Goal: Task Accomplishment & Management: Complete application form

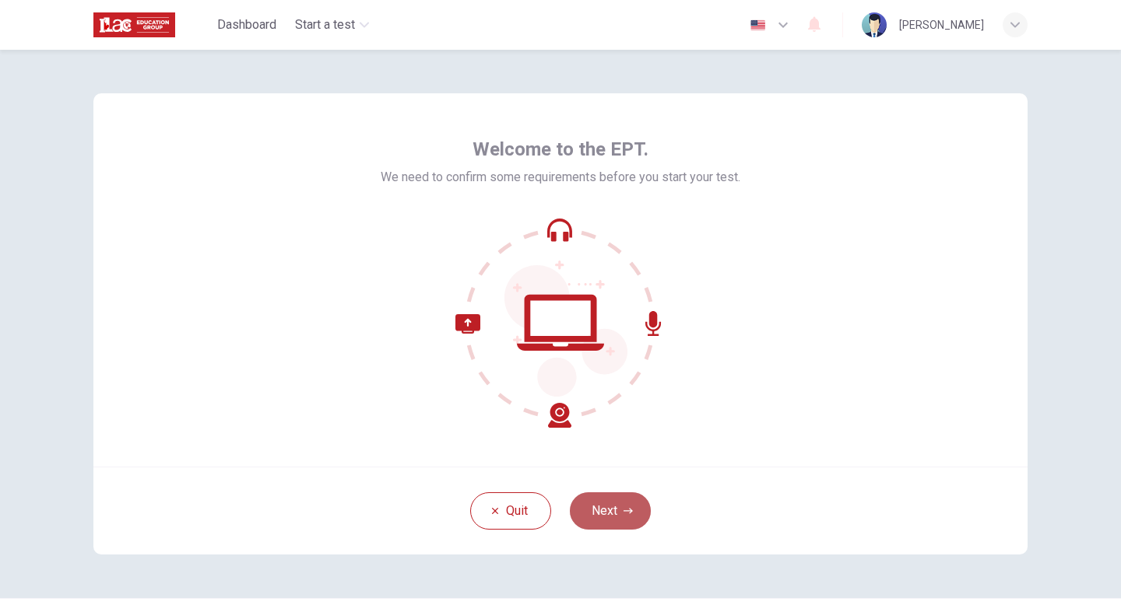
click at [602, 519] on button "Next" at bounding box center [610, 511] width 81 height 37
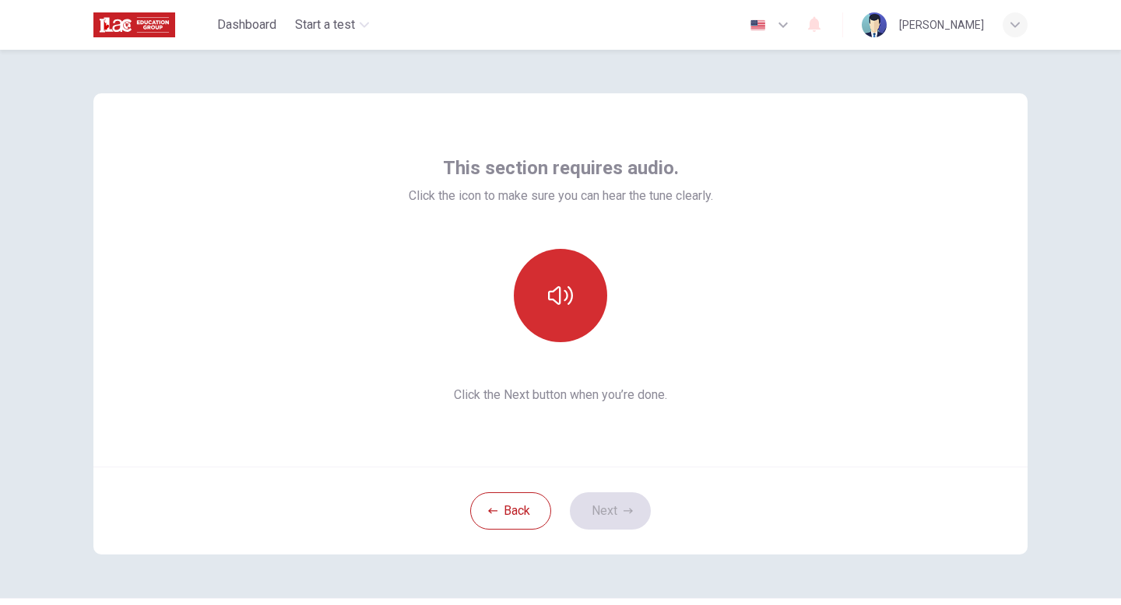
click at [560, 307] on icon "button" at bounding box center [560, 295] width 25 height 25
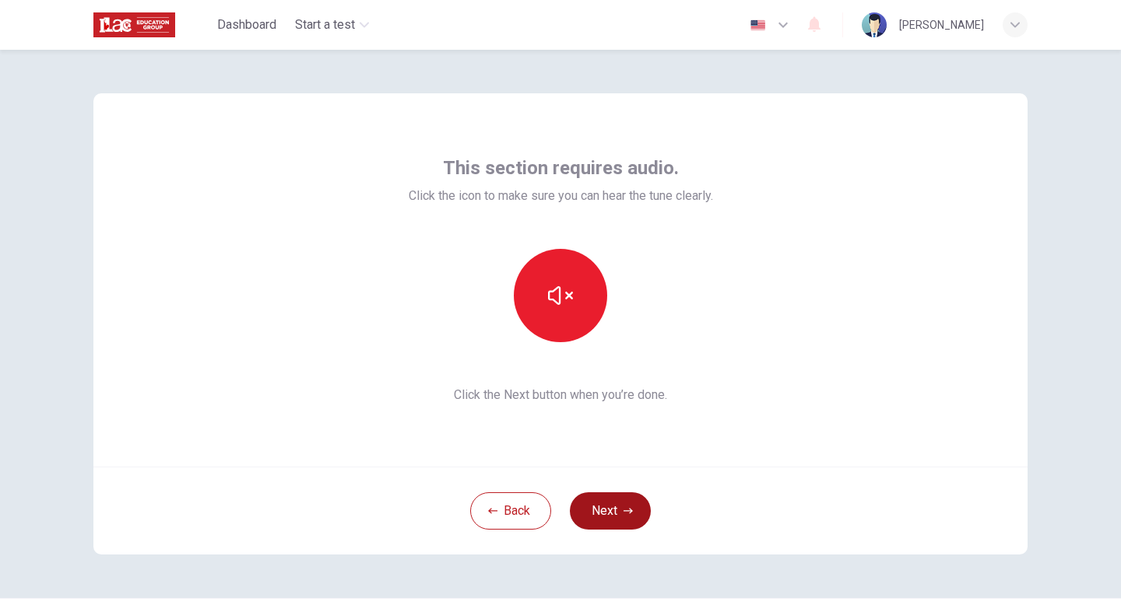
click at [594, 517] on button "Next" at bounding box center [610, 511] width 81 height 37
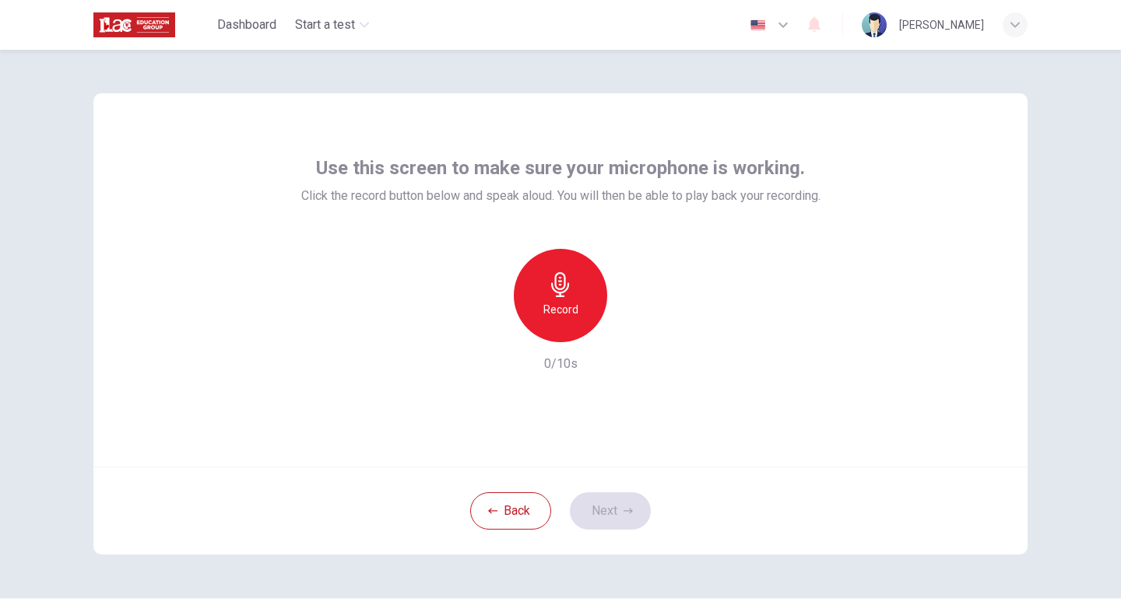
click at [567, 300] on h6 "Record" at bounding box center [560, 309] width 35 height 19
click at [567, 300] on h6 "Stop" at bounding box center [560, 309] width 23 height 19
click at [609, 510] on button "Next" at bounding box center [610, 511] width 81 height 37
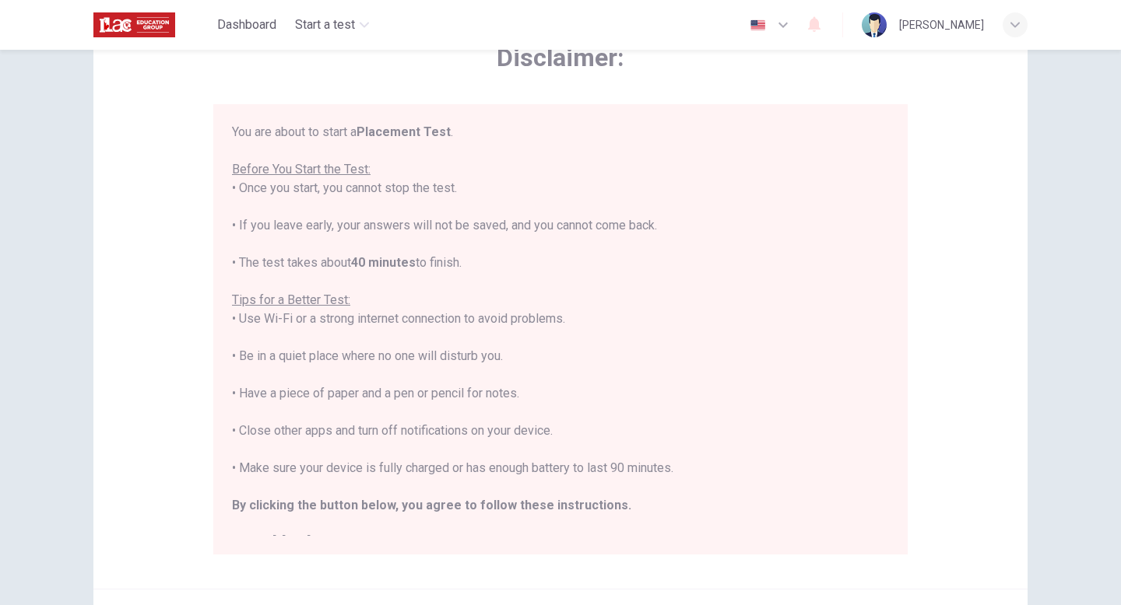
scroll to position [92, 0]
click at [1041, 509] on div "Disclaimer: You are about to start a Placement Test . Before You Start the Test…" at bounding box center [560, 341] width 984 height 766
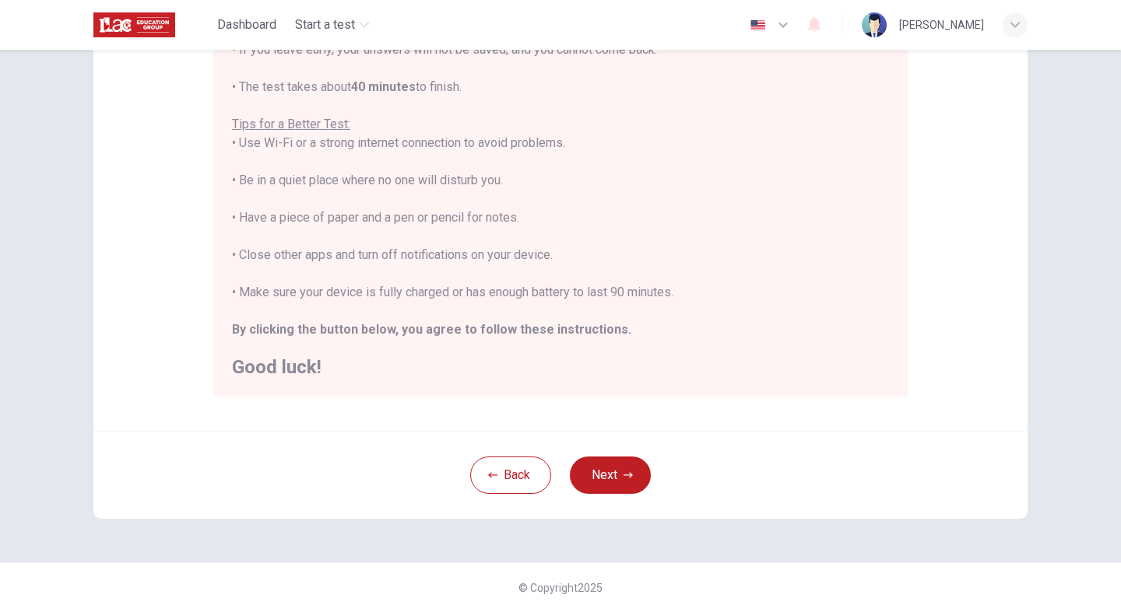
scroll to position [260, 0]
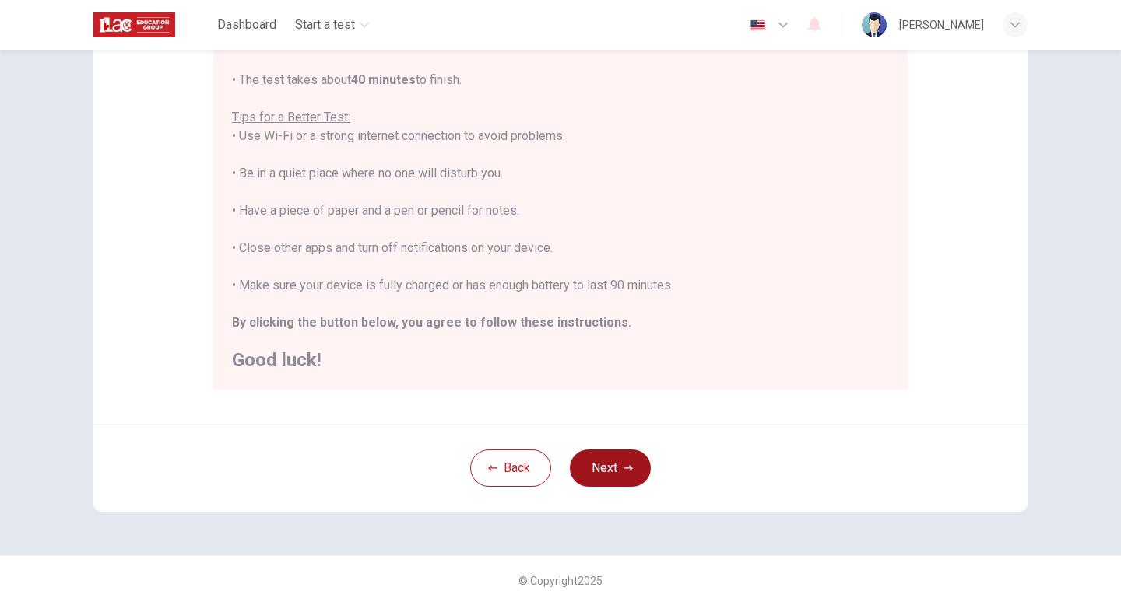
click at [623, 472] on icon "button" at bounding box center [627, 468] width 9 height 9
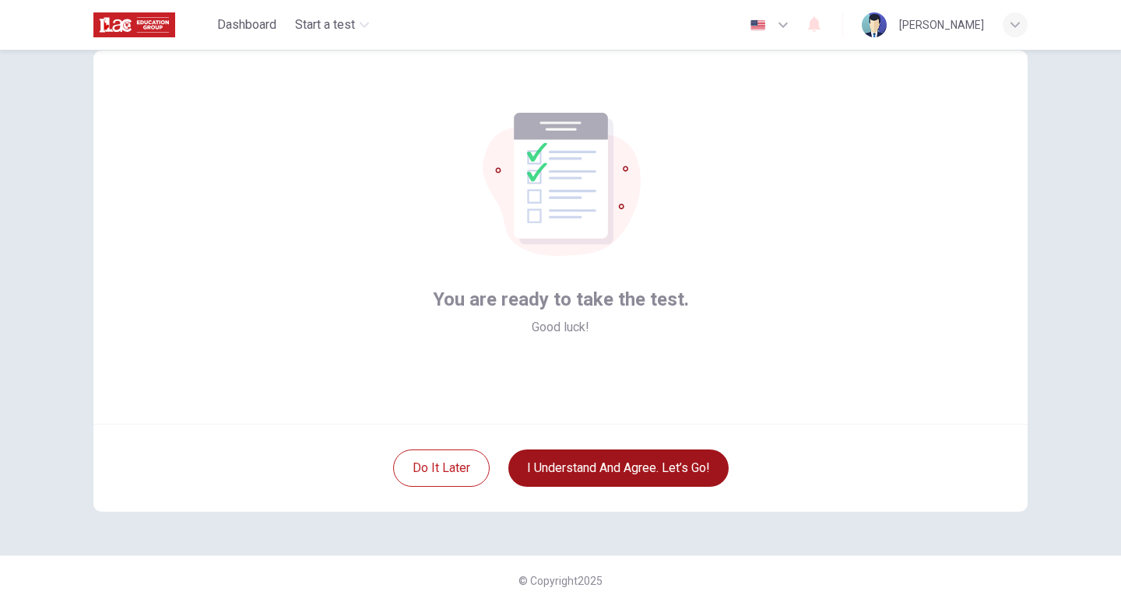
scroll to position [43, 0]
click at [650, 468] on button "I understand and agree. Let’s go!" at bounding box center [618, 468] width 220 height 37
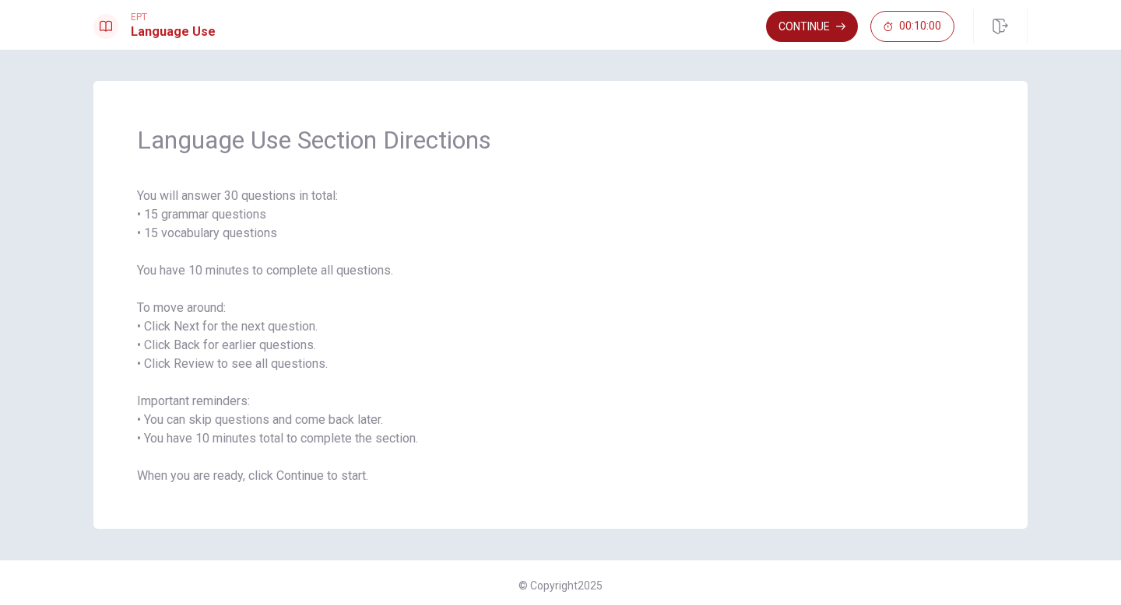
click at [821, 26] on button "Continue" at bounding box center [812, 26] width 92 height 31
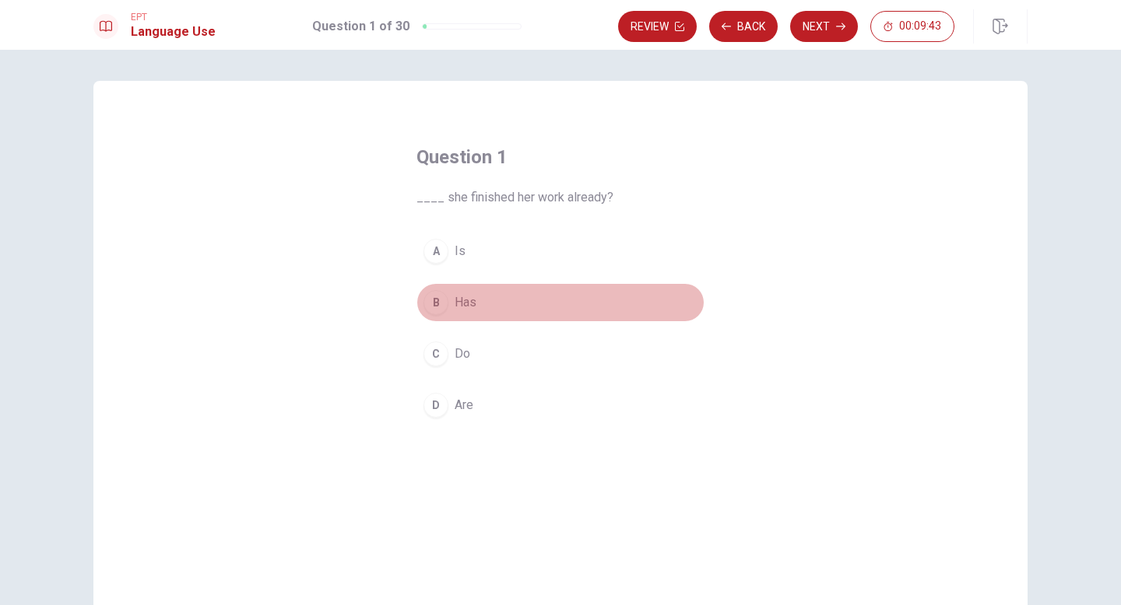
click at [437, 302] on div "B" at bounding box center [435, 302] width 25 height 25
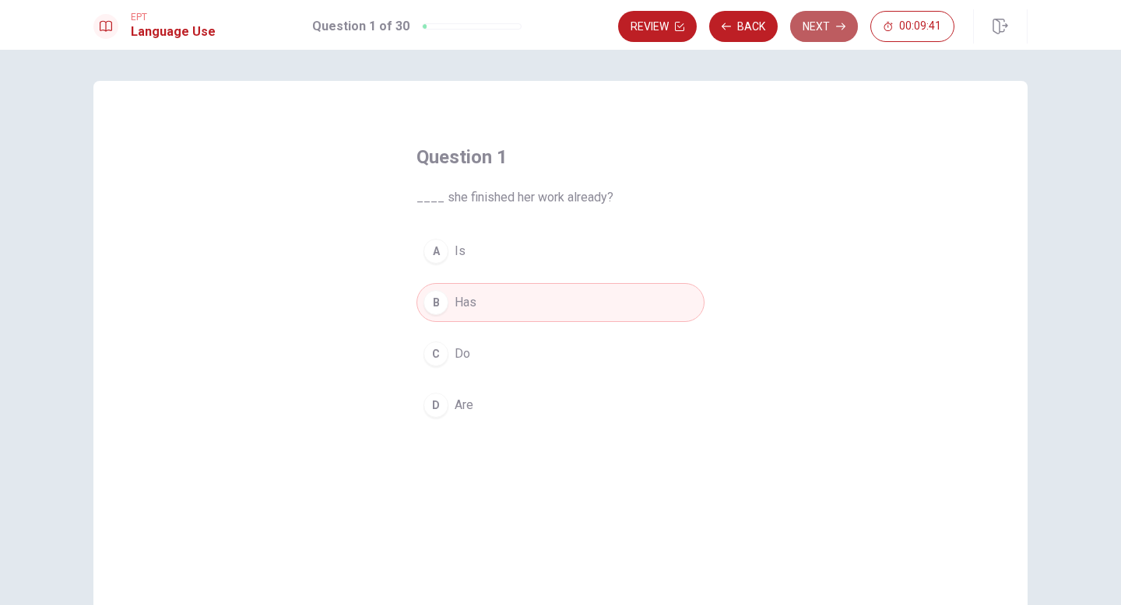
click at [828, 19] on button "Next" at bounding box center [824, 26] width 68 height 31
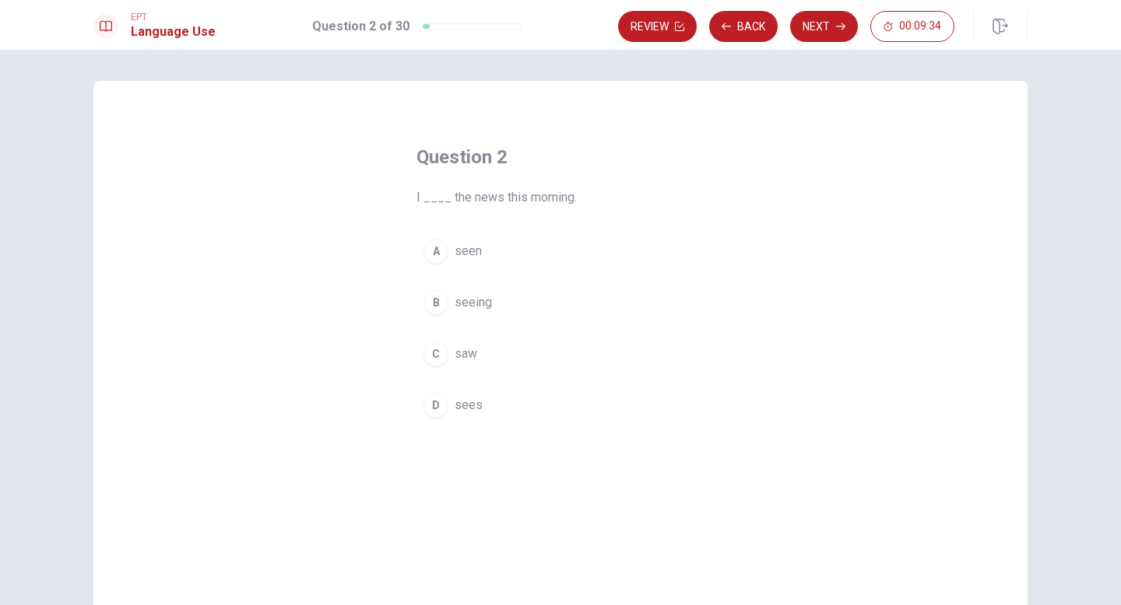
click at [437, 351] on div "C" at bounding box center [435, 354] width 25 height 25
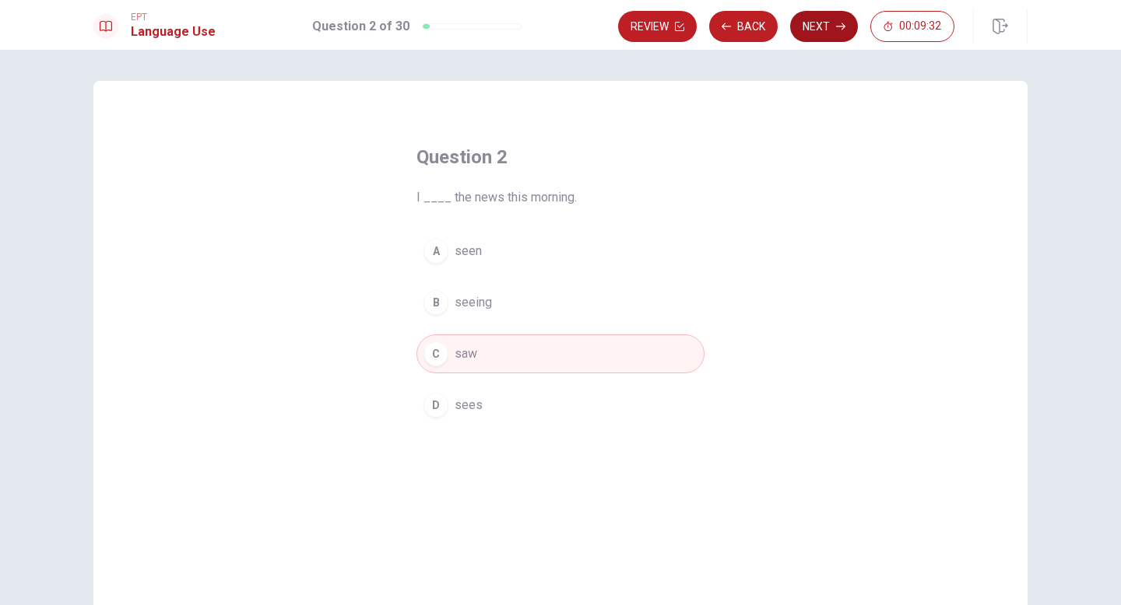
click at [826, 29] on button "Next" at bounding box center [824, 26] width 68 height 31
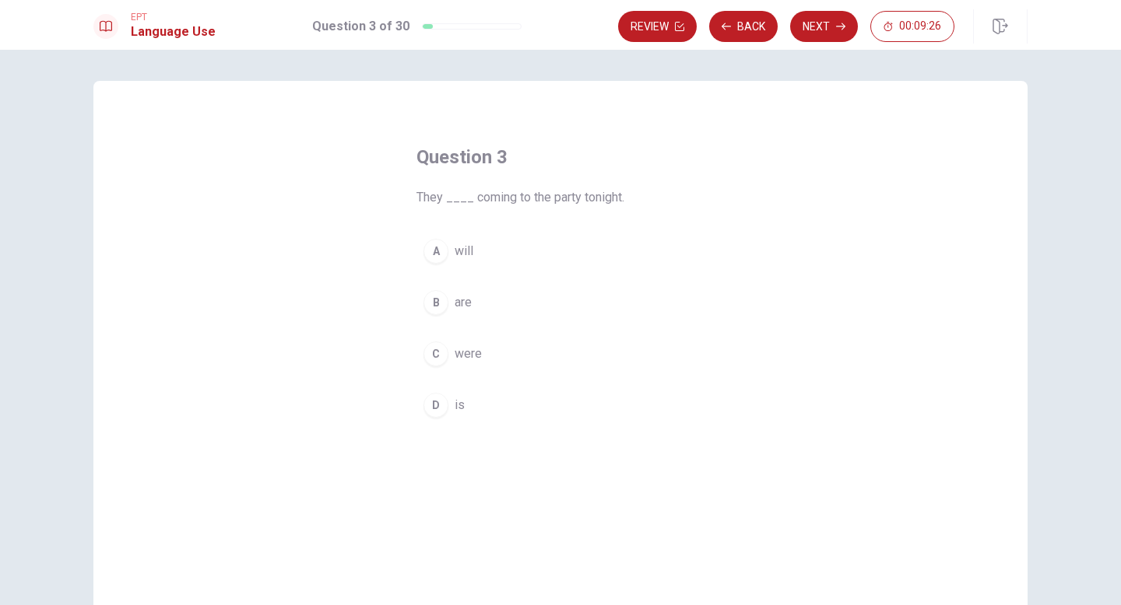
click at [440, 252] on div "A" at bounding box center [435, 251] width 25 height 25
click at [438, 315] on button "B are" at bounding box center [560, 302] width 288 height 39
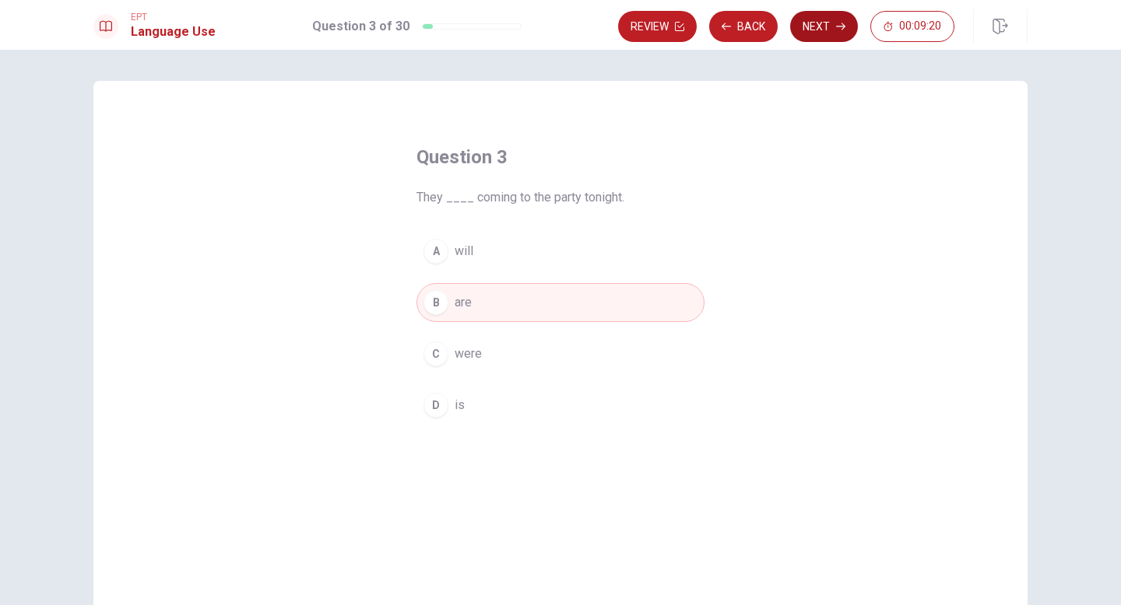
click at [830, 30] on button "Next" at bounding box center [824, 26] width 68 height 31
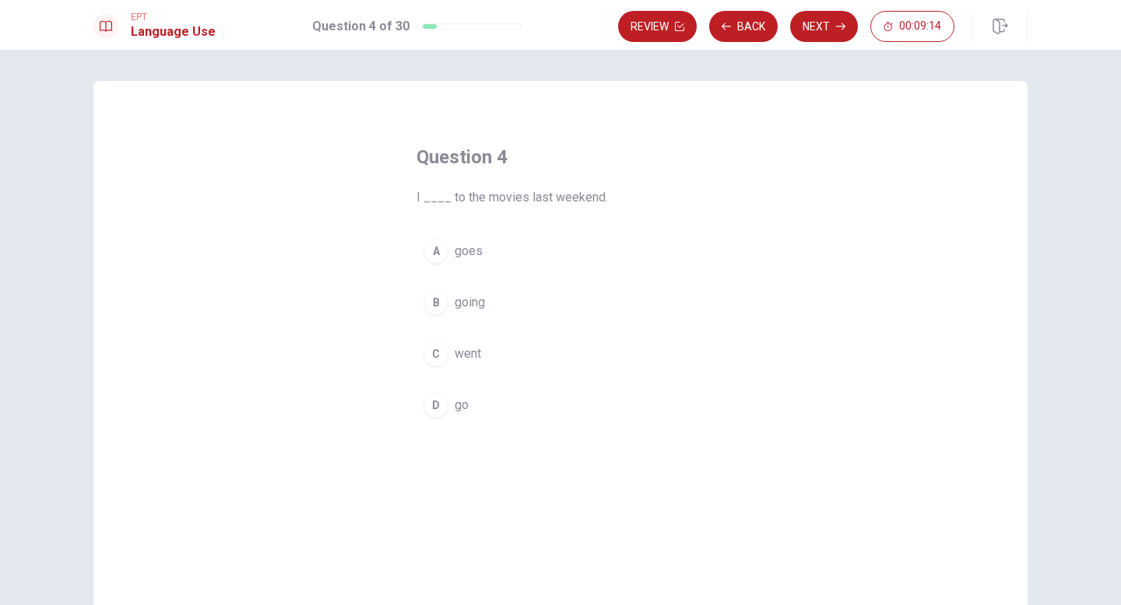
click at [430, 352] on div "C" at bounding box center [435, 354] width 25 height 25
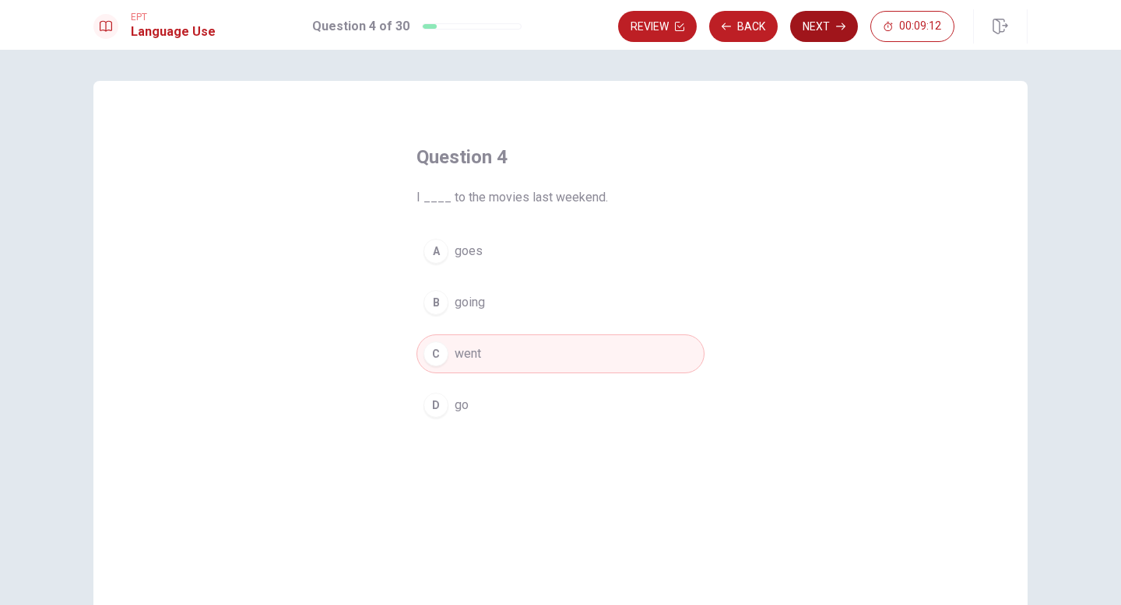
click at [824, 29] on button "Next" at bounding box center [824, 26] width 68 height 31
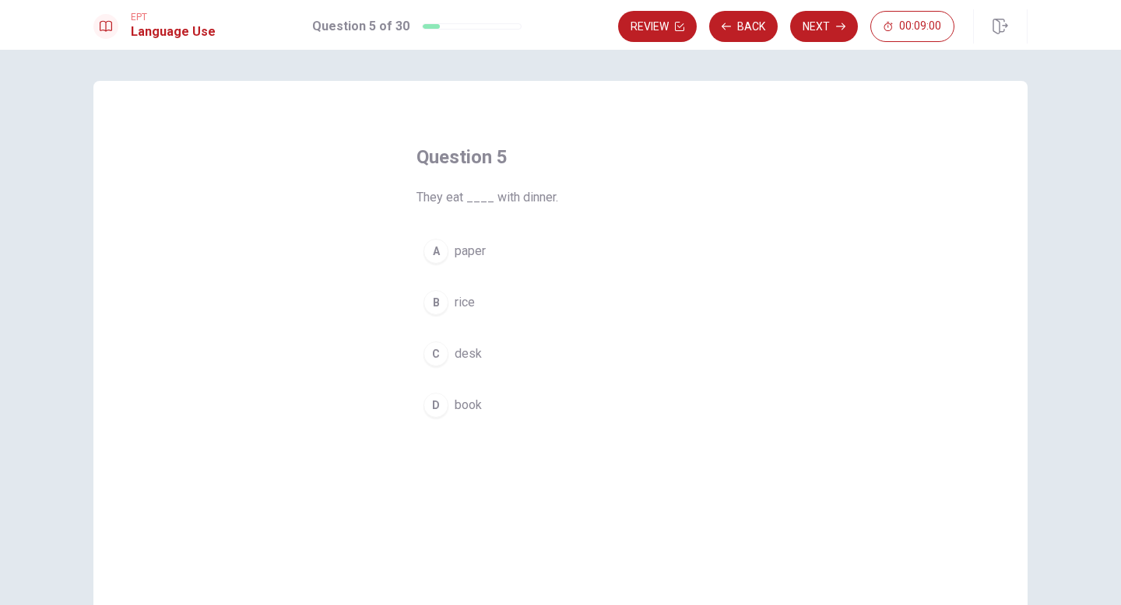
click at [430, 302] on div "B" at bounding box center [435, 302] width 25 height 25
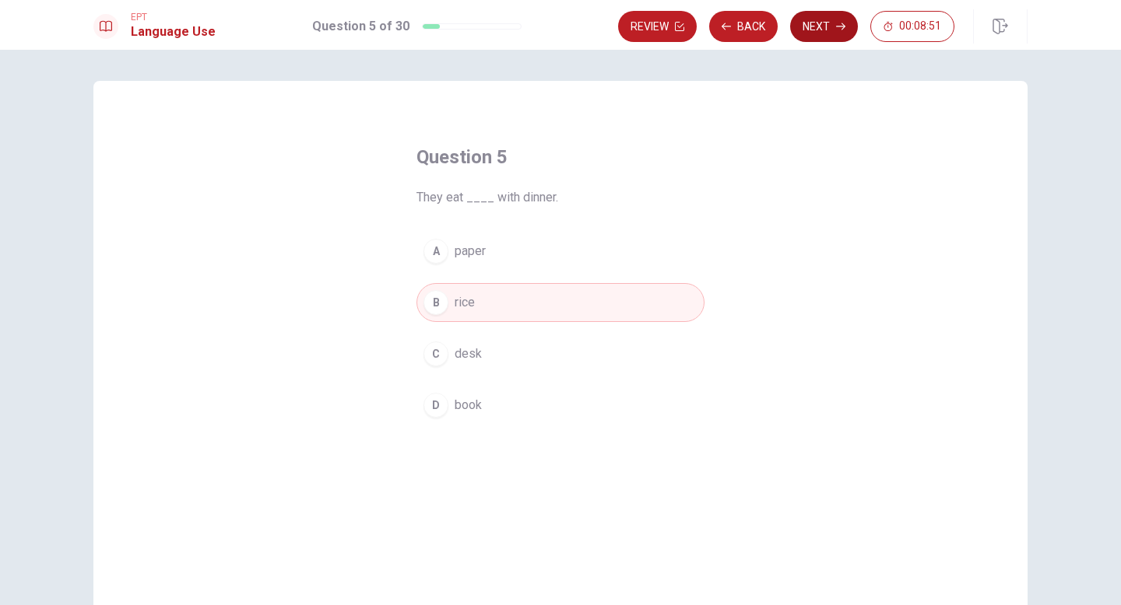
click at [823, 26] on button "Next" at bounding box center [824, 26] width 68 height 31
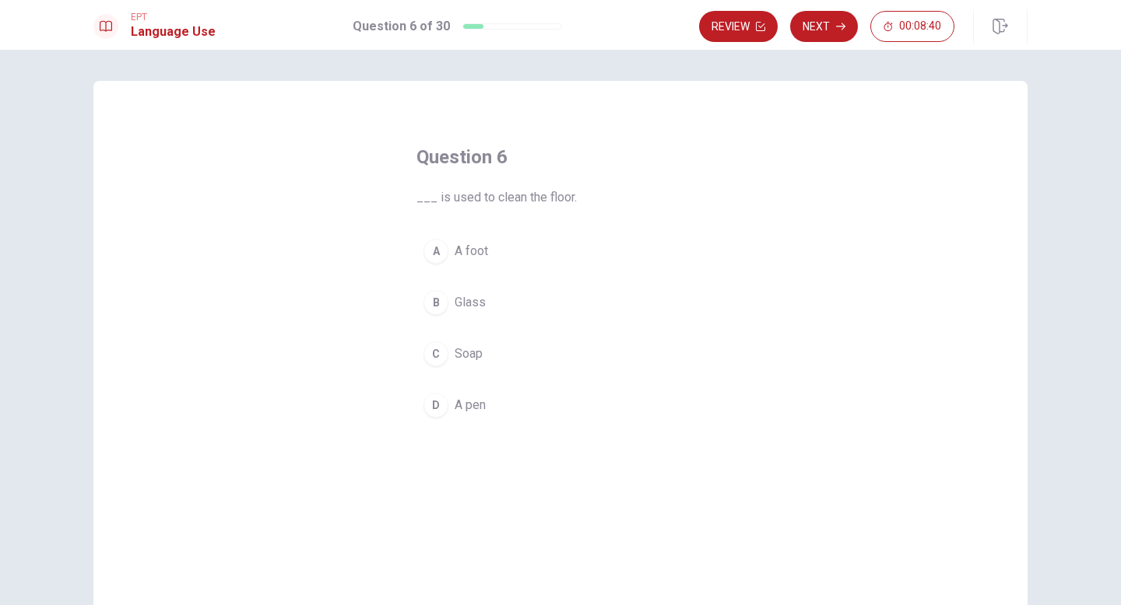
click at [436, 356] on div "C" at bounding box center [435, 354] width 25 height 25
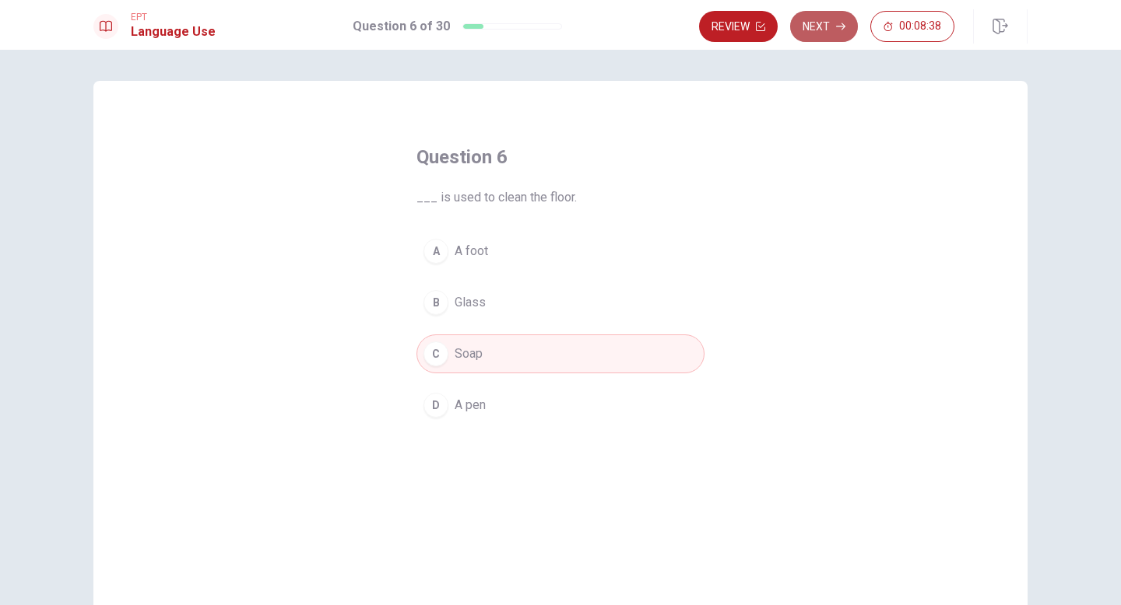
click at [834, 27] on button "Next" at bounding box center [824, 26] width 68 height 31
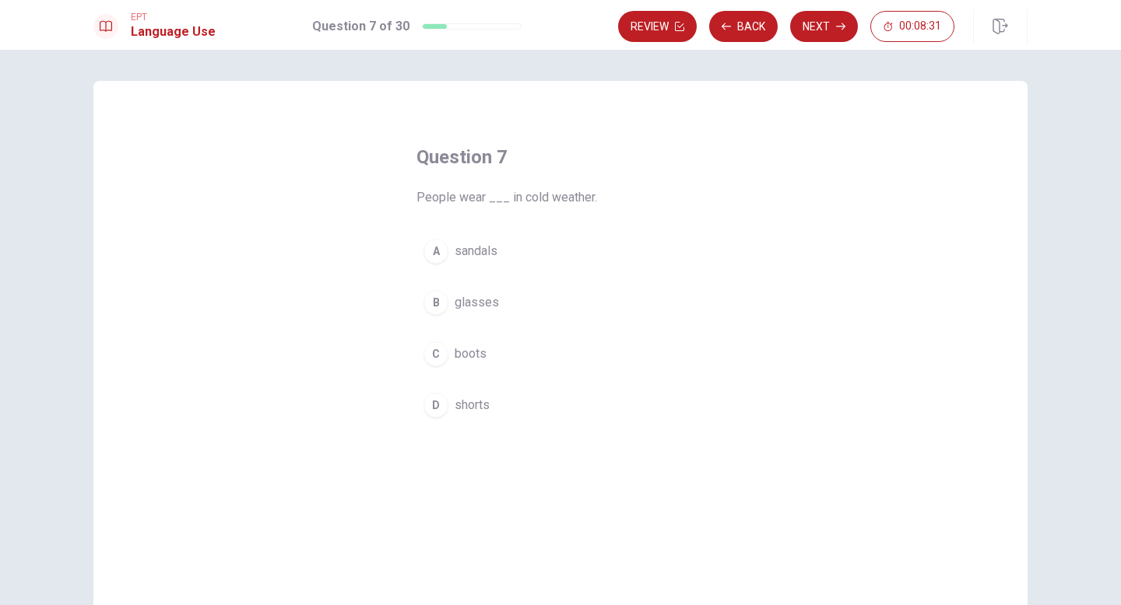
click at [437, 349] on div "C" at bounding box center [435, 354] width 25 height 25
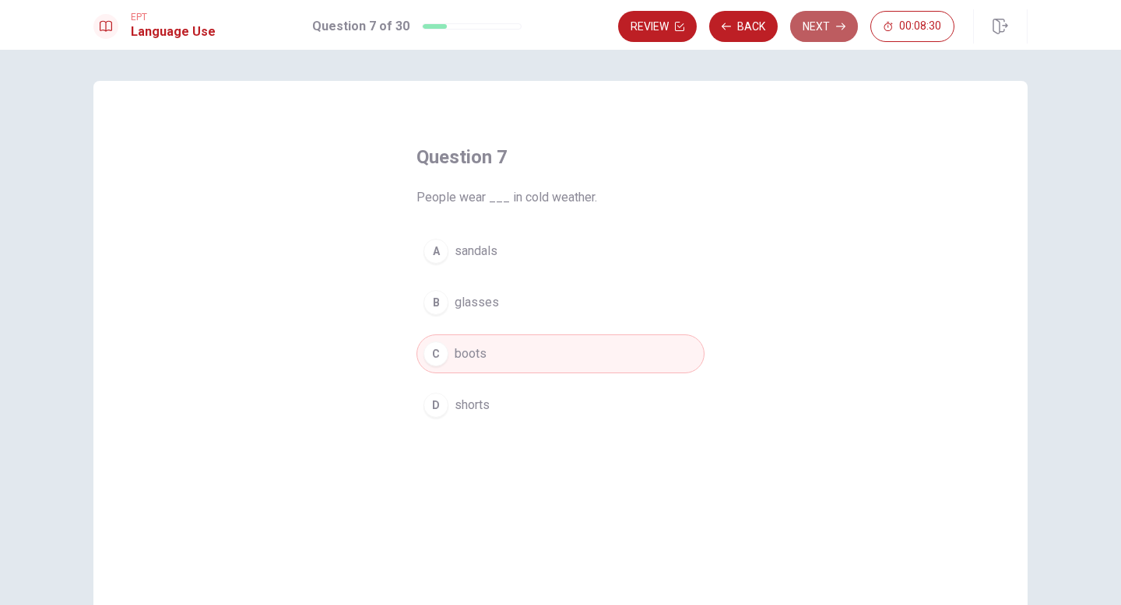
click at [818, 17] on button "Next" at bounding box center [824, 26] width 68 height 31
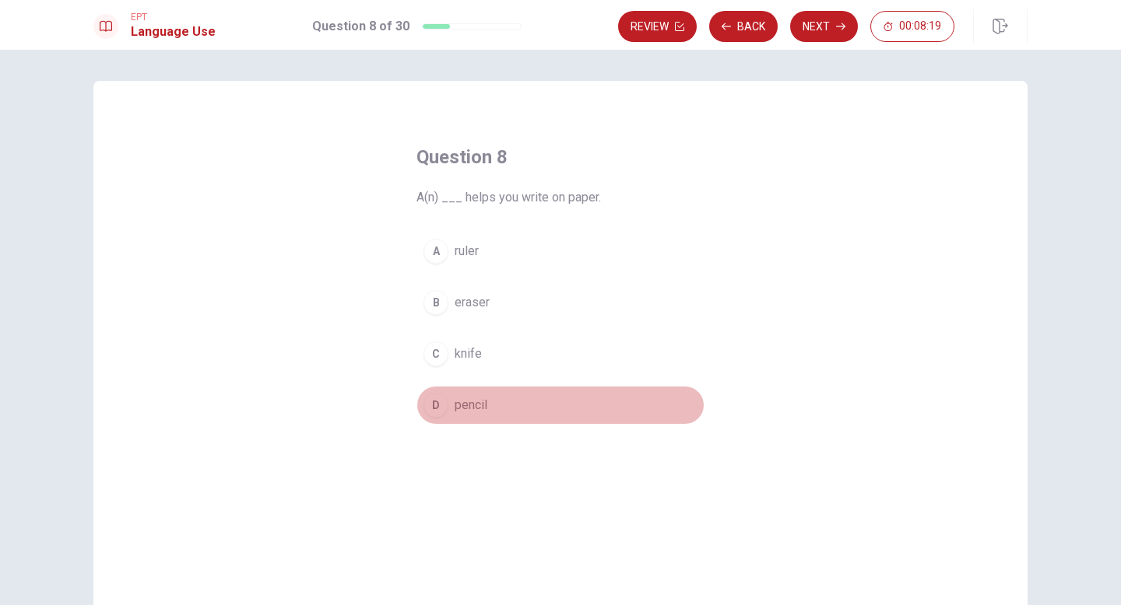
click at [442, 400] on div "D" at bounding box center [435, 405] width 25 height 25
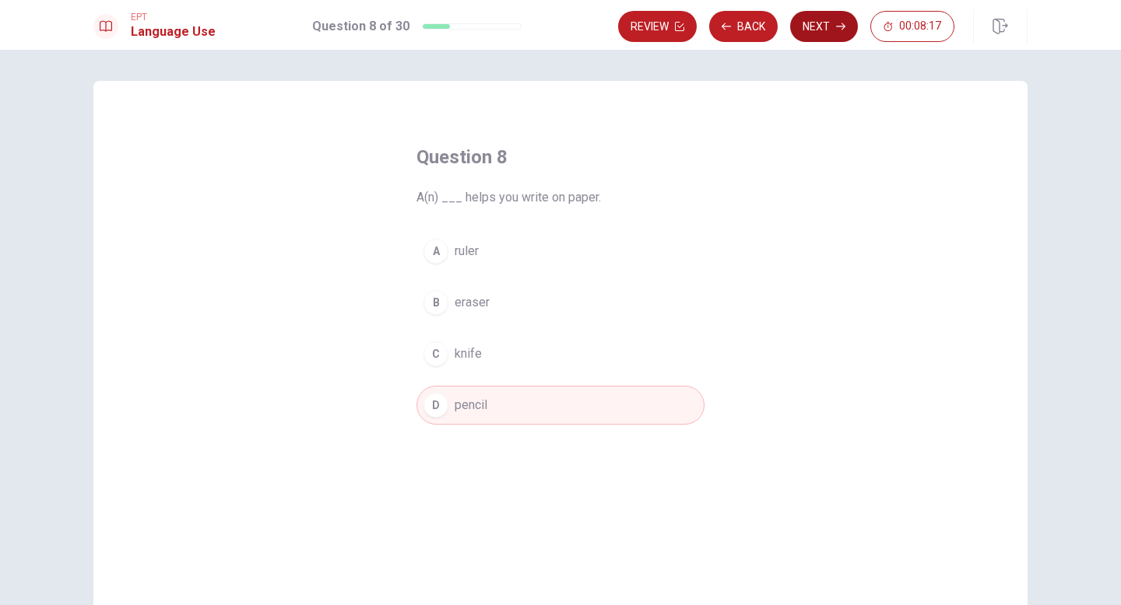
click at [830, 25] on button "Next" at bounding box center [824, 26] width 68 height 31
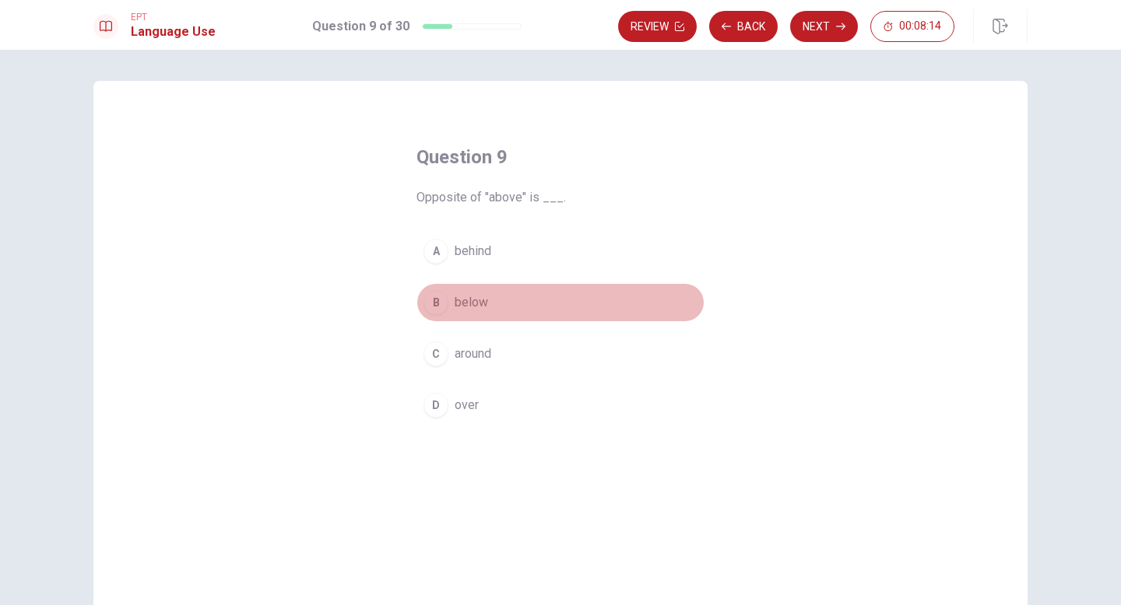
click at [433, 306] on div "B" at bounding box center [435, 302] width 25 height 25
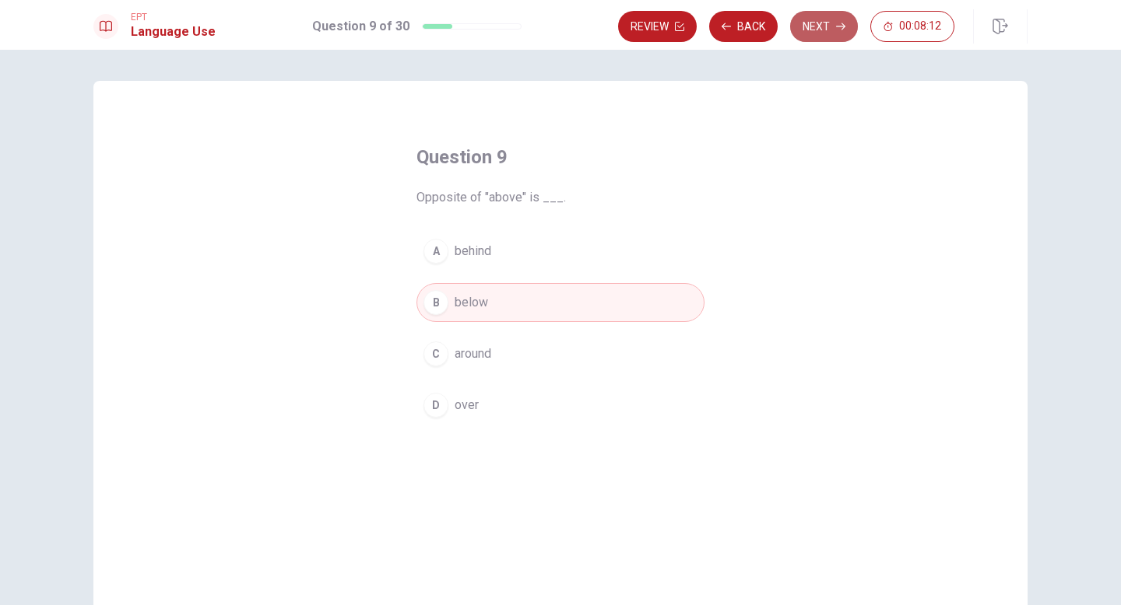
click at [820, 13] on button "Next" at bounding box center [824, 26] width 68 height 31
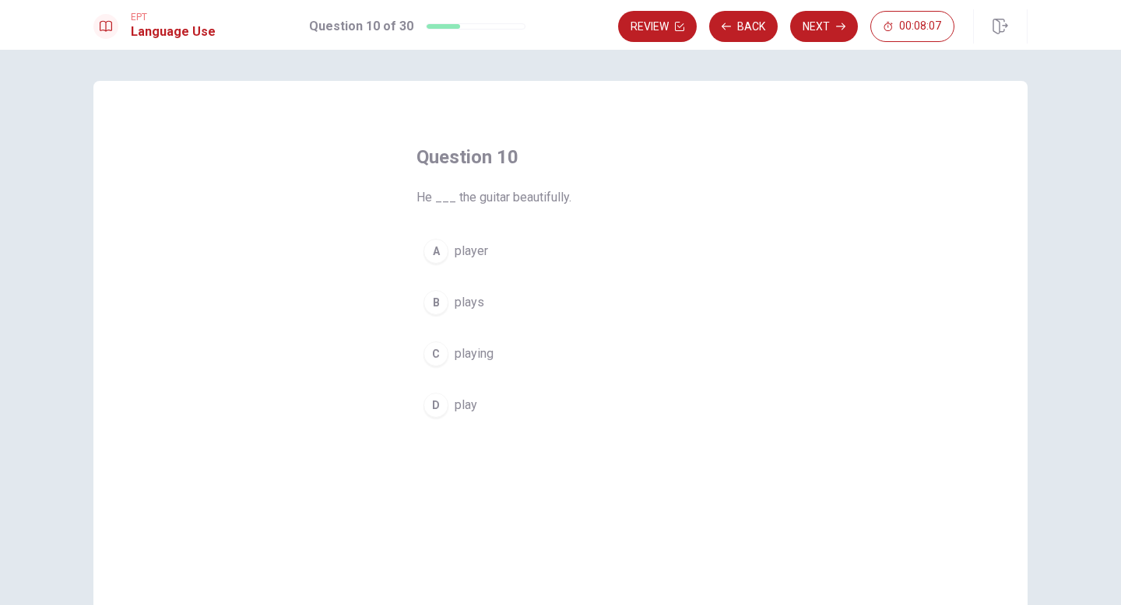
click at [435, 298] on div "B" at bounding box center [435, 302] width 25 height 25
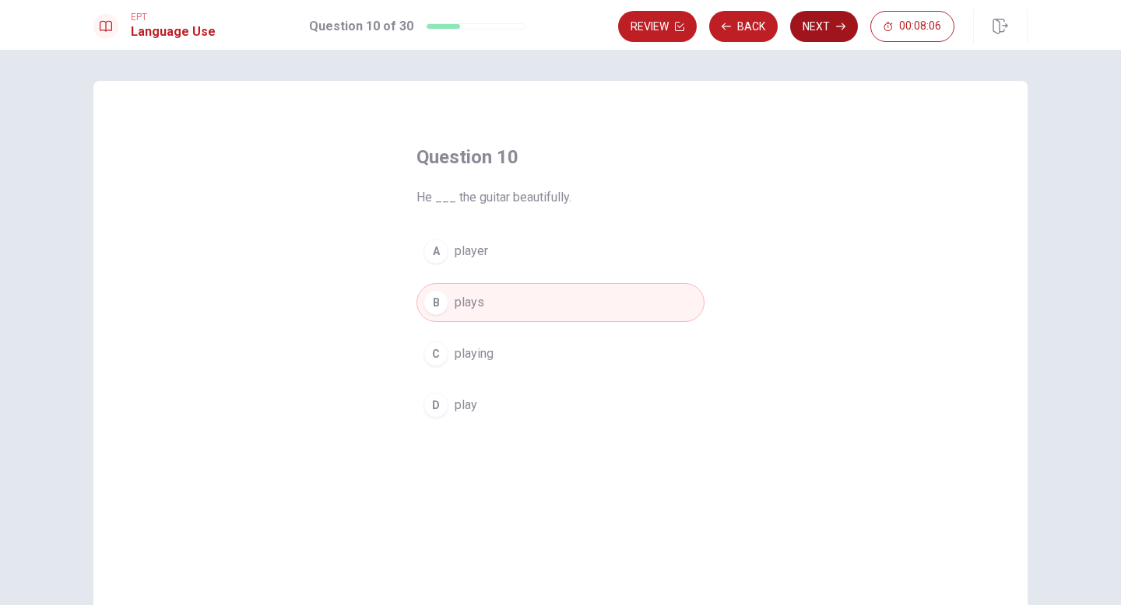
click at [831, 30] on button "Next" at bounding box center [824, 26] width 68 height 31
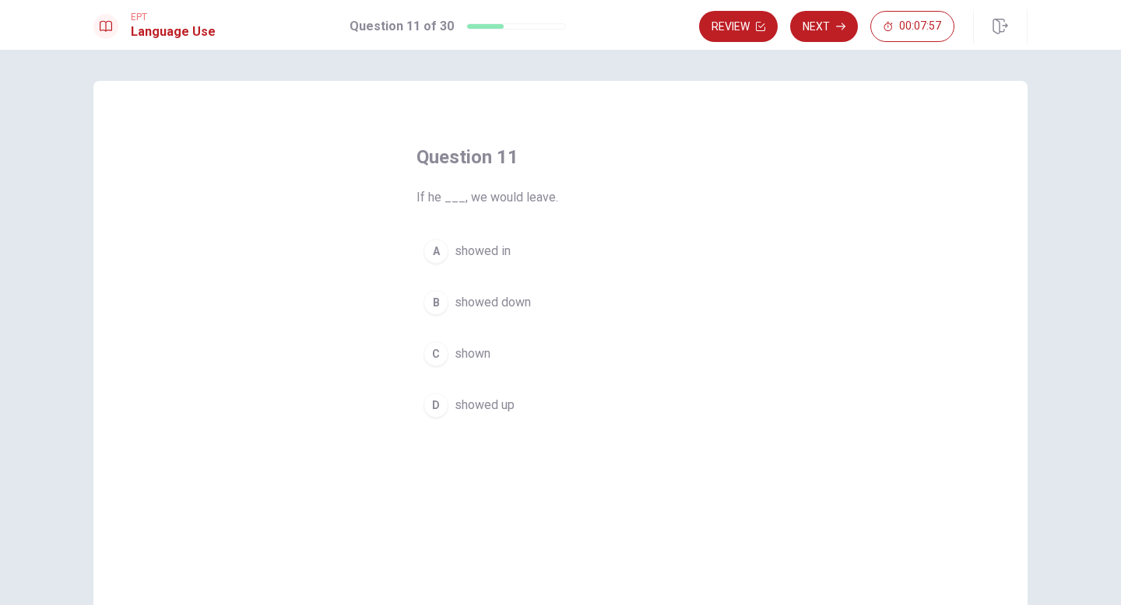
click at [439, 407] on div "D" at bounding box center [435, 405] width 25 height 25
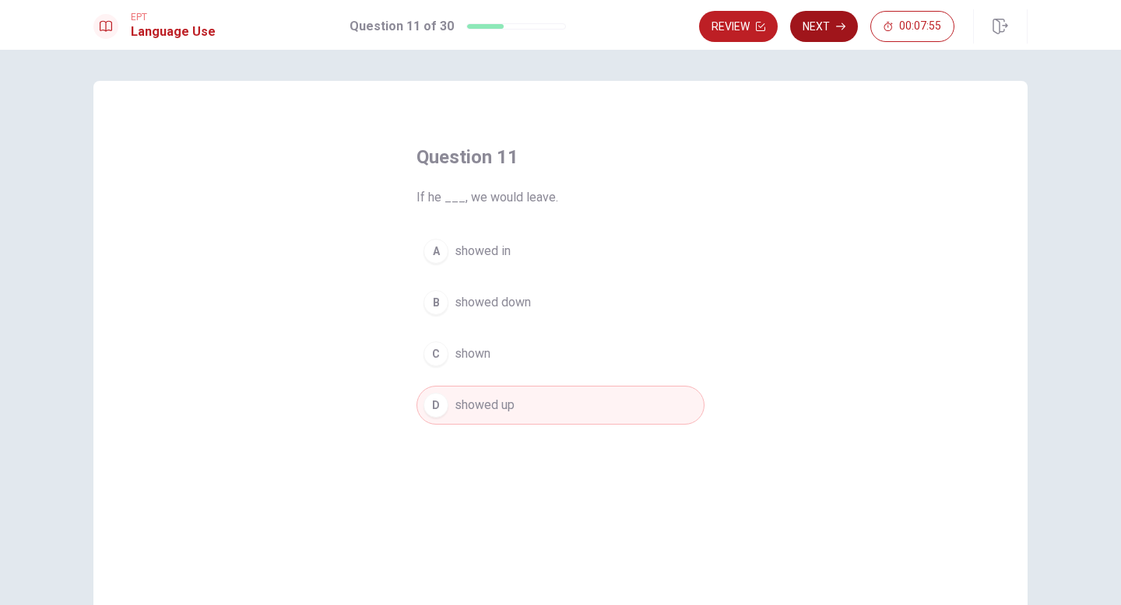
click at [816, 22] on button "Next" at bounding box center [824, 26] width 68 height 31
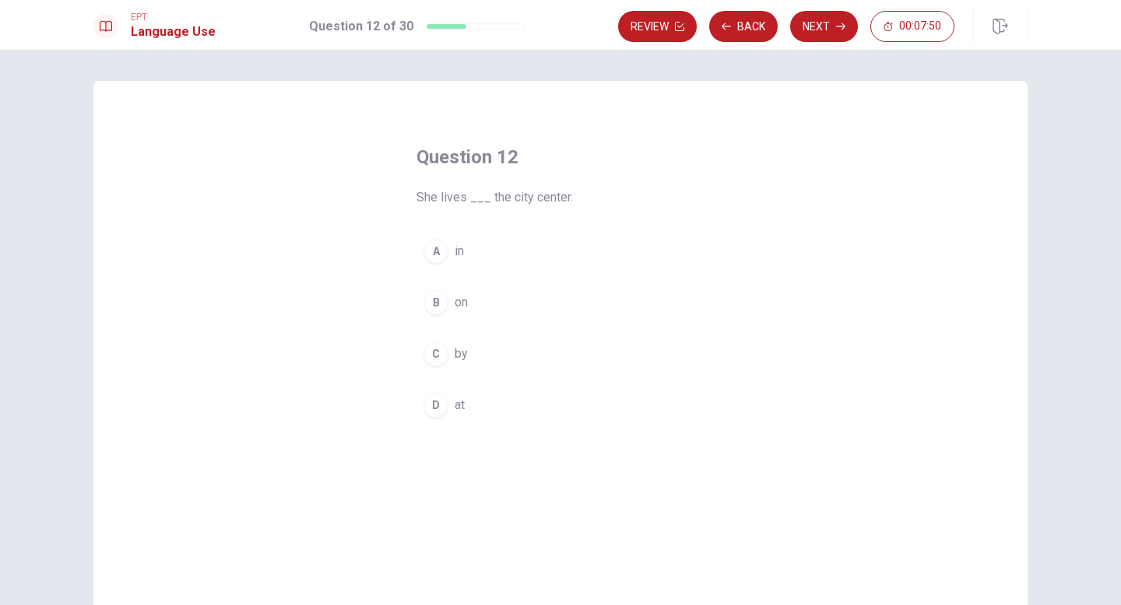
click at [439, 251] on div "A" at bounding box center [435, 251] width 25 height 25
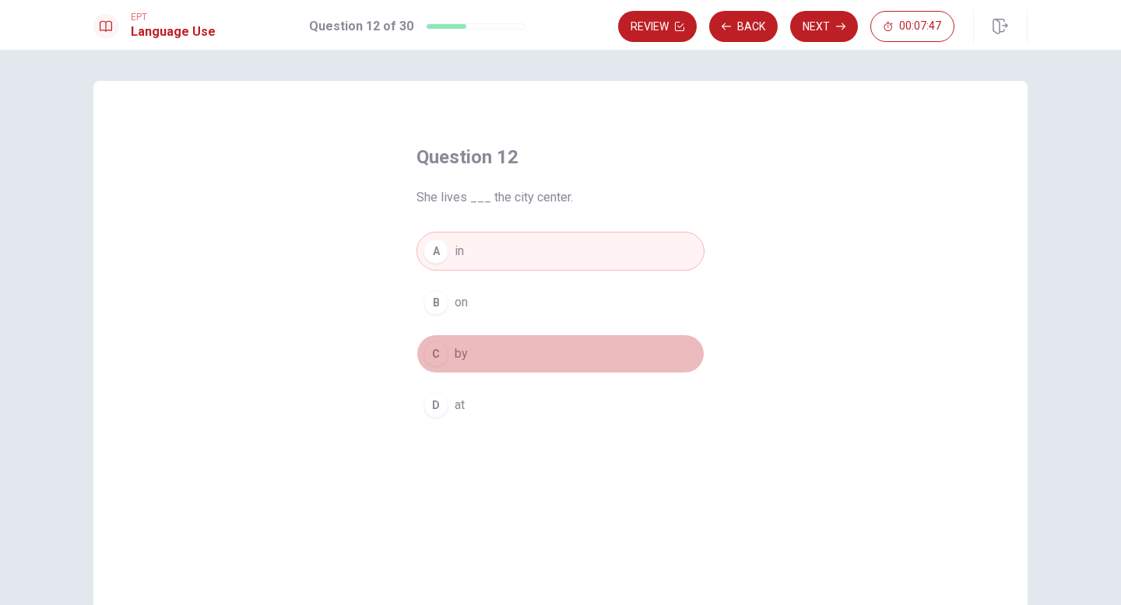
click at [441, 349] on div "C" at bounding box center [435, 354] width 25 height 25
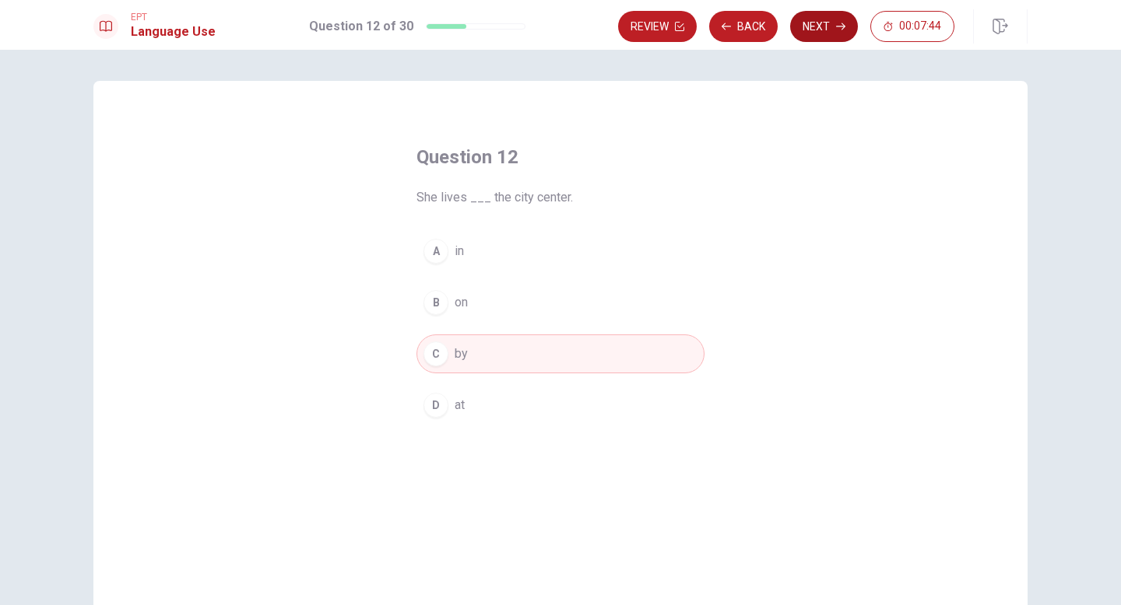
click at [834, 29] on button "Next" at bounding box center [824, 26] width 68 height 31
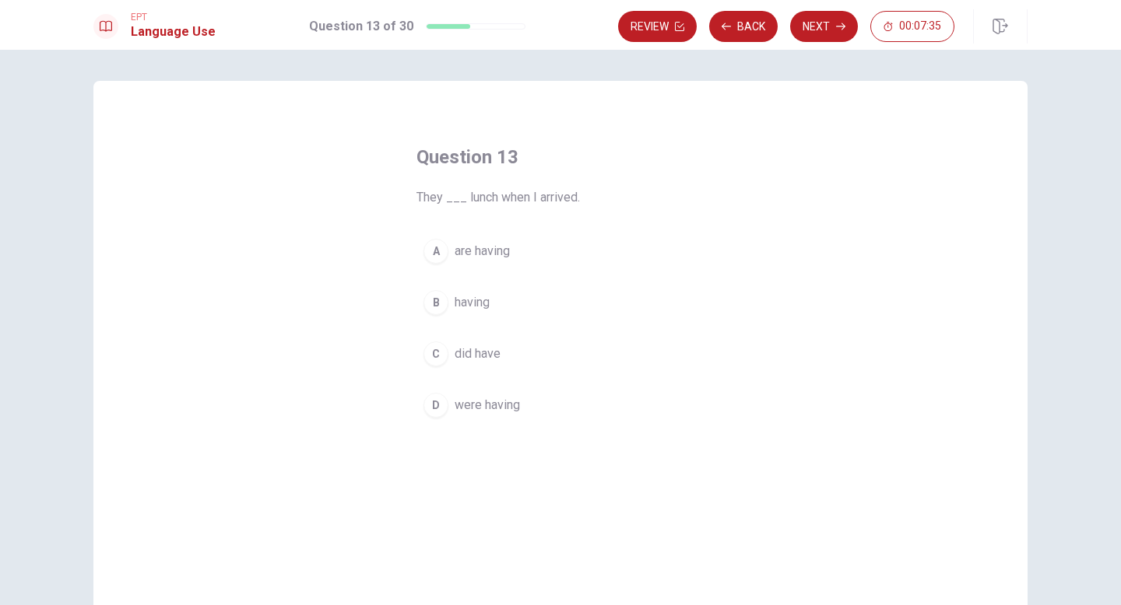
click at [438, 408] on div "D" at bounding box center [435, 405] width 25 height 25
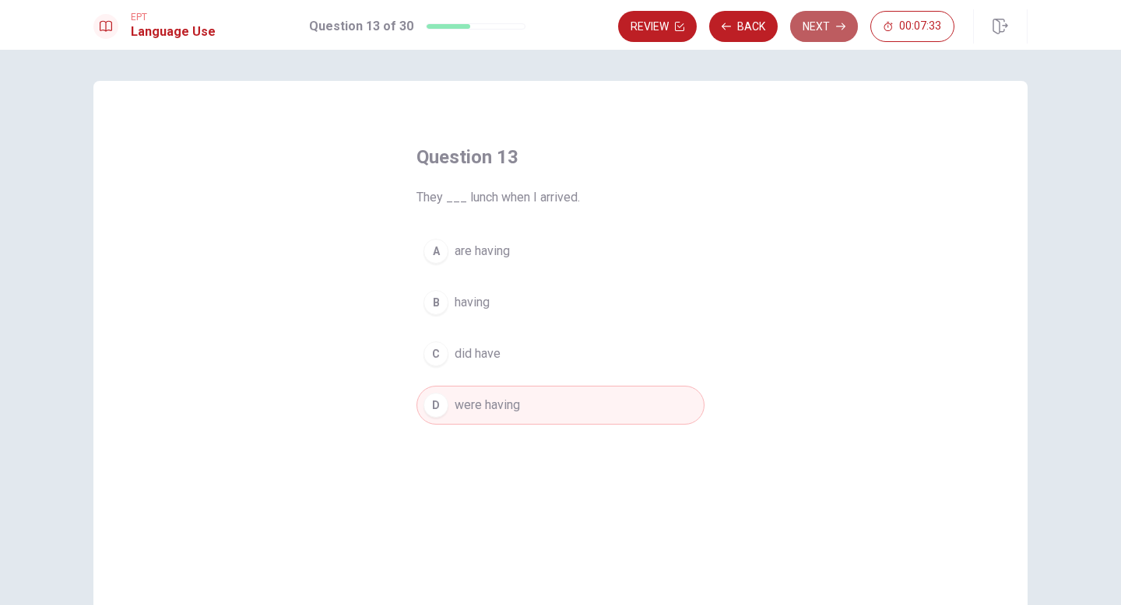
click at [826, 27] on button "Next" at bounding box center [824, 26] width 68 height 31
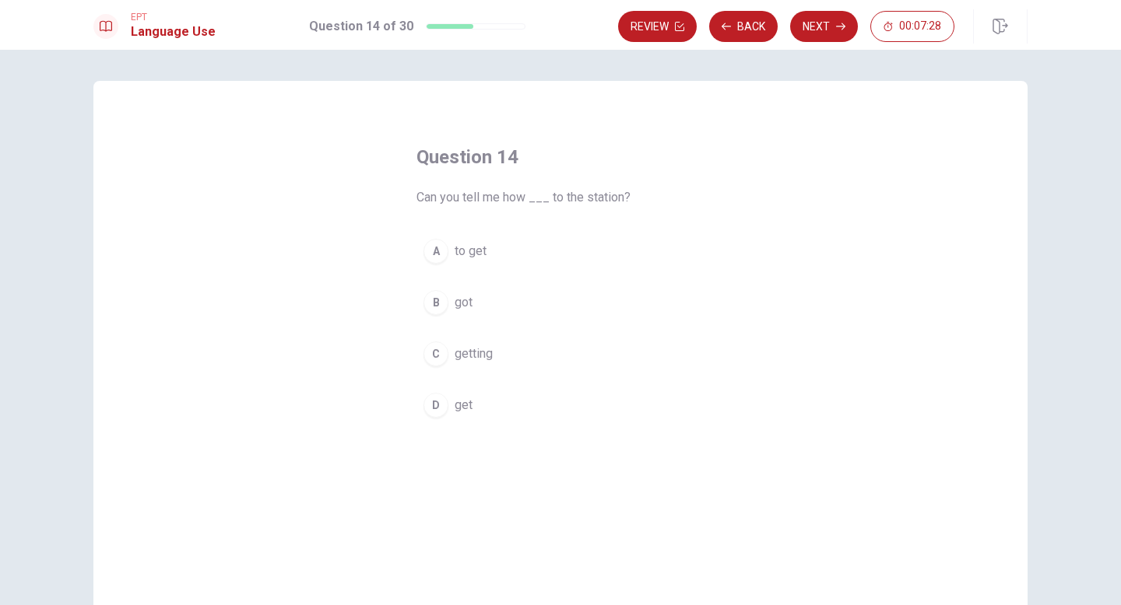
click at [430, 252] on div "A" at bounding box center [435, 251] width 25 height 25
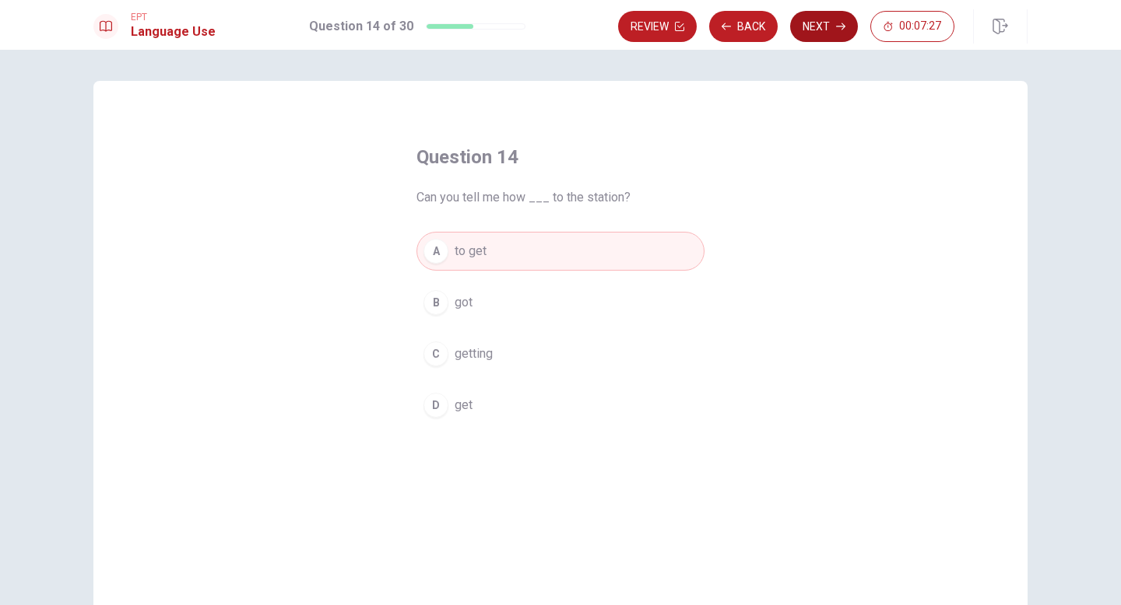
click at [832, 25] on button "Next" at bounding box center [824, 26] width 68 height 31
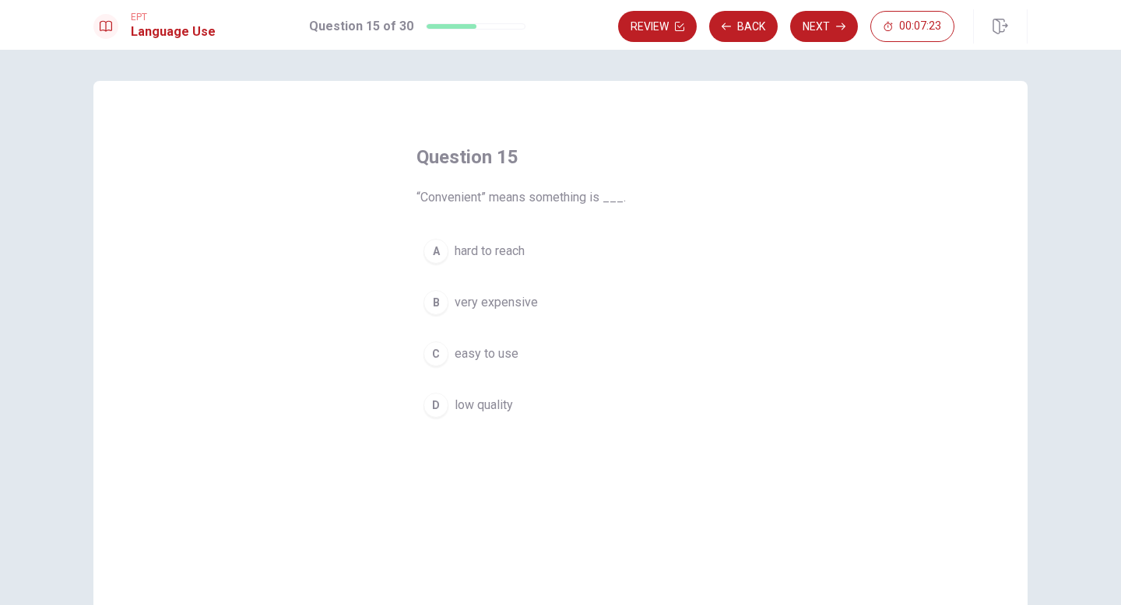
click at [444, 349] on div "C" at bounding box center [435, 354] width 25 height 25
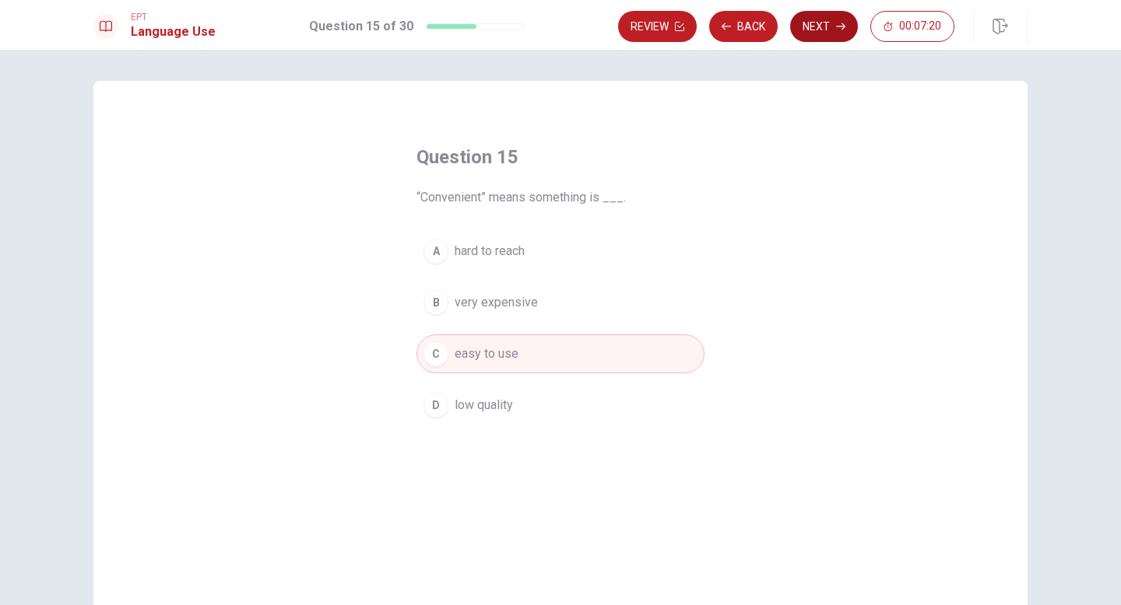
click at [835, 19] on button "Next" at bounding box center [824, 26] width 68 height 31
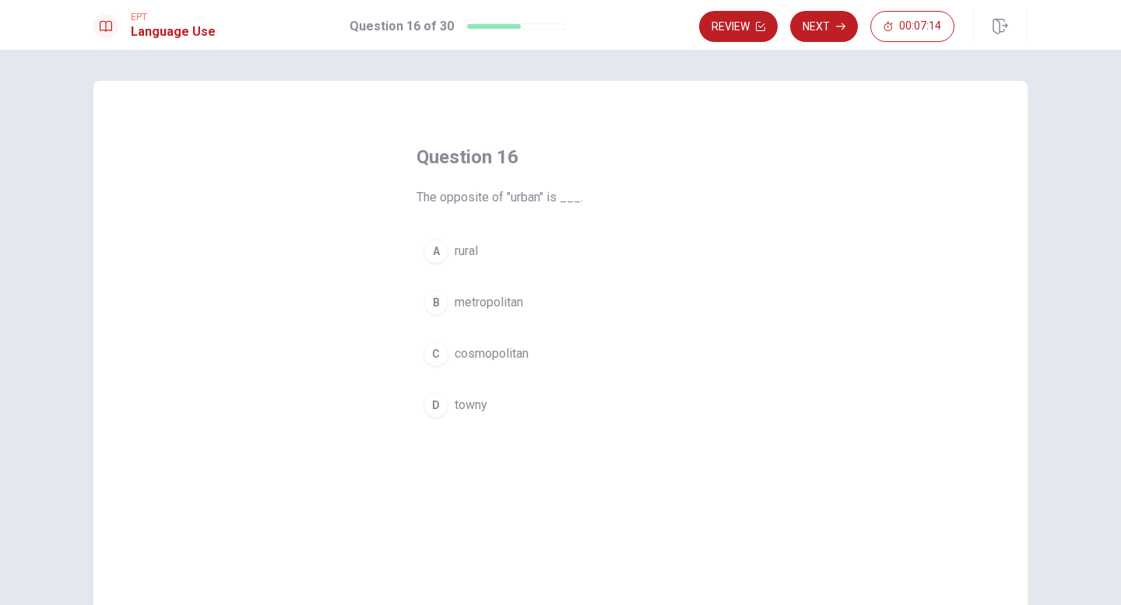
click at [429, 251] on div "A" at bounding box center [435, 251] width 25 height 25
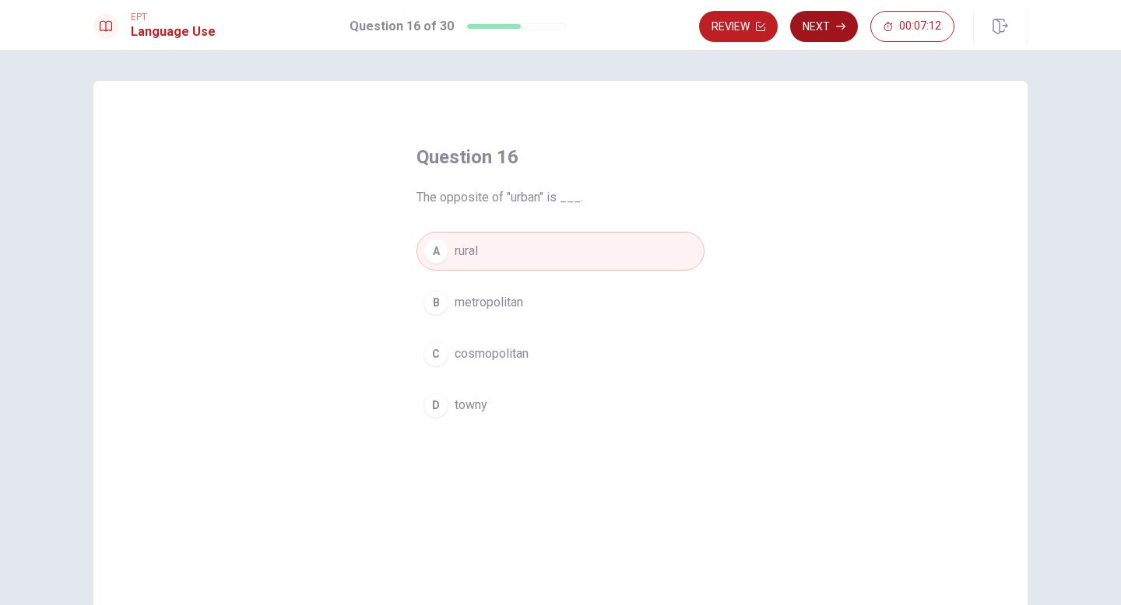
click at [835, 28] on button "Next" at bounding box center [824, 26] width 68 height 31
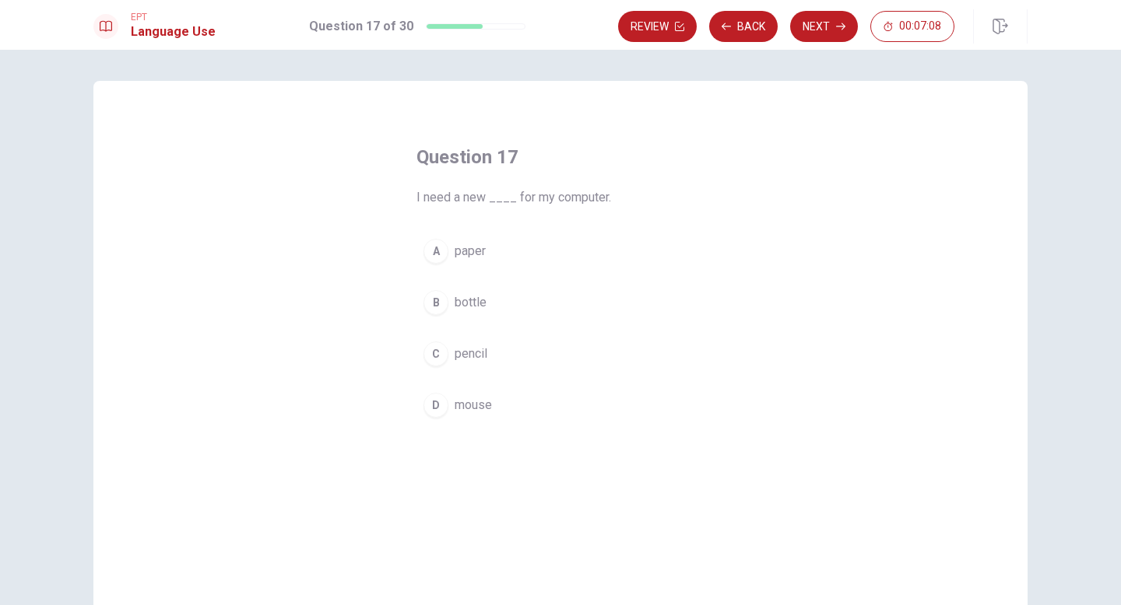
click at [438, 406] on div "D" at bounding box center [435, 405] width 25 height 25
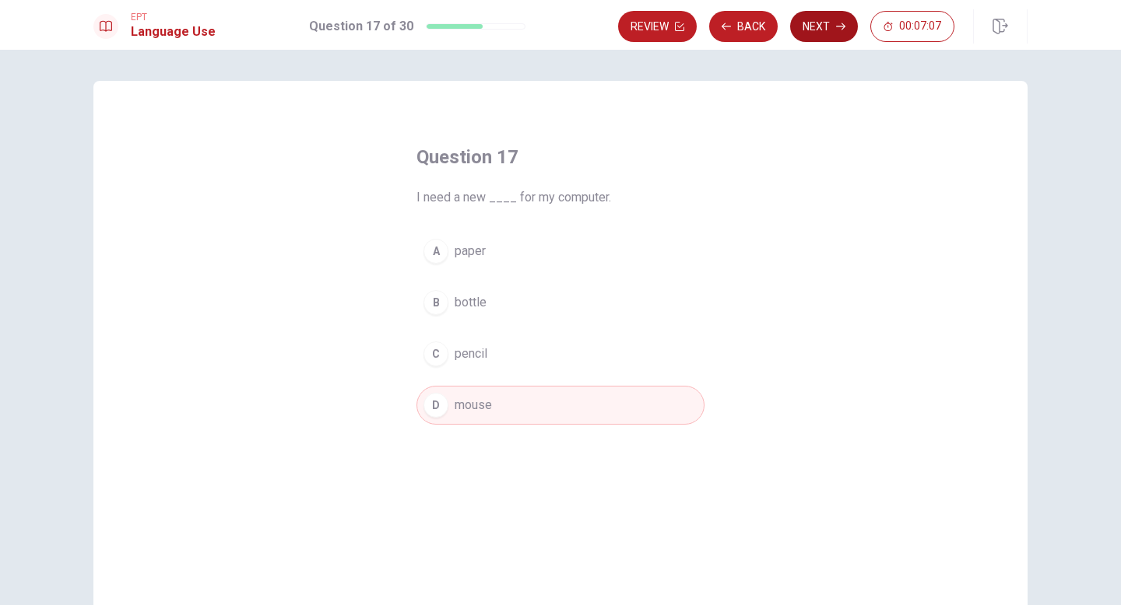
click at [820, 26] on button "Next" at bounding box center [824, 26] width 68 height 31
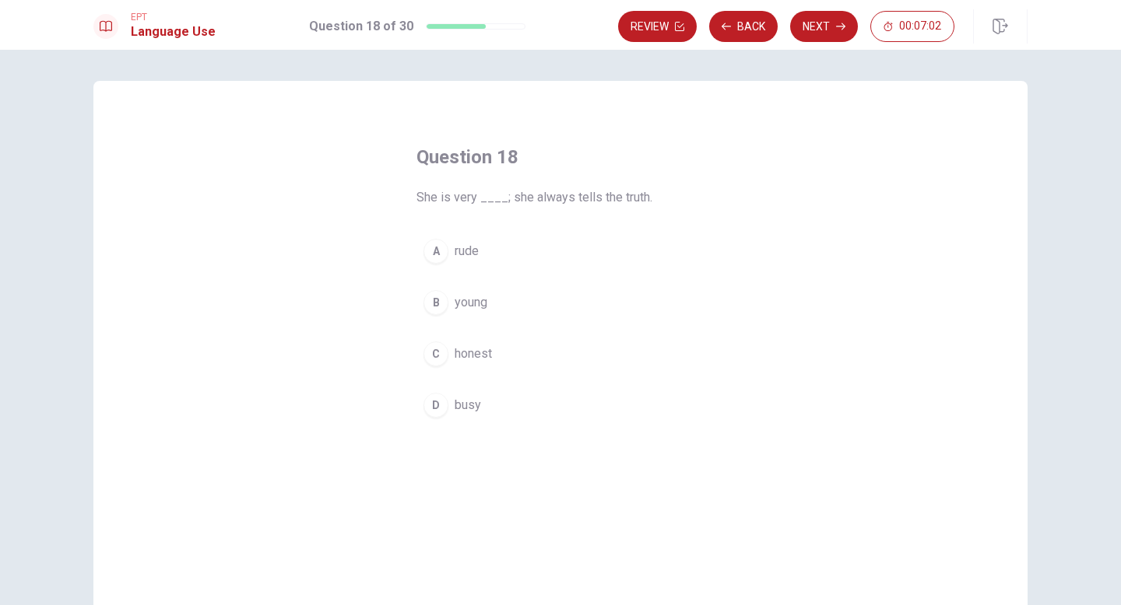
click at [444, 353] on div "C" at bounding box center [435, 354] width 25 height 25
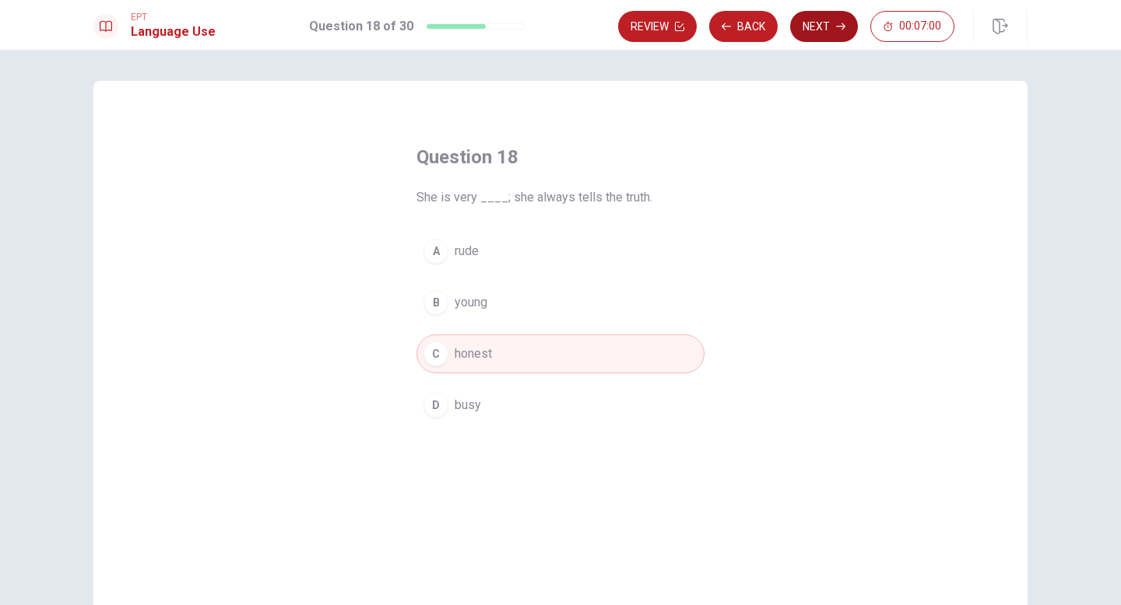
click at [829, 30] on button "Next" at bounding box center [824, 26] width 68 height 31
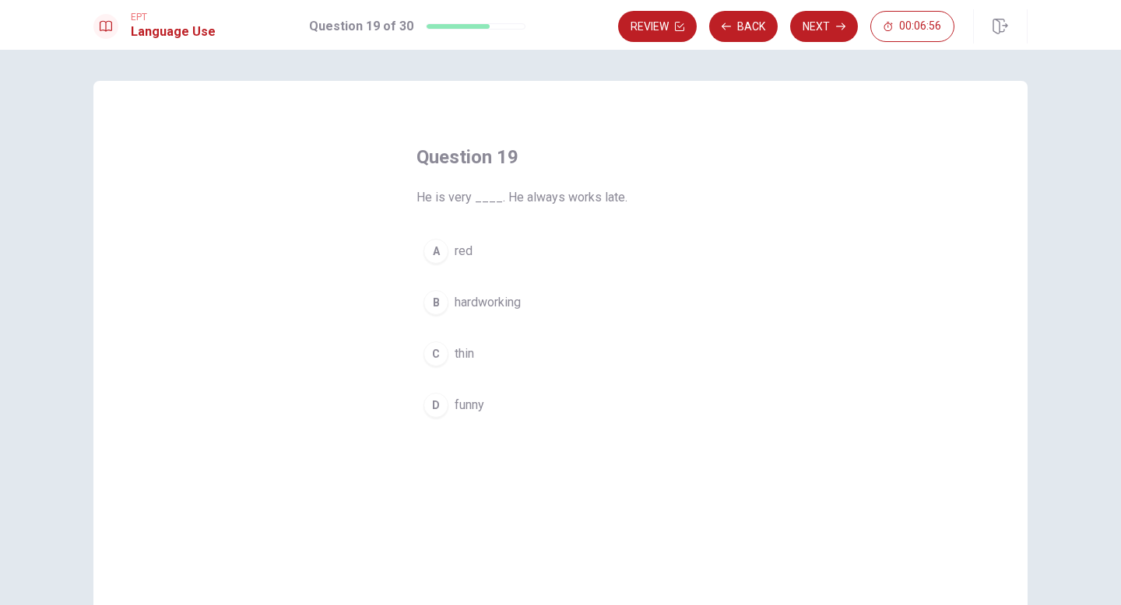
click at [436, 307] on div "B" at bounding box center [435, 302] width 25 height 25
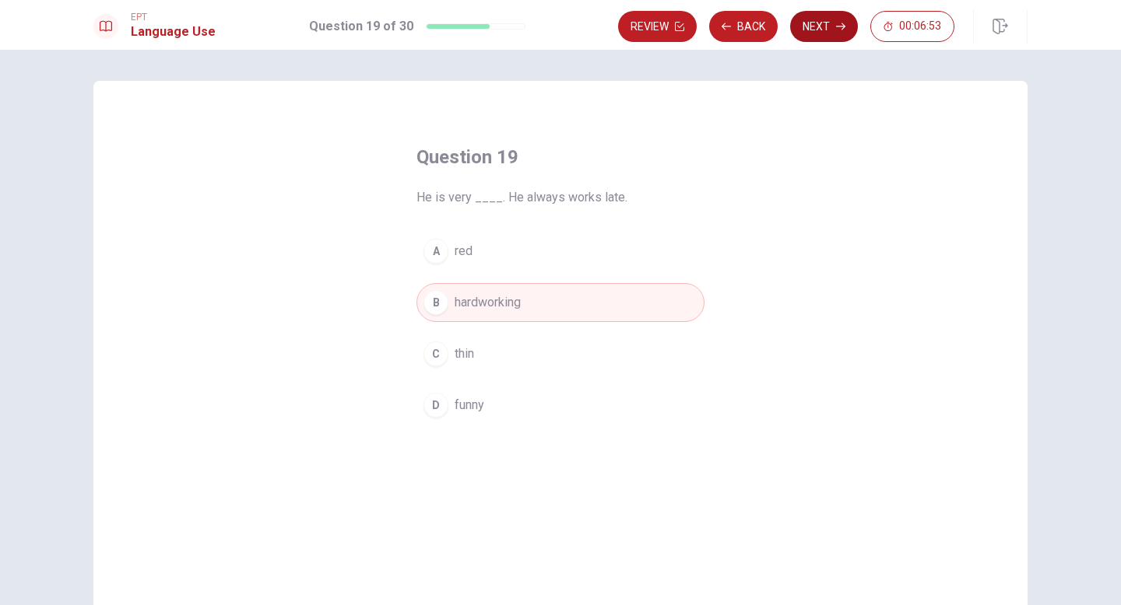
click at [838, 25] on icon "button" at bounding box center [840, 26] width 9 height 9
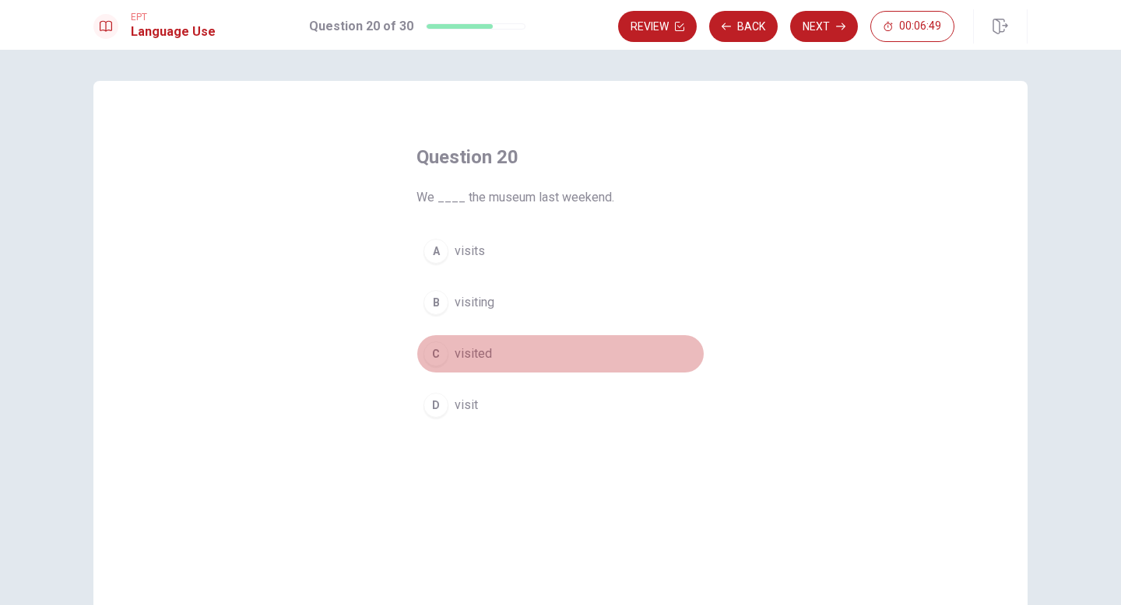
click at [441, 348] on div "C" at bounding box center [435, 354] width 25 height 25
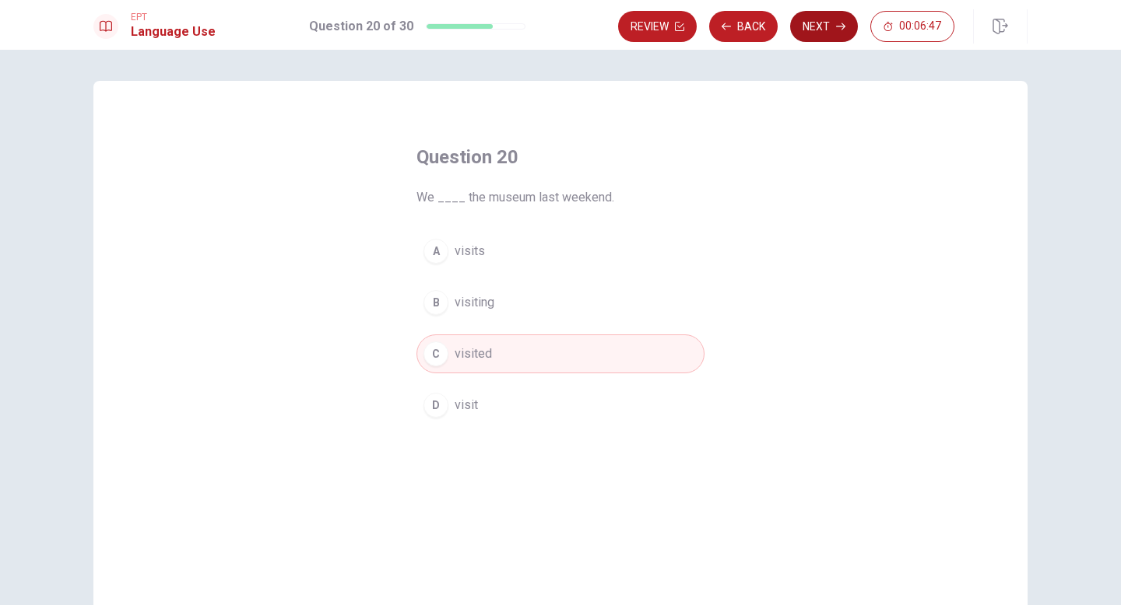
click at [824, 24] on button "Next" at bounding box center [824, 26] width 68 height 31
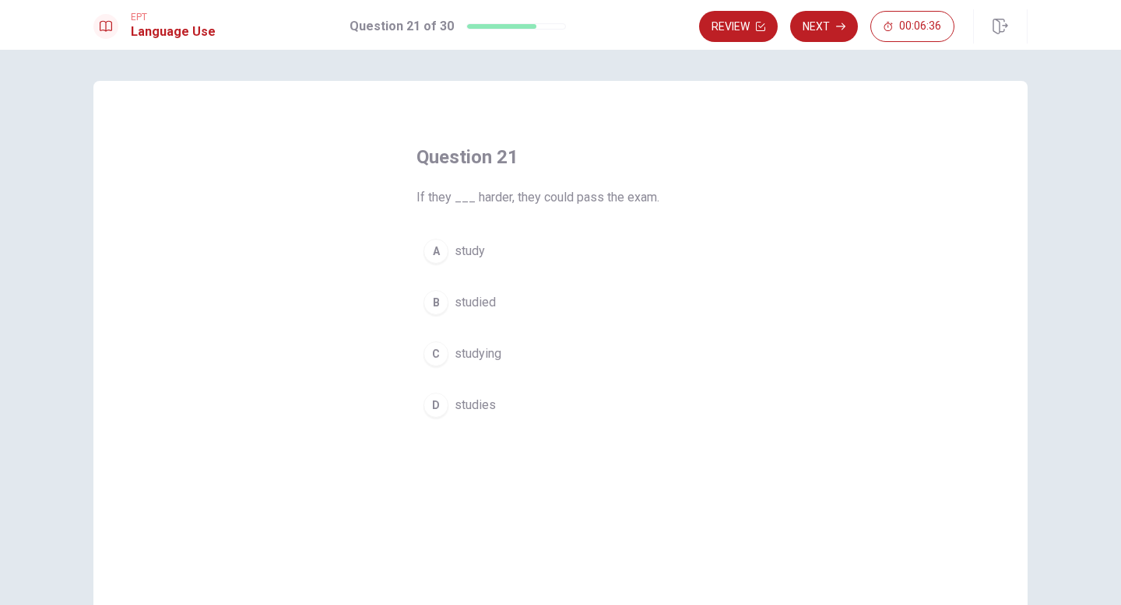
click at [434, 248] on div "A" at bounding box center [435, 251] width 25 height 25
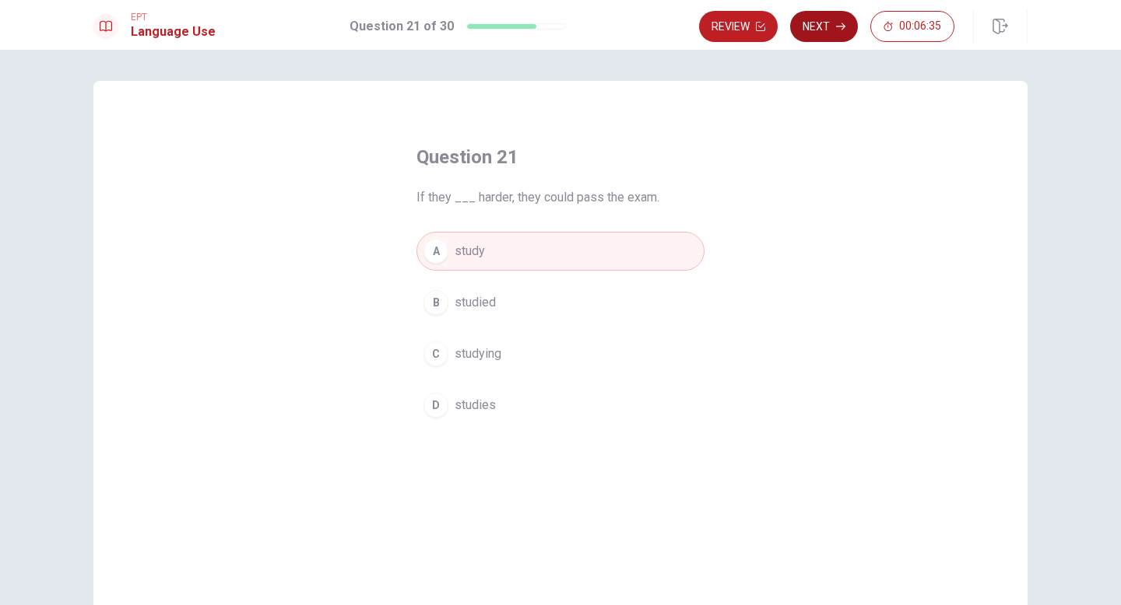
click at [831, 25] on button "Next" at bounding box center [824, 26] width 68 height 31
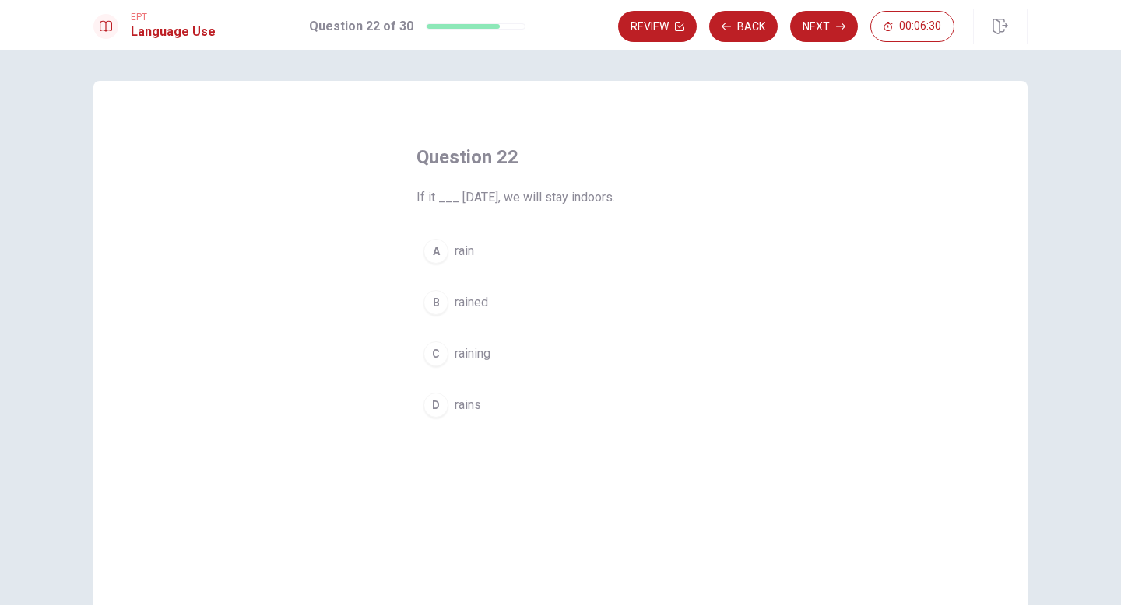
click at [440, 405] on div "D" at bounding box center [435, 405] width 25 height 25
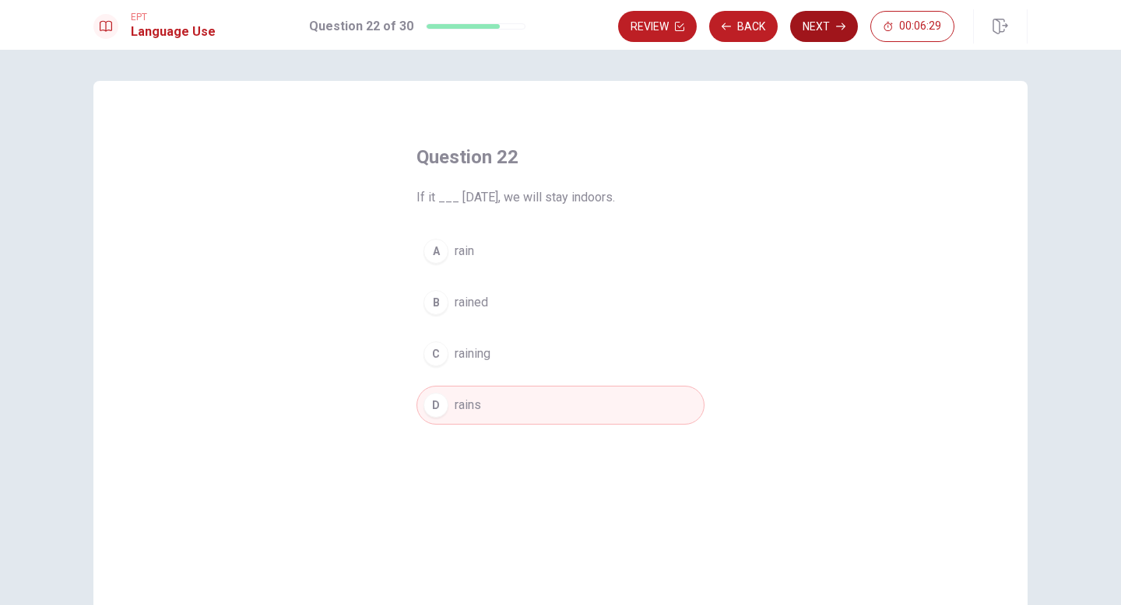
click at [836, 29] on icon "button" at bounding box center [840, 26] width 9 height 9
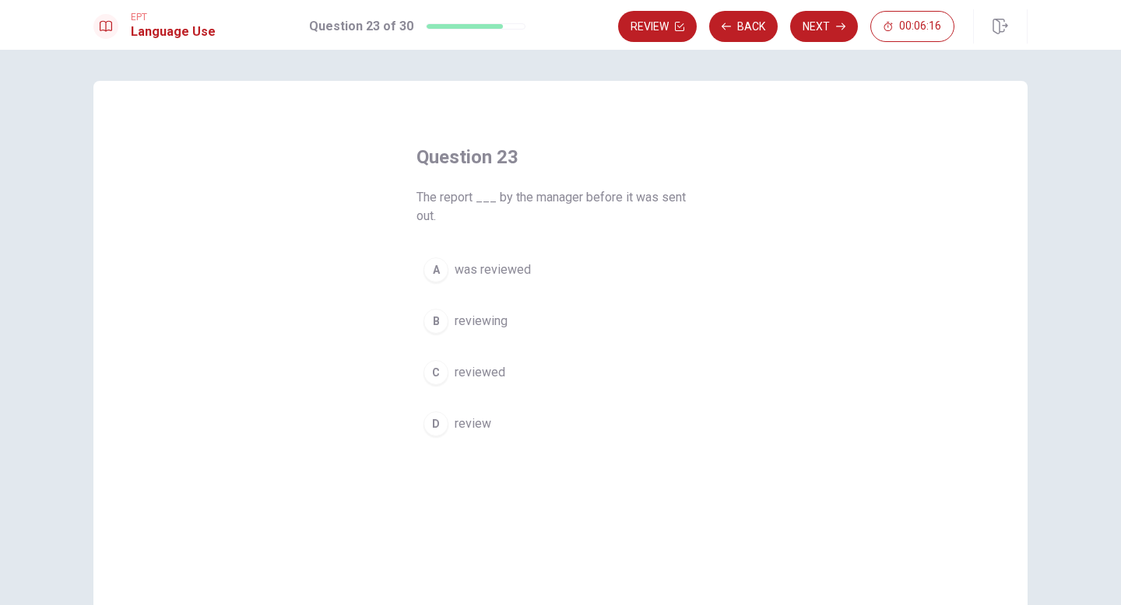
click at [436, 273] on div "A" at bounding box center [435, 270] width 25 height 25
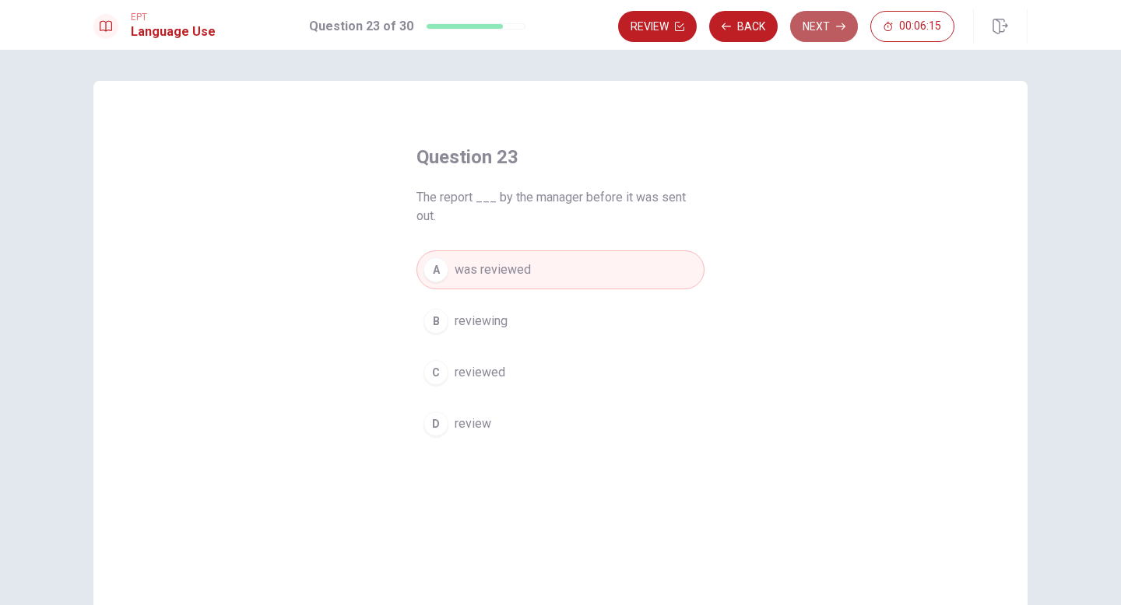
click at [824, 25] on button "Next" at bounding box center [824, 26] width 68 height 31
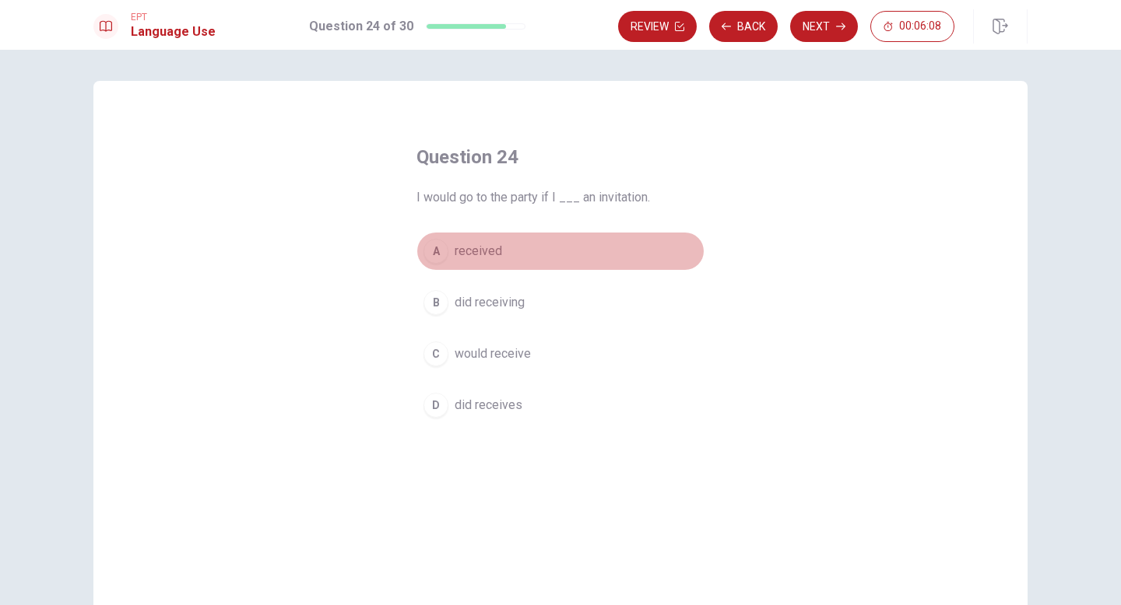
click at [442, 258] on div "A" at bounding box center [435, 251] width 25 height 25
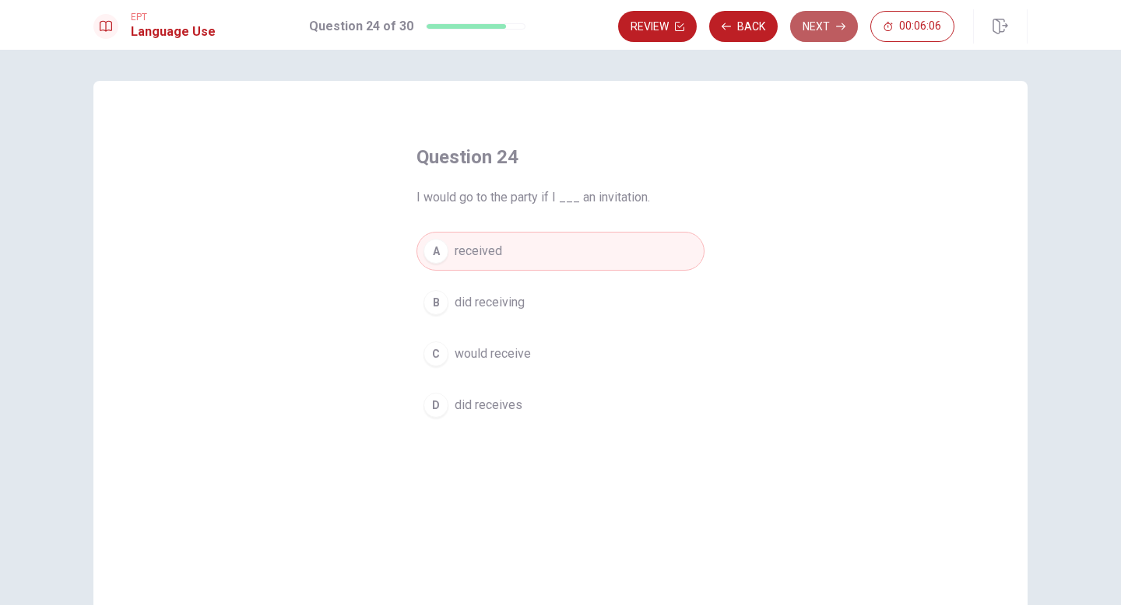
click at [832, 32] on button "Next" at bounding box center [824, 26] width 68 height 31
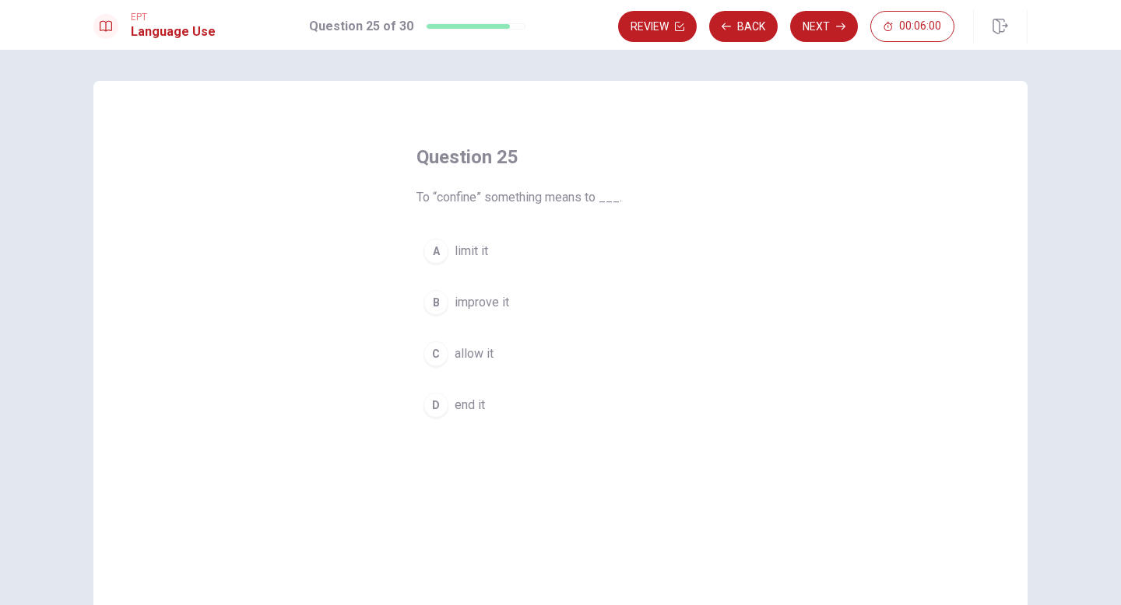
click at [441, 248] on div "A" at bounding box center [435, 251] width 25 height 25
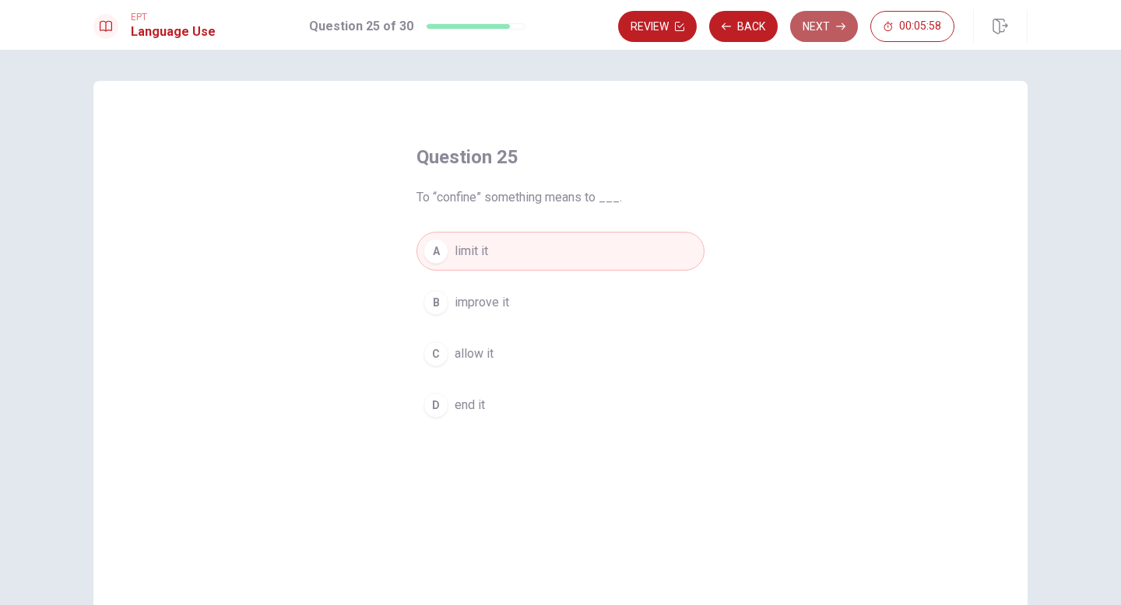
click at [818, 31] on button "Next" at bounding box center [824, 26] width 68 height 31
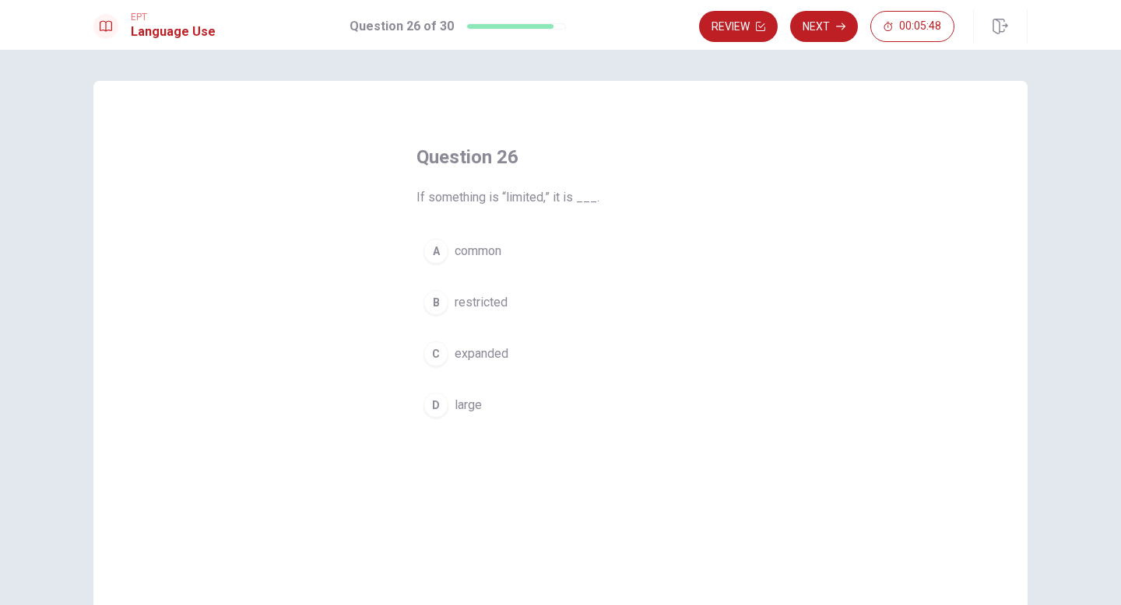
click at [438, 296] on div "B" at bounding box center [435, 302] width 25 height 25
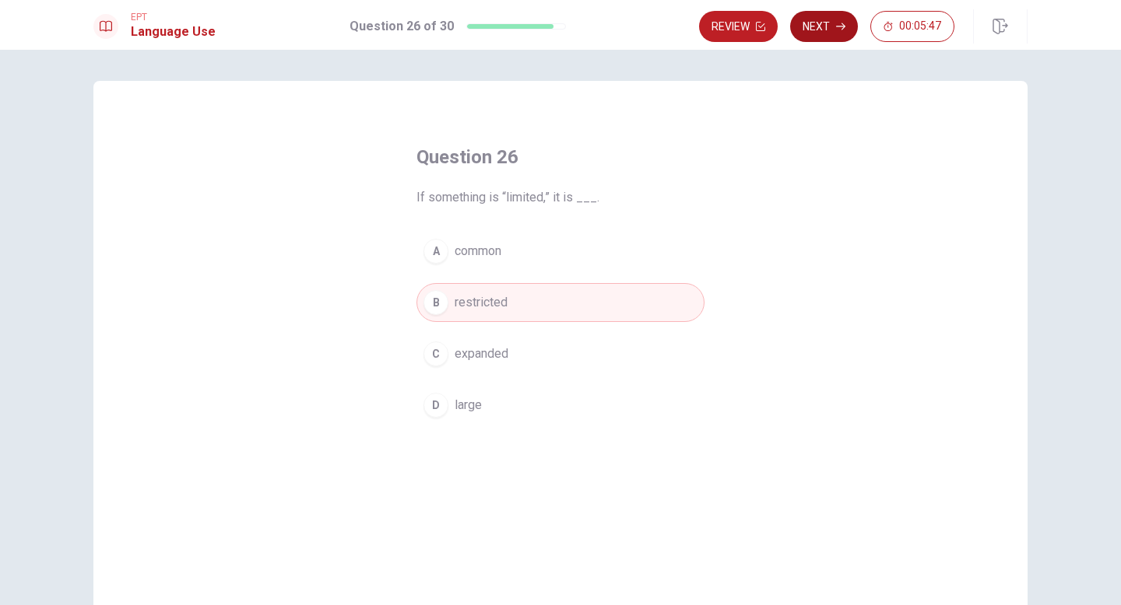
click at [832, 23] on button "Next" at bounding box center [824, 26] width 68 height 31
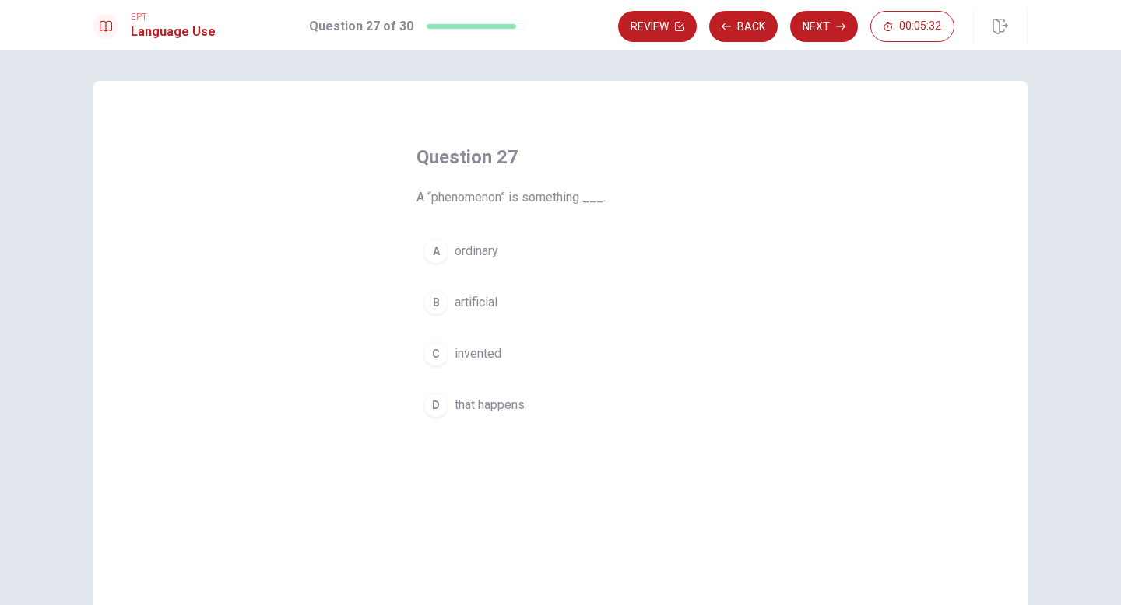
click at [466, 308] on span "artificial" at bounding box center [475, 302] width 43 height 19
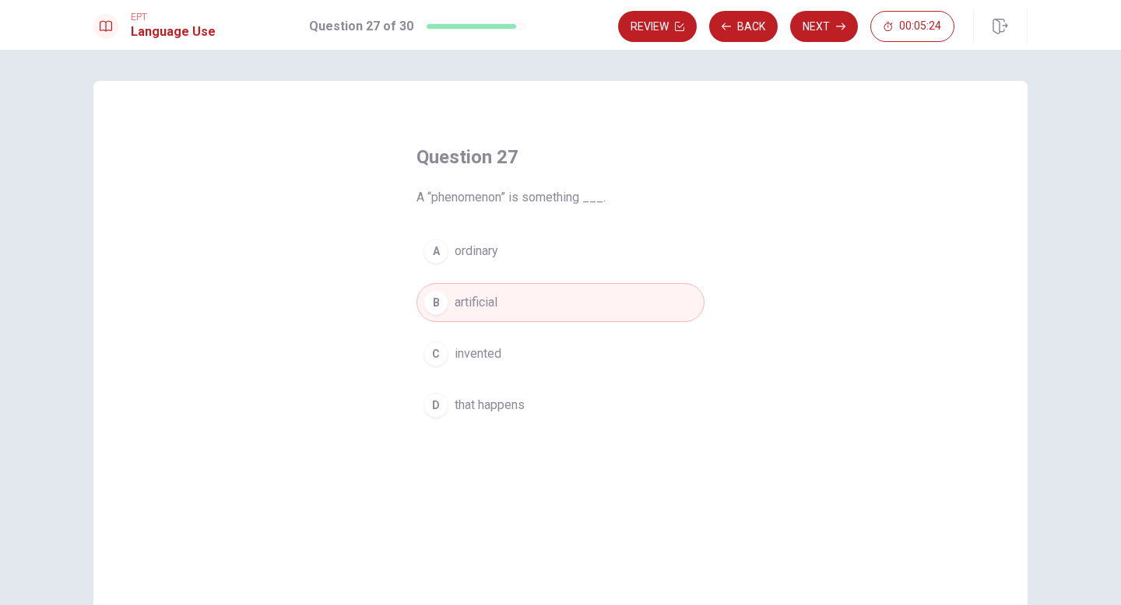
click at [526, 363] on button "C invented" at bounding box center [560, 354] width 288 height 39
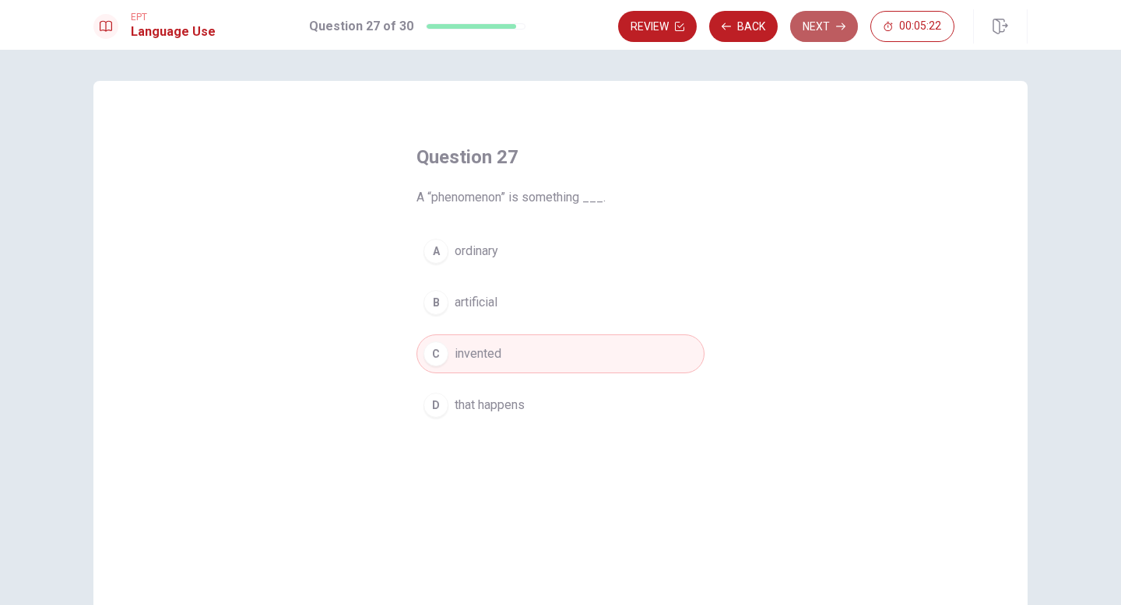
click at [838, 26] on icon "button" at bounding box center [840, 26] width 9 height 9
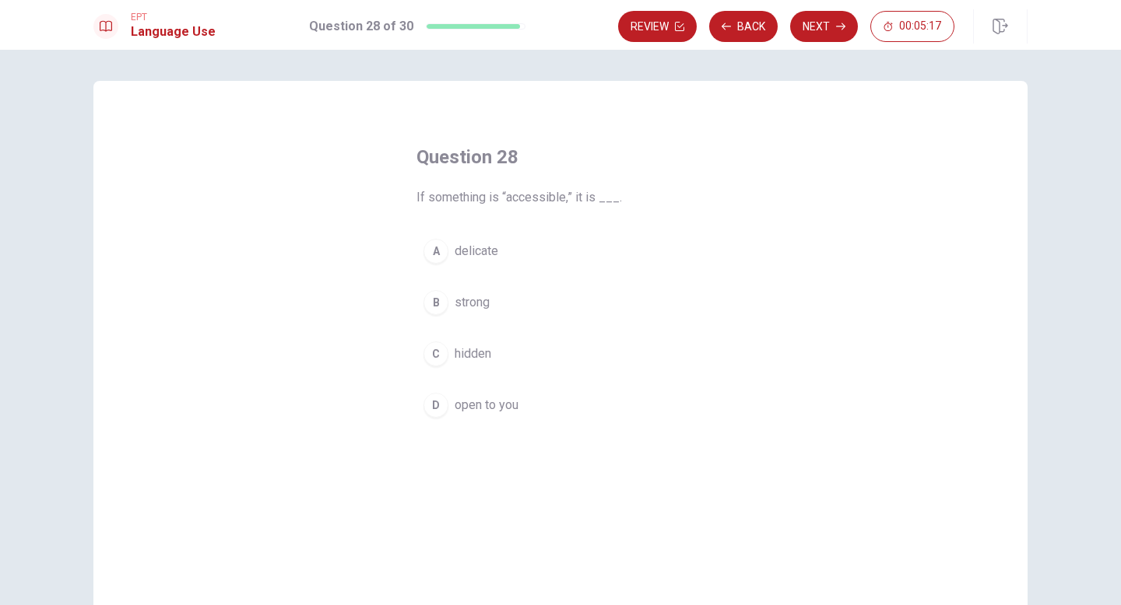
click at [447, 403] on div "D" at bounding box center [435, 405] width 25 height 25
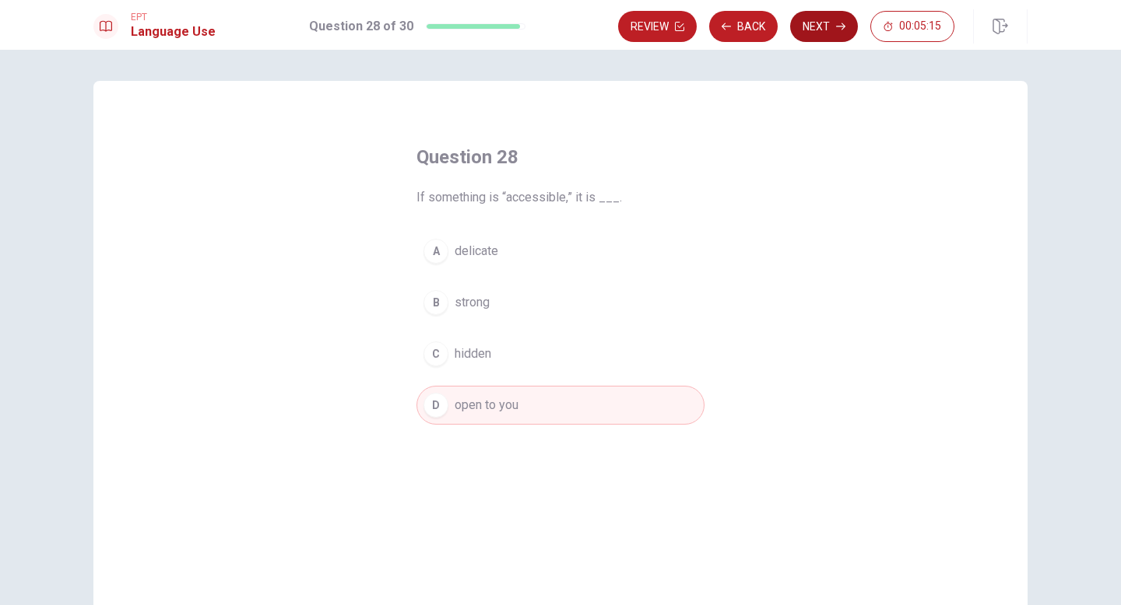
click at [827, 30] on button "Next" at bounding box center [824, 26] width 68 height 31
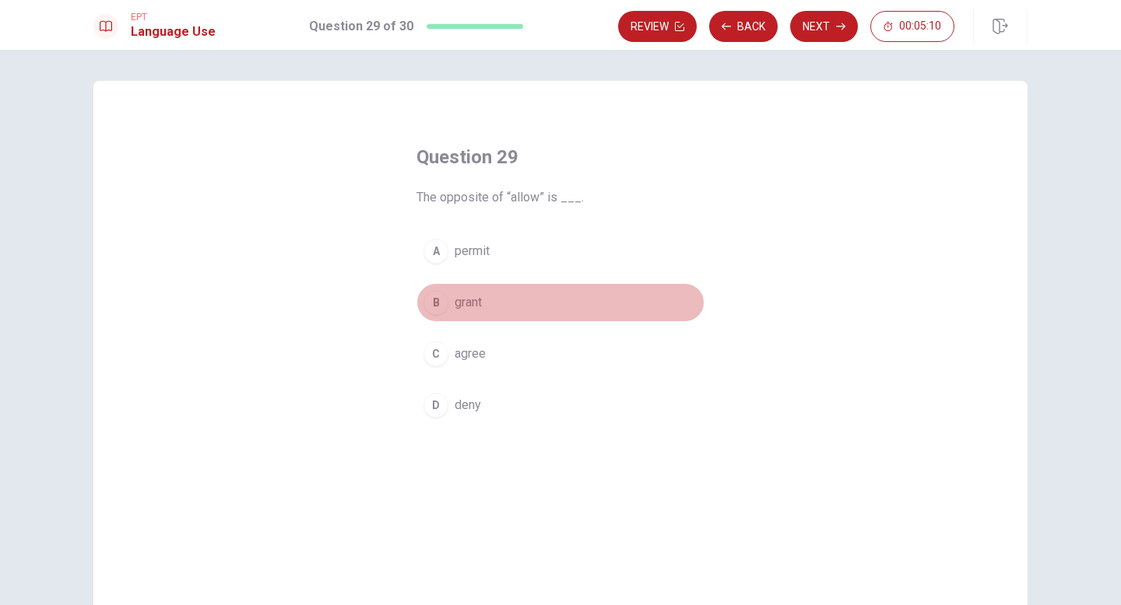
click at [440, 304] on div "B" at bounding box center [435, 302] width 25 height 25
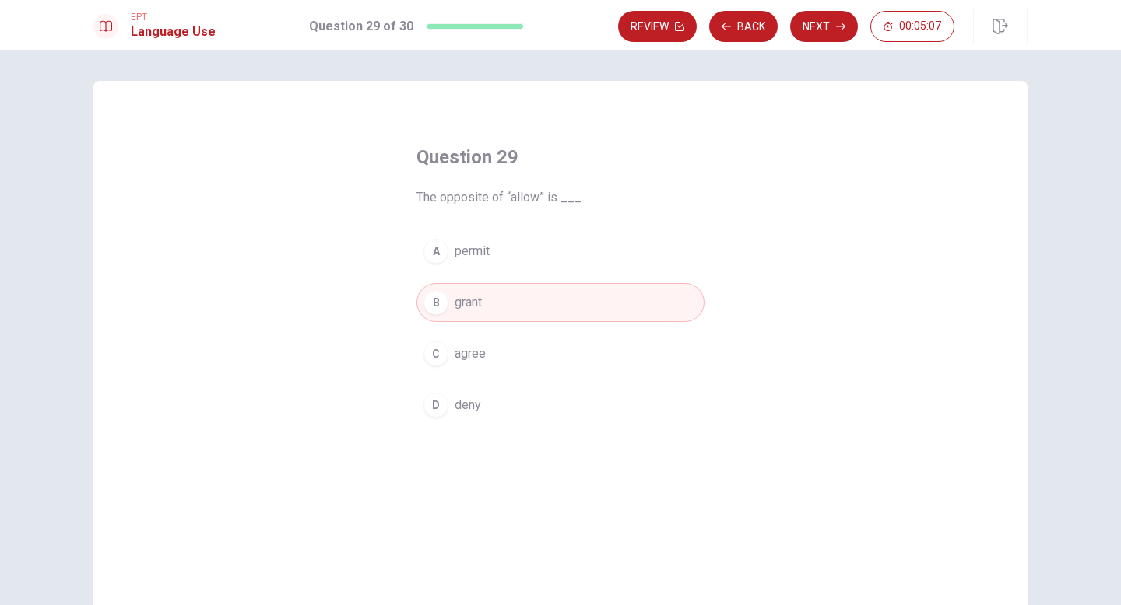
click at [435, 406] on div "D" at bounding box center [435, 405] width 25 height 25
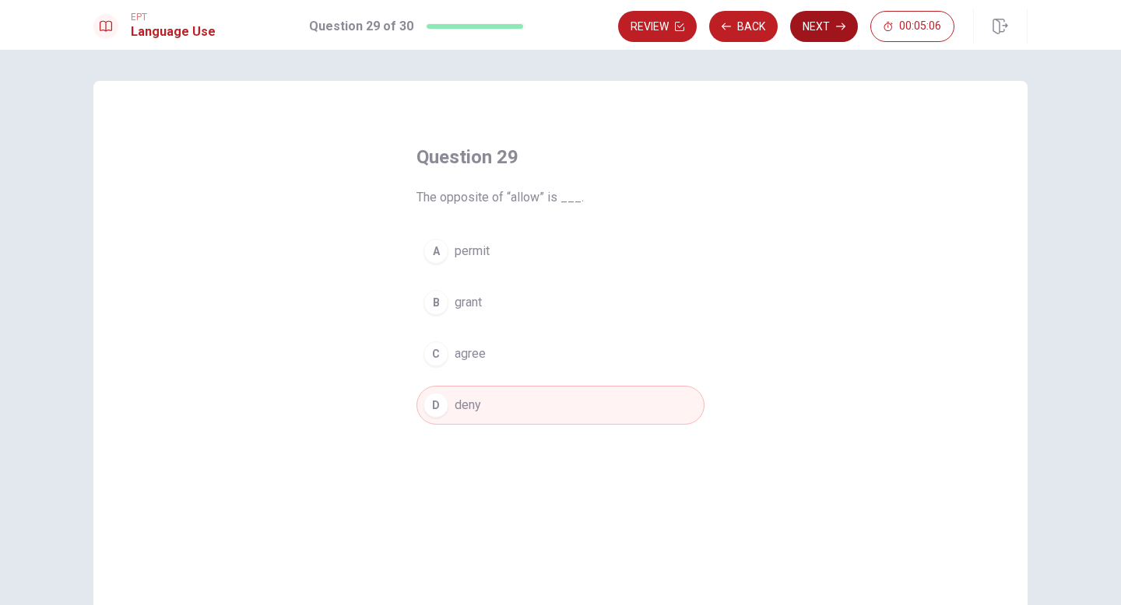
click at [816, 24] on button "Next" at bounding box center [824, 26] width 68 height 31
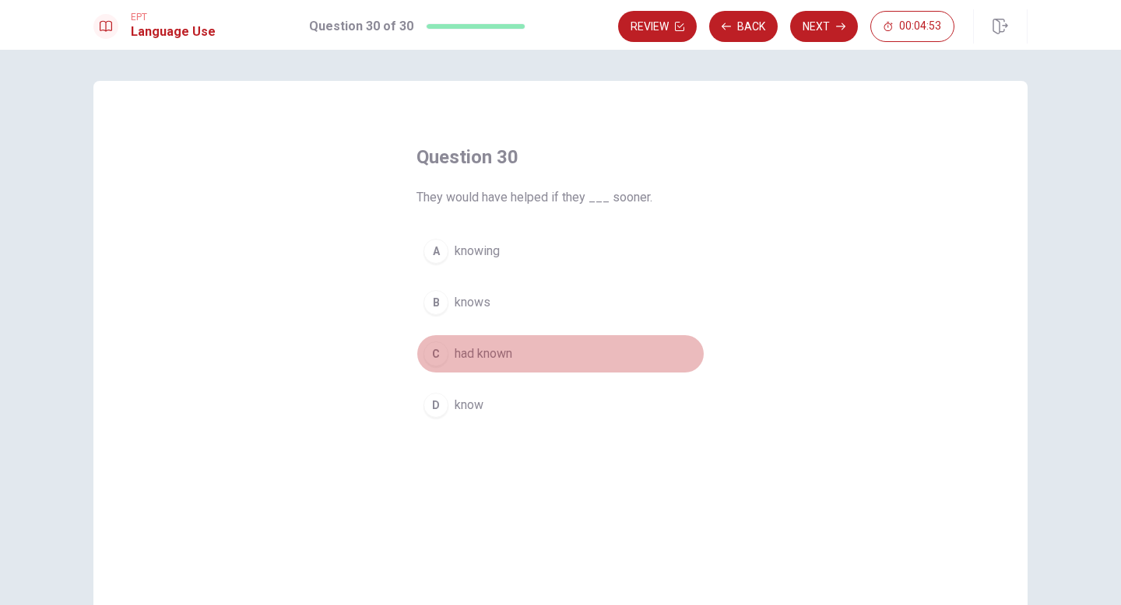
click at [483, 353] on span "had known" at bounding box center [483, 354] width 58 height 19
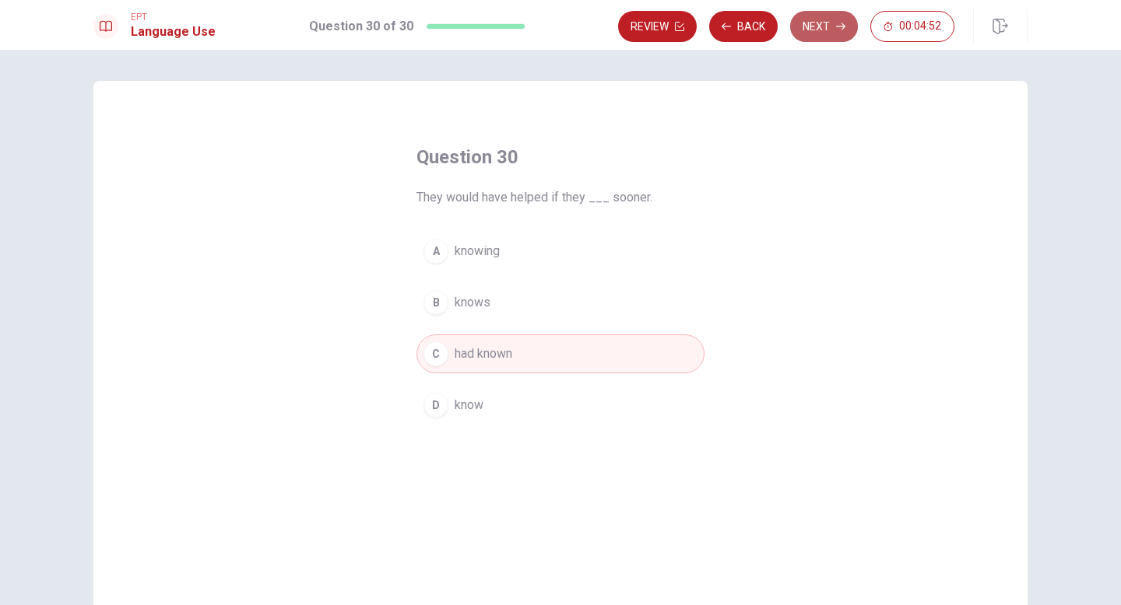
click at [819, 33] on button "Next" at bounding box center [824, 26] width 68 height 31
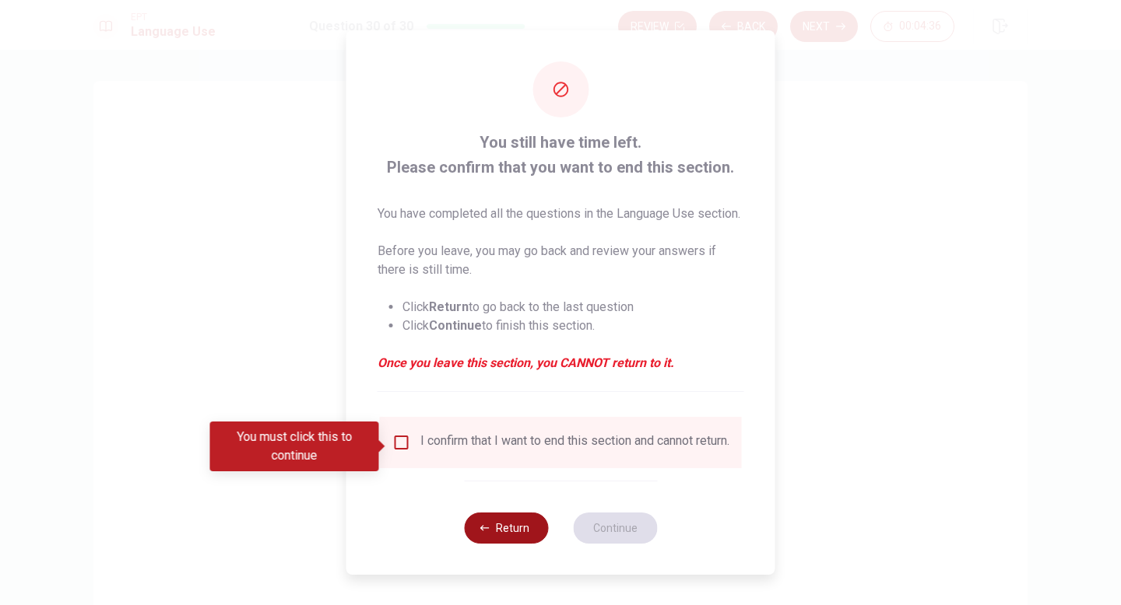
click at [480, 533] on icon "button" at bounding box center [484, 528] width 9 height 9
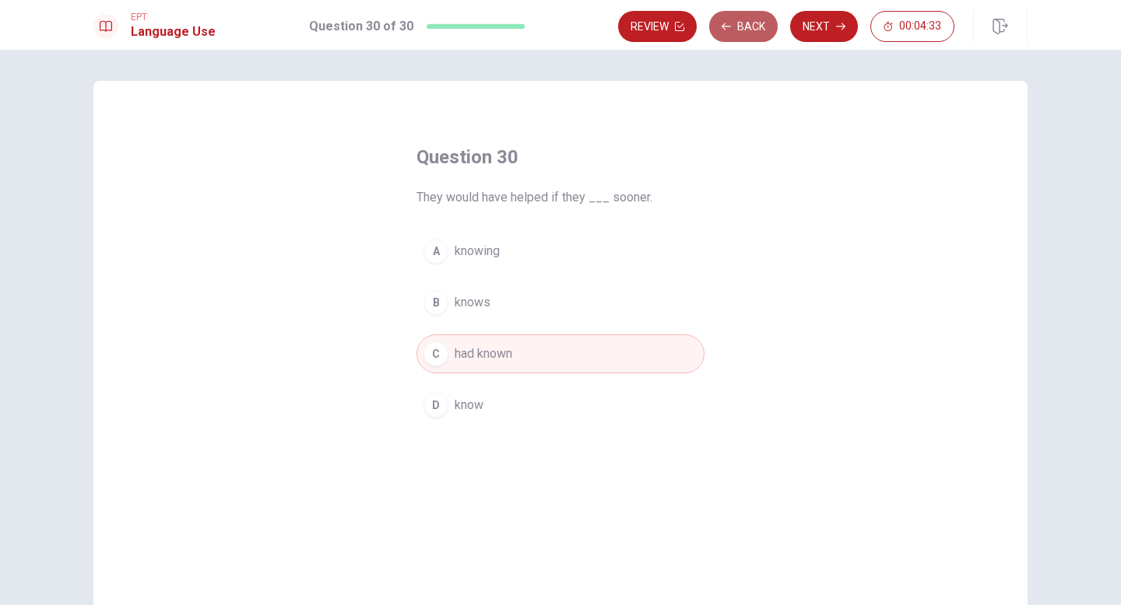
click at [746, 28] on button "Back" at bounding box center [743, 26] width 68 height 31
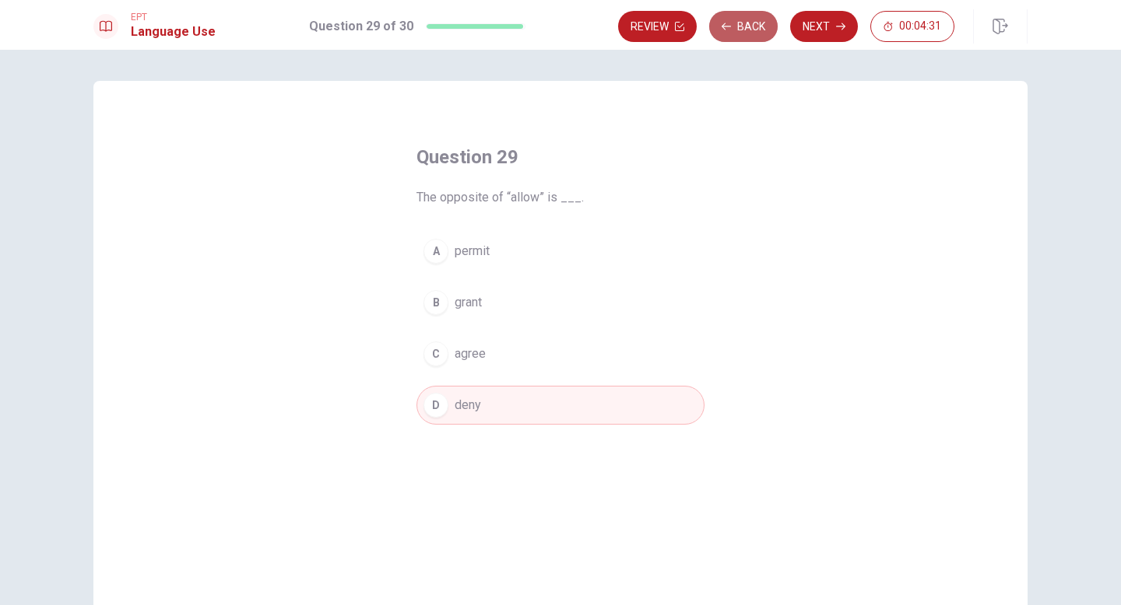
click at [746, 28] on button "Back" at bounding box center [743, 26] width 68 height 31
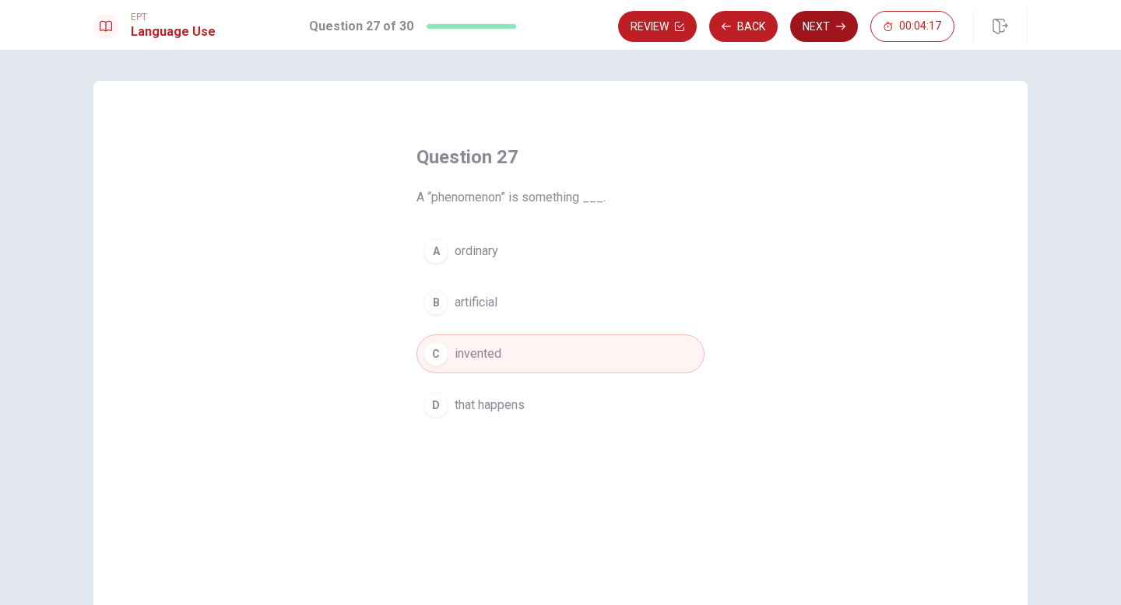
click at [821, 30] on button "Next" at bounding box center [824, 26] width 68 height 31
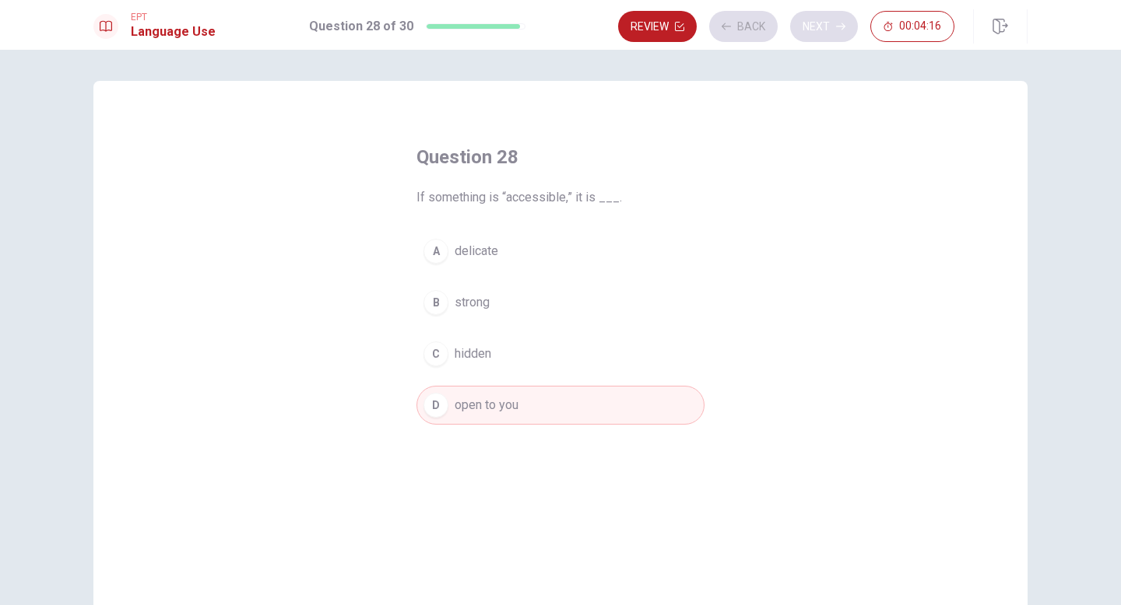
click at [821, 30] on div "Review Back Next 00:04:16" at bounding box center [786, 26] width 336 height 31
click at [830, 19] on button "Next" at bounding box center [824, 26] width 68 height 31
click at [838, 26] on icon "button" at bounding box center [840, 26] width 9 height 7
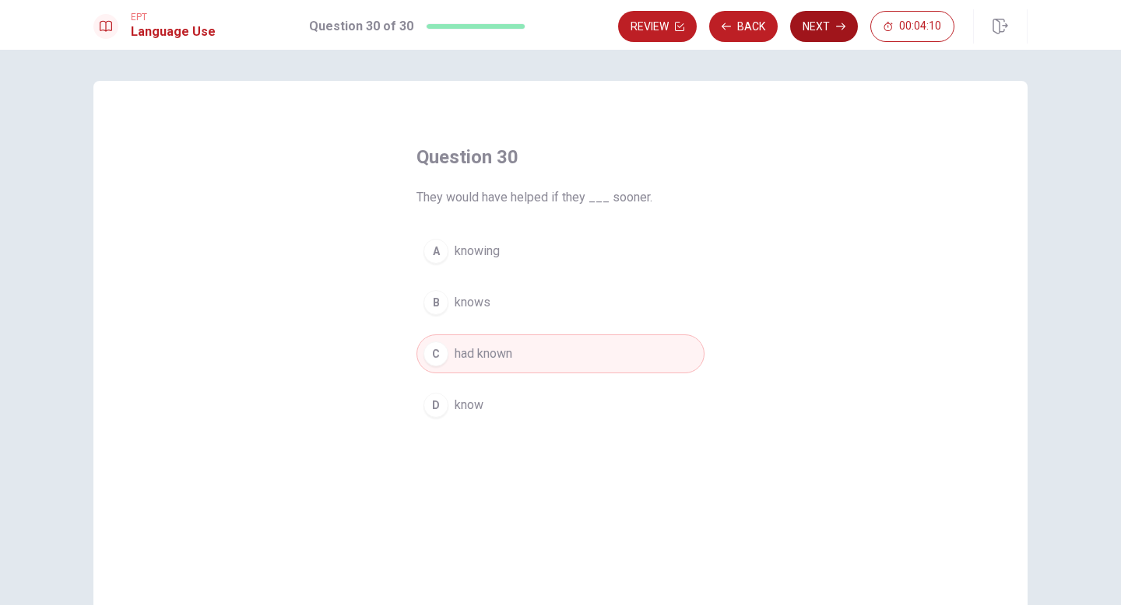
click at [838, 26] on icon "button" at bounding box center [840, 26] width 9 height 7
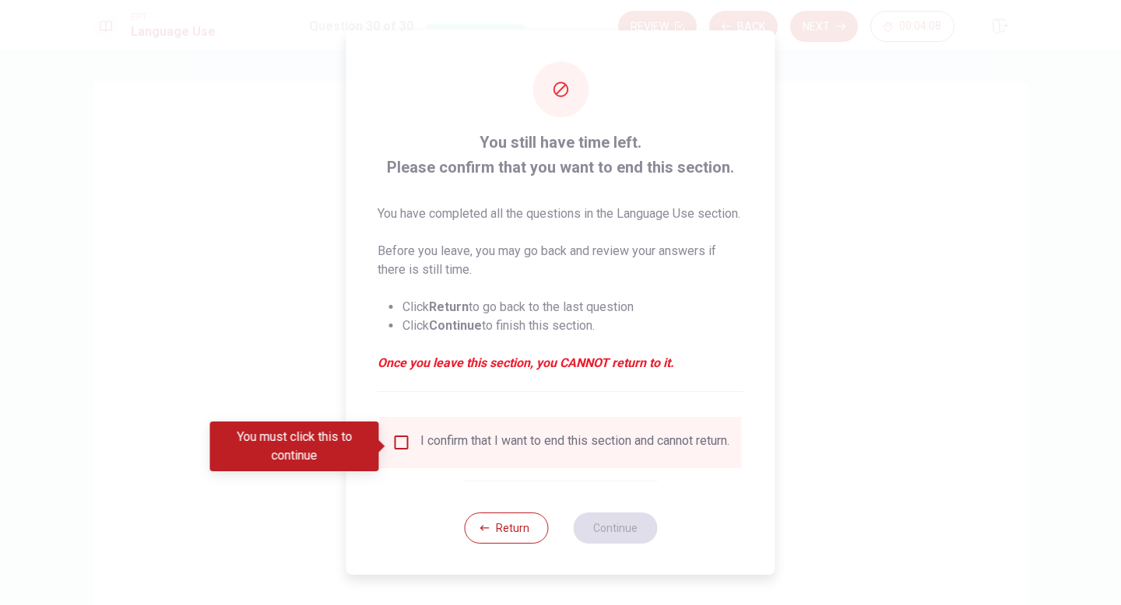
click at [401, 444] on input "You must click this to continue" at bounding box center [401, 442] width 19 height 19
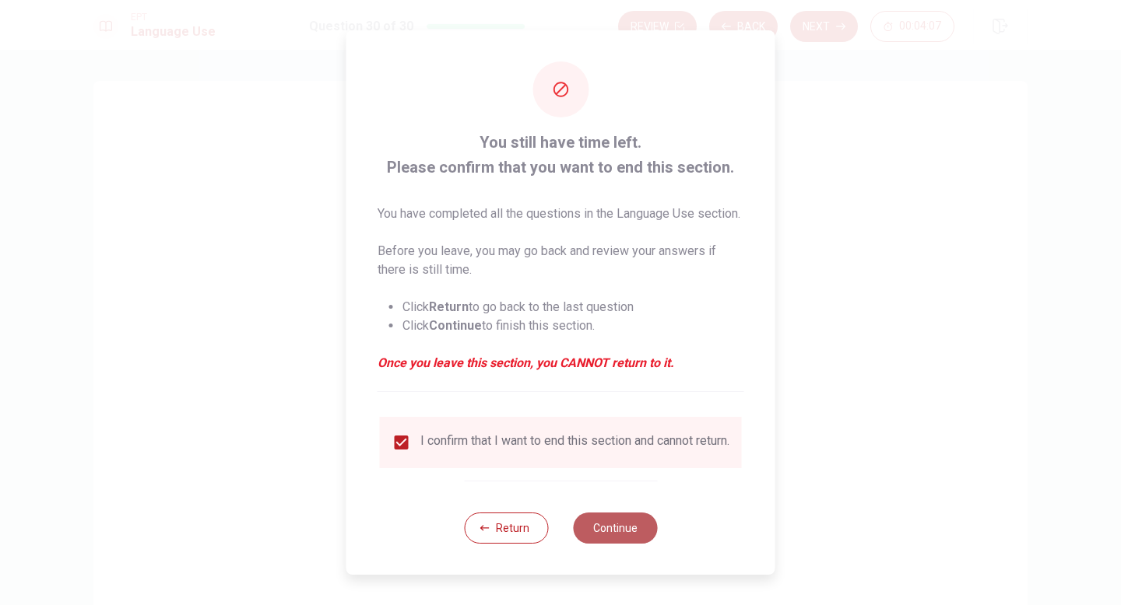
click at [605, 544] on button "Continue" at bounding box center [615, 528] width 84 height 31
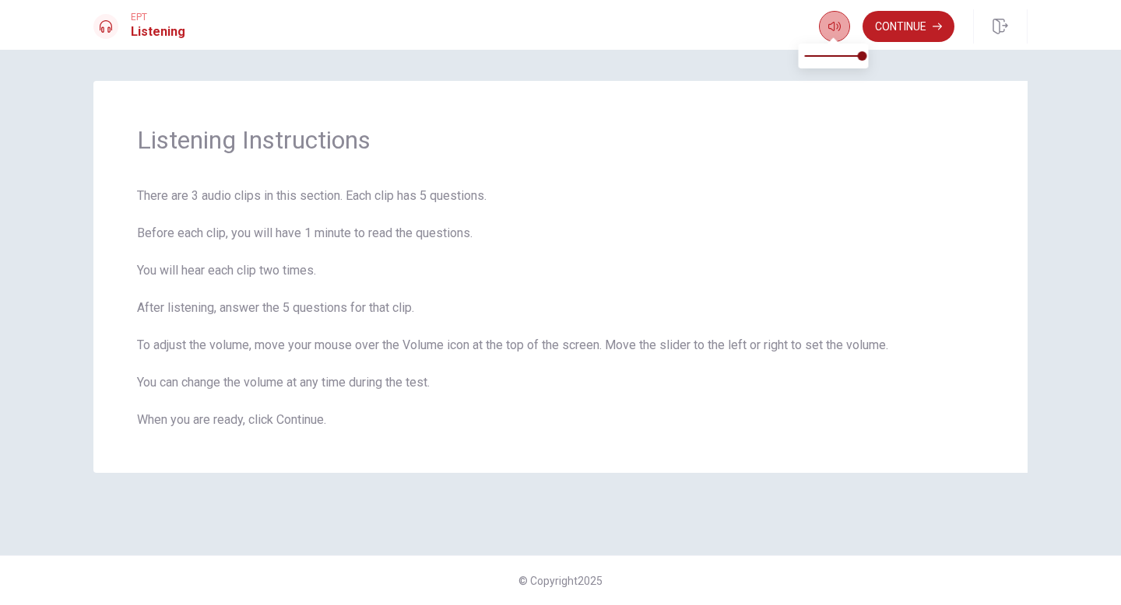
click at [830, 26] on icon "button" at bounding box center [834, 26] width 12 height 12
type input "1"
drag, startPoint x: 859, startPoint y: 54, endPoint x: 902, endPoint y: 70, distance: 45.8
click at [902, 70] on body "This site uses cookies, as explained in our Privacy Policy . If you agree to th…" at bounding box center [560, 302] width 1121 height 605
click at [931, 31] on button "Continue" at bounding box center [908, 26] width 92 height 31
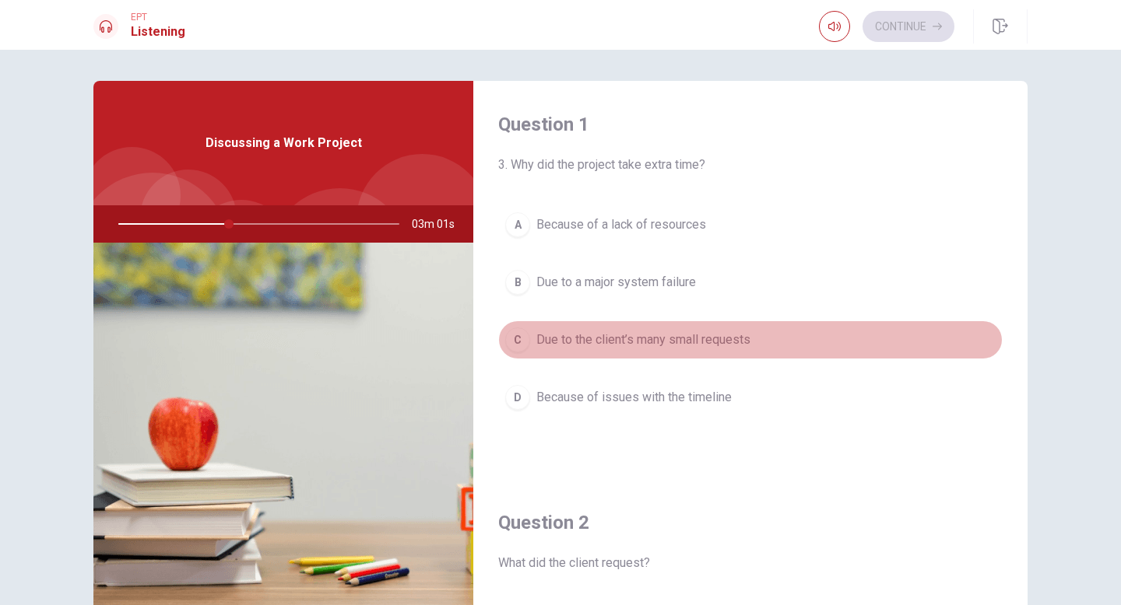
click at [570, 342] on span "Due to the client’s many small requests" at bounding box center [643, 340] width 214 height 19
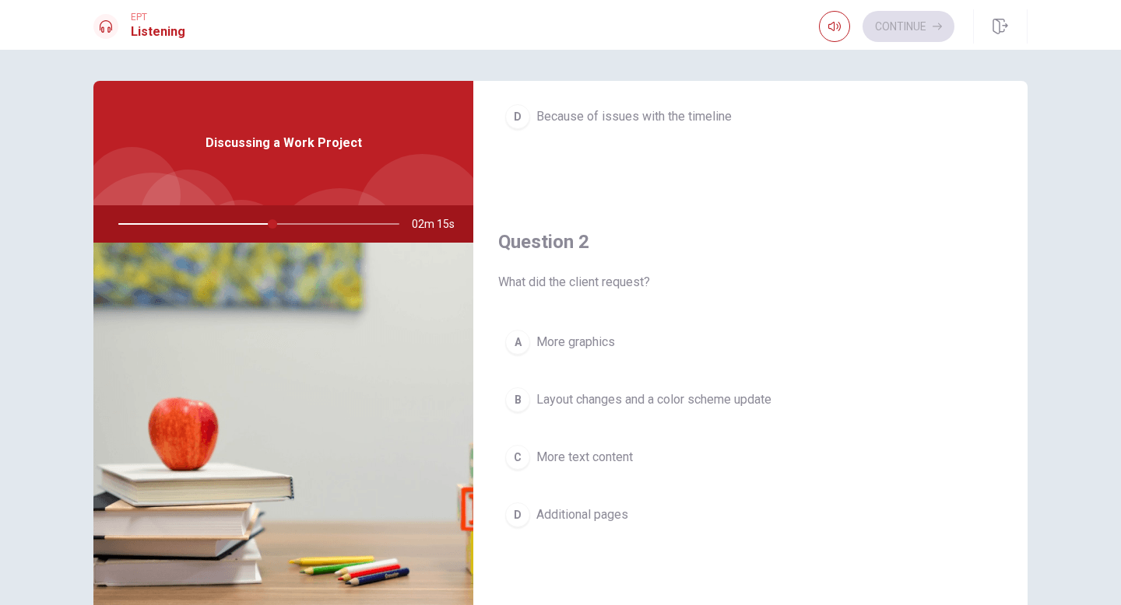
scroll to position [284, 0]
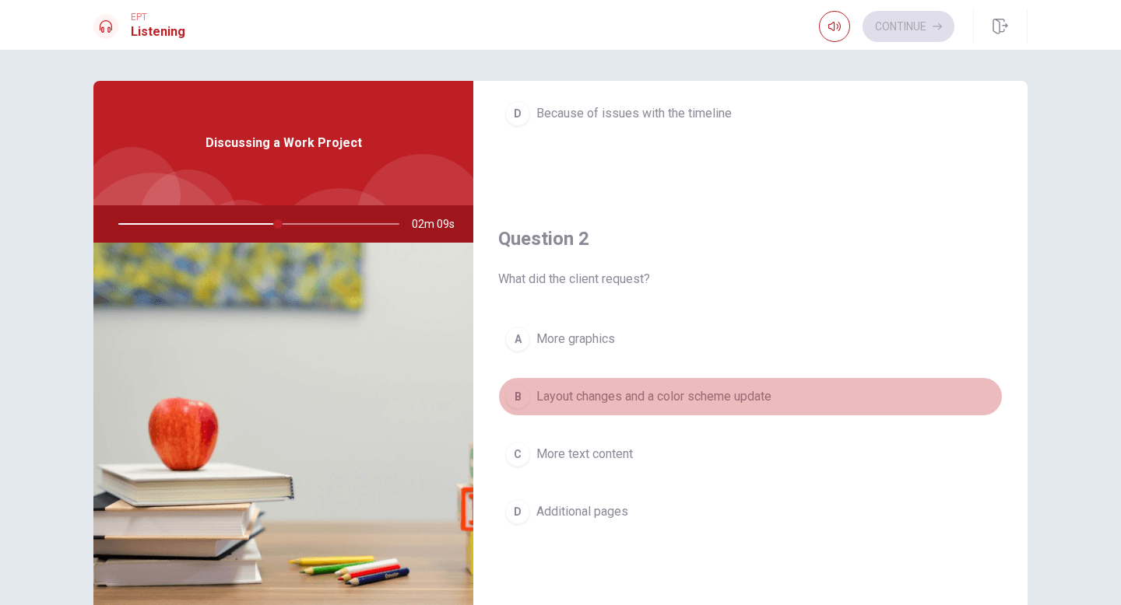
click at [612, 400] on span "Layout changes and a color scheme update" at bounding box center [653, 397] width 235 height 19
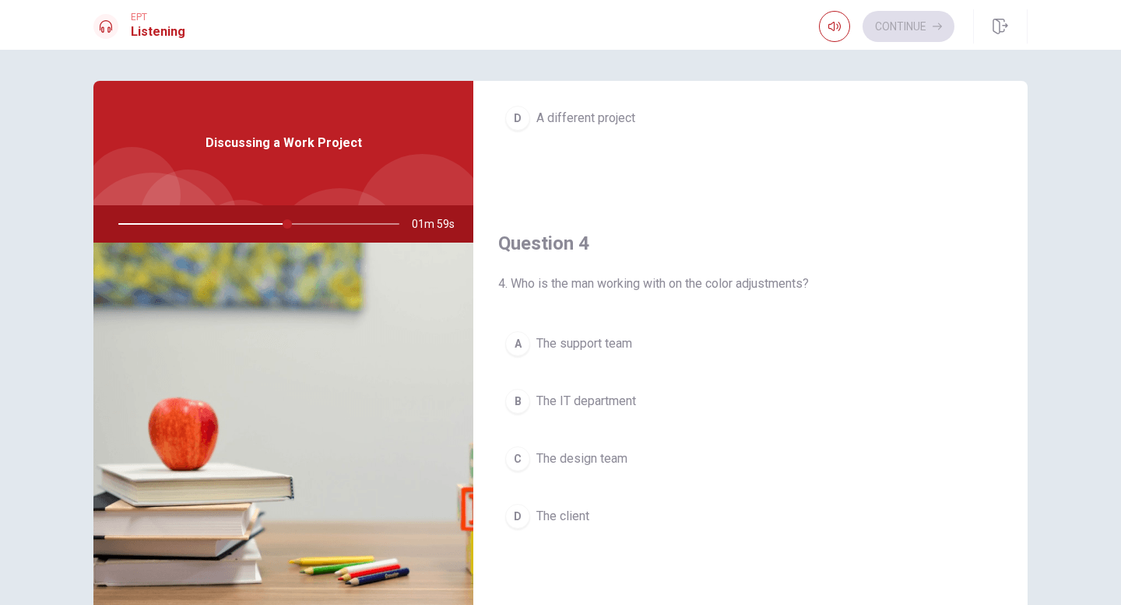
scroll to position [1078, 0]
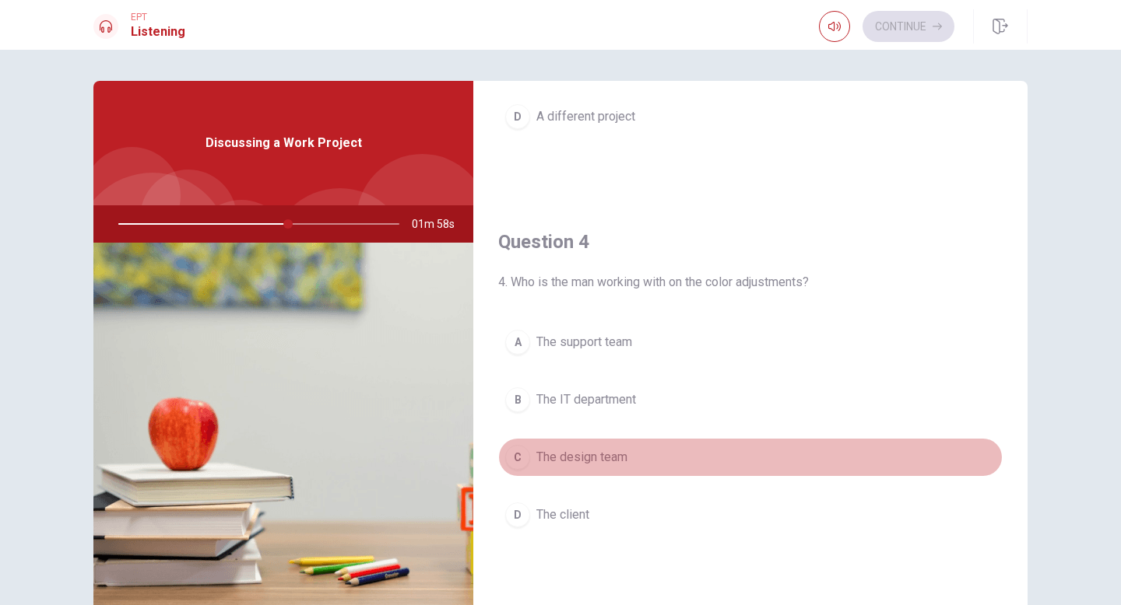
click at [605, 456] on span "The design team" at bounding box center [581, 457] width 91 height 19
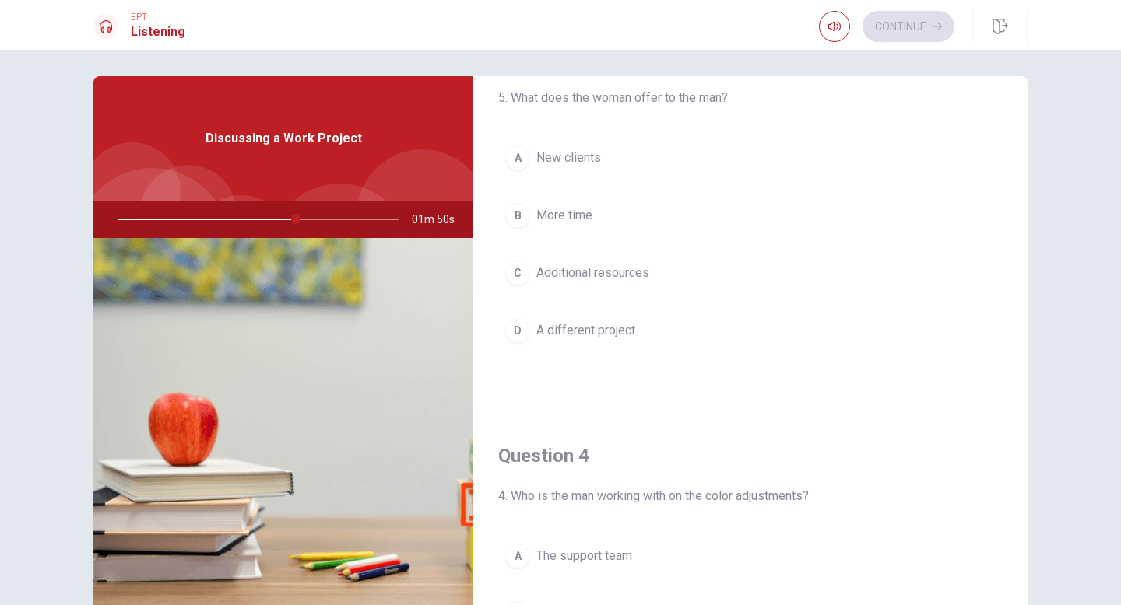
scroll to position [853, 0]
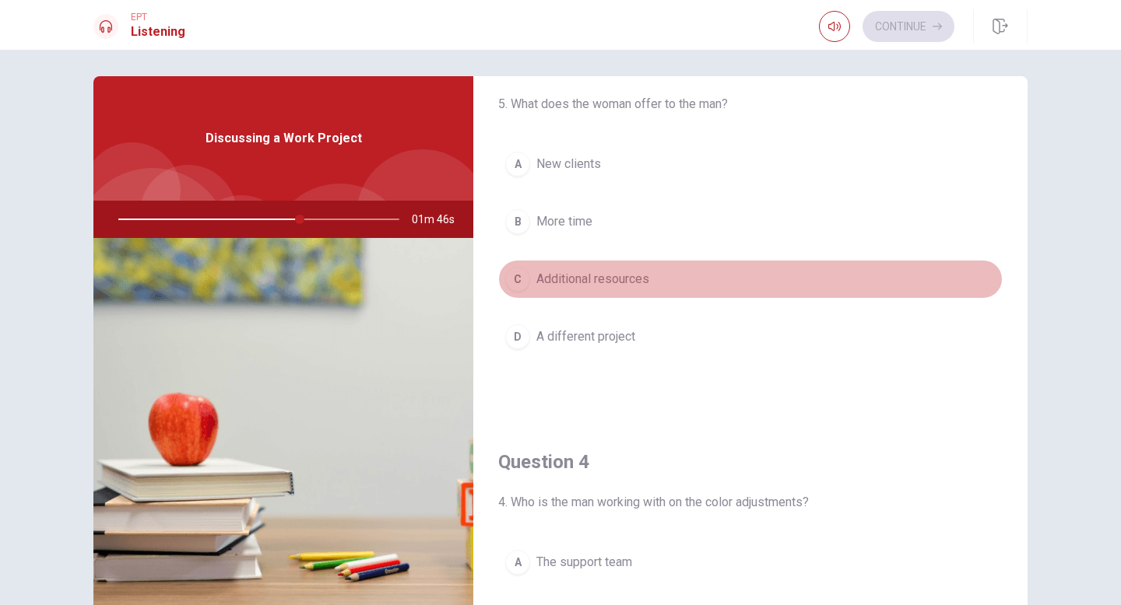
click at [549, 279] on span "Additional resources" at bounding box center [592, 279] width 113 height 19
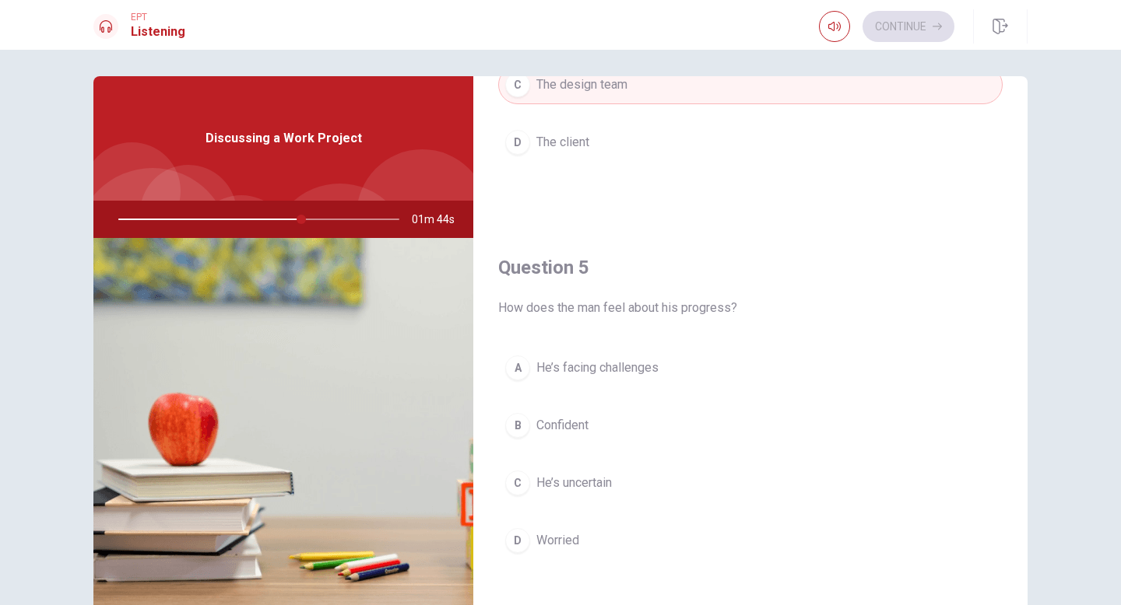
scroll to position [1451, 0]
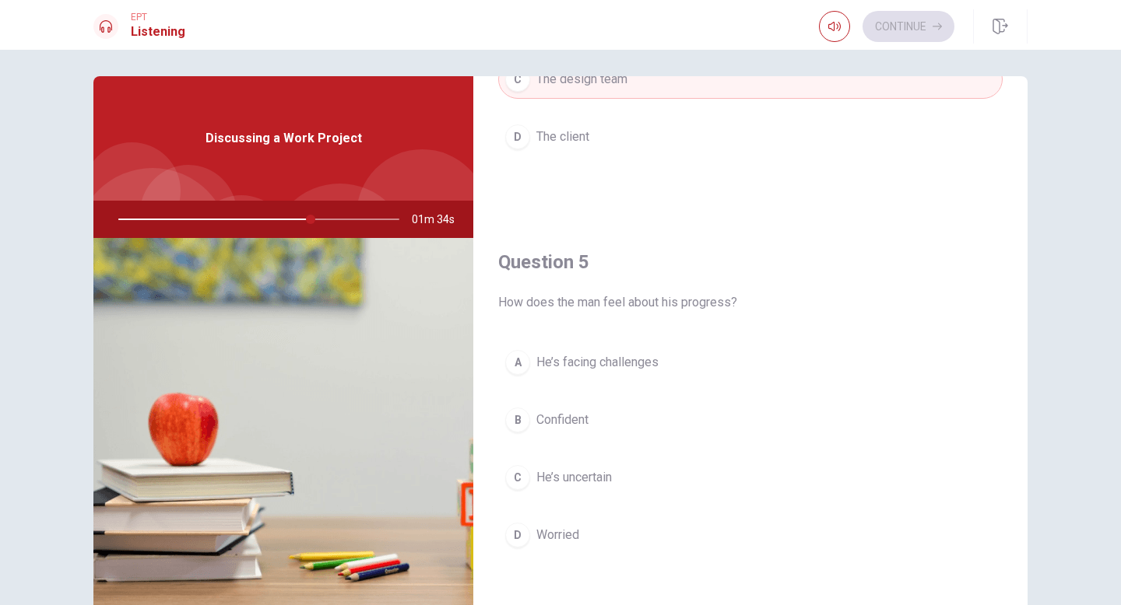
click at [595, 360] on span "He’s facing challenges" at bounding box center [597, 362] width 122 height 19
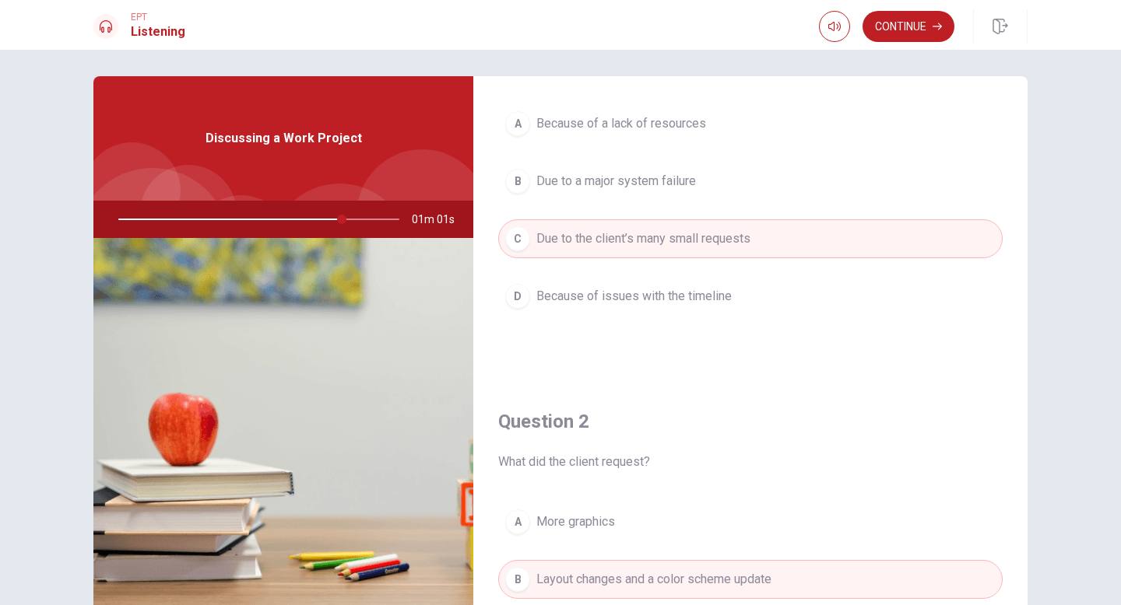
scroll to position [42, 0]
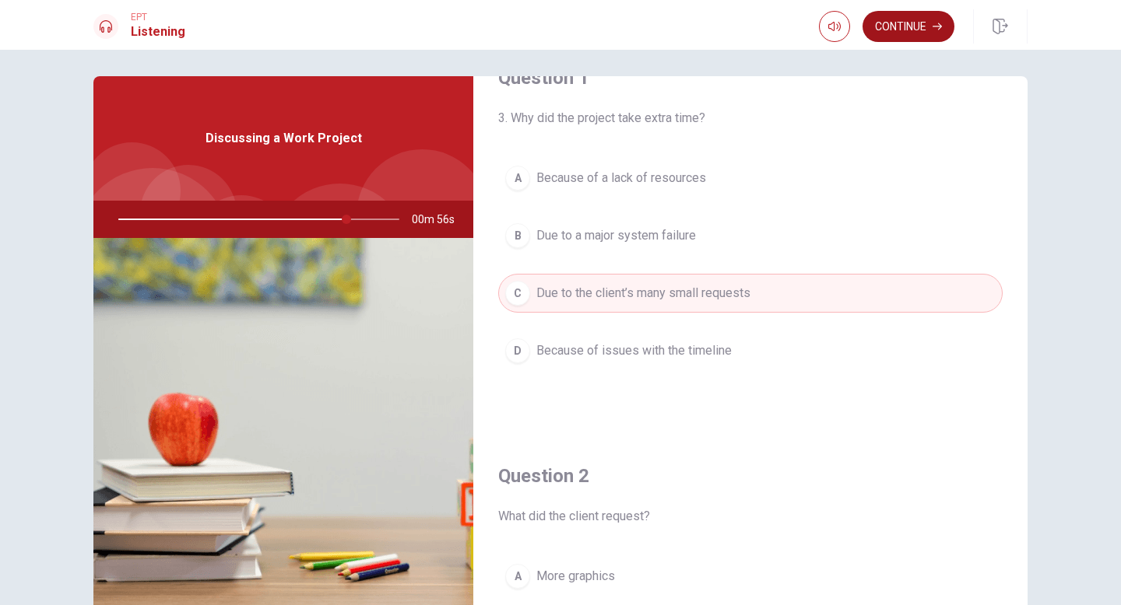
click at [910, 26] on button "Continue" at bounding box center [908, 26] width 92 height 31
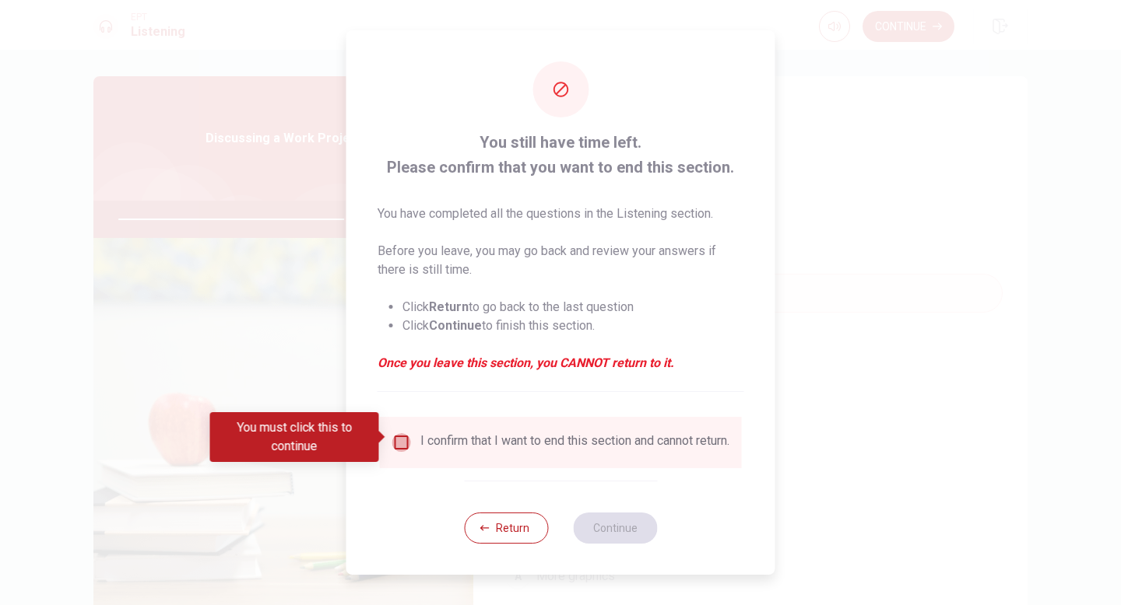
click at [401, 437] on input "You must click this to continue" at bounding box center [401, 442] width 19 height 19
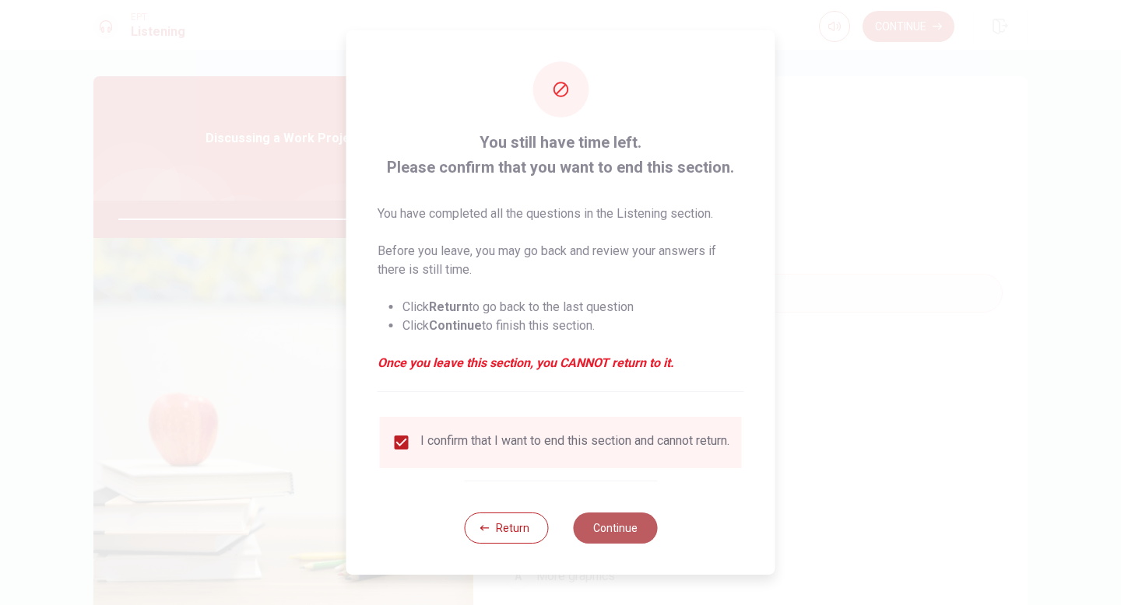
click at [638, 534] on button "Continue" at bounding box center [615, 528] width 84 height 31
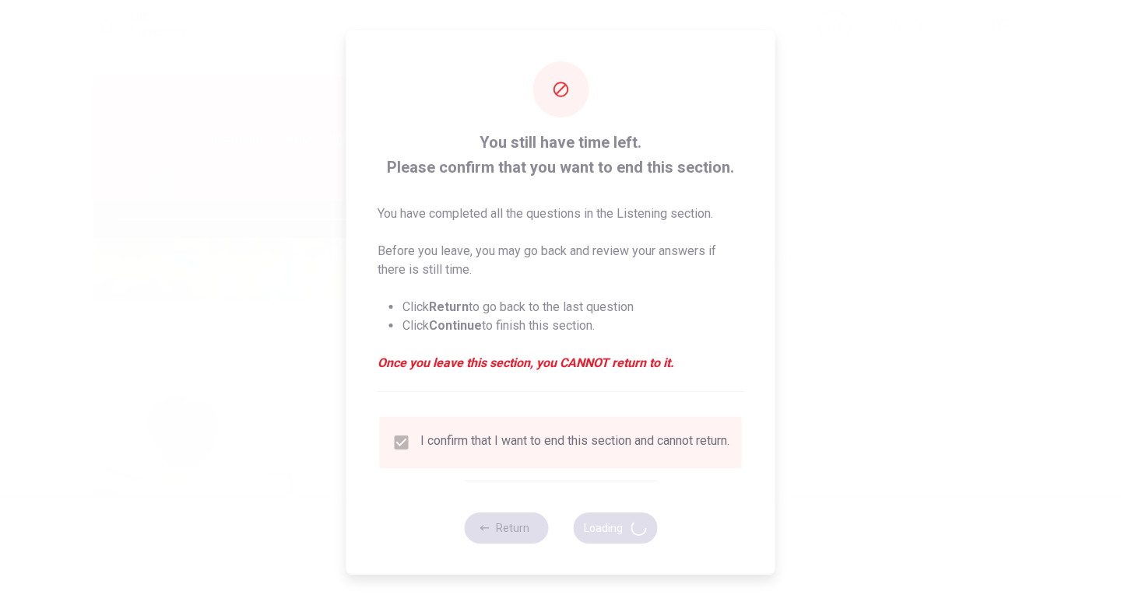
type input "84"
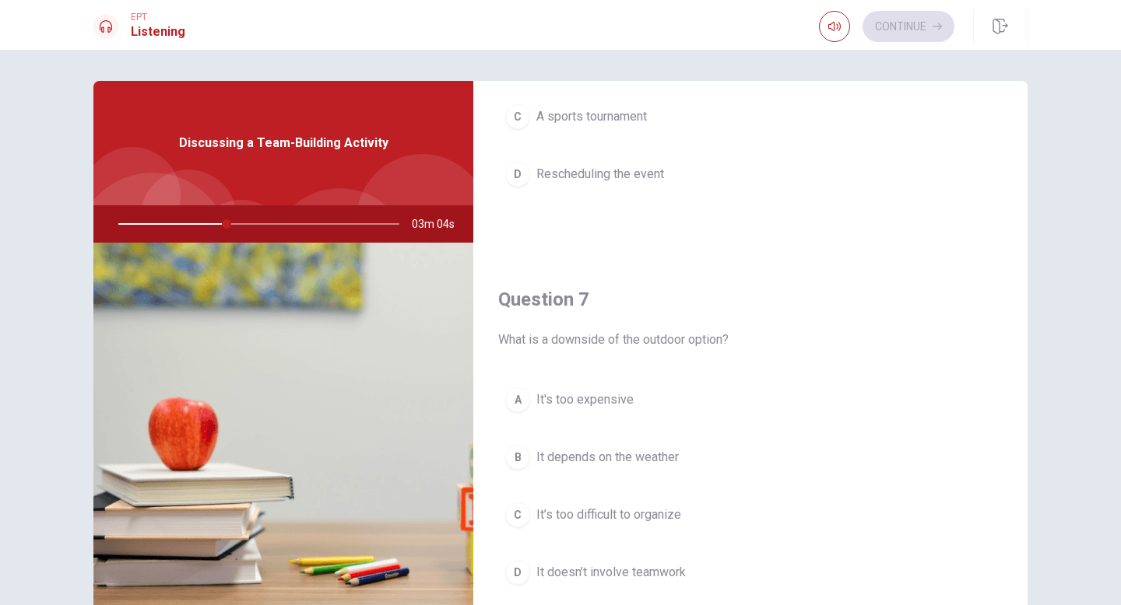
scroll to position [0, 0]
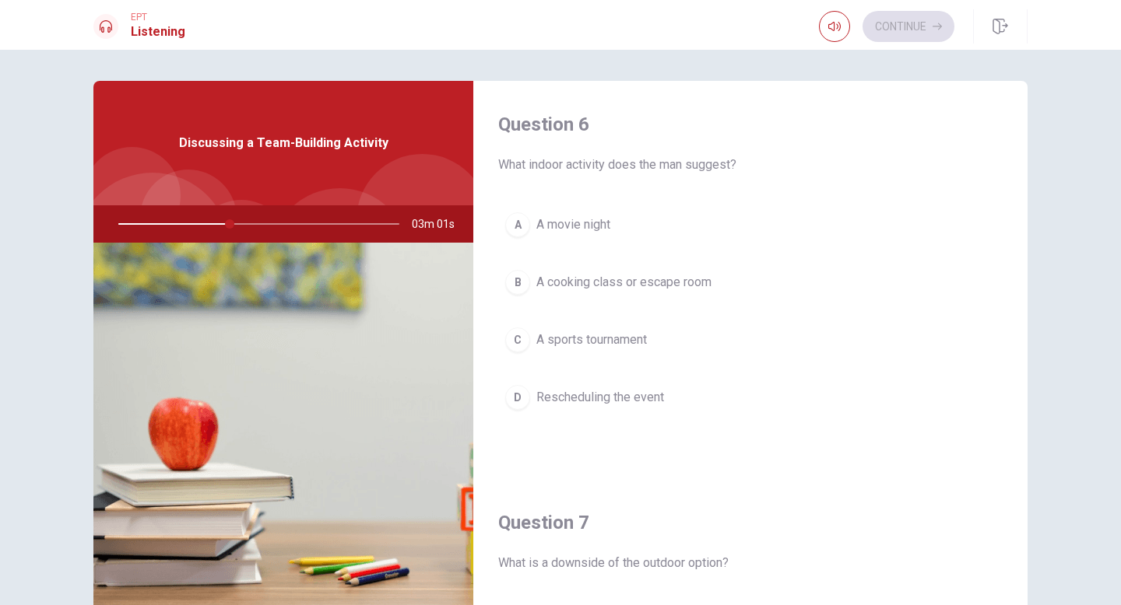
click at [599, 286] on span "A cooking class or escape room" at bounding box center [623, 282] width 175 height 19
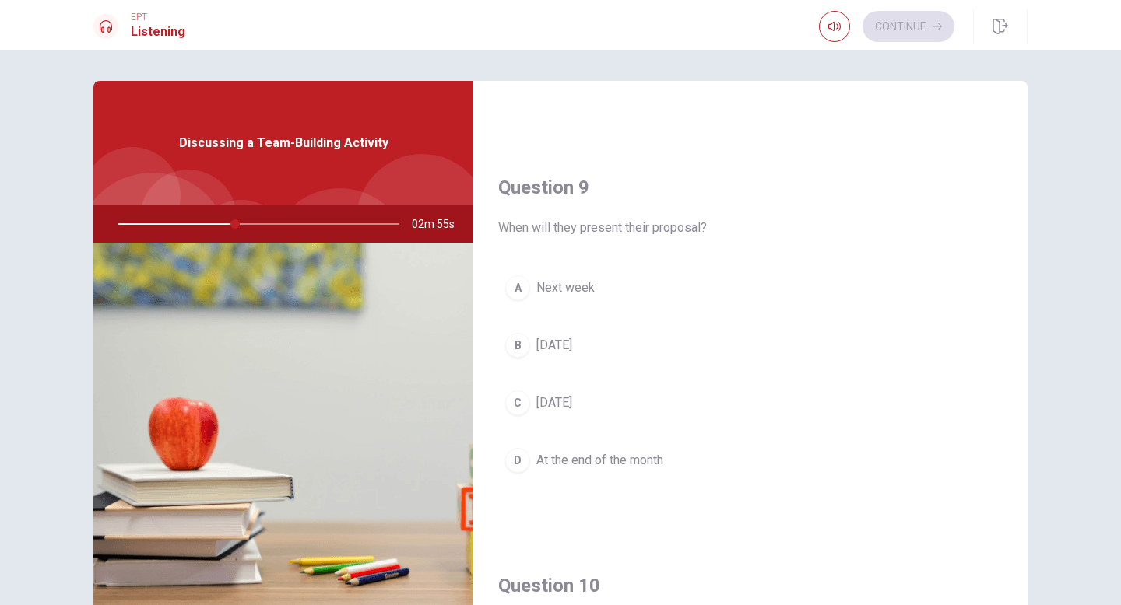
scroll to position [1135, 0]
click at [555, 274] on button "A Next week" at bounding box center [750, 284] width 504 height 39
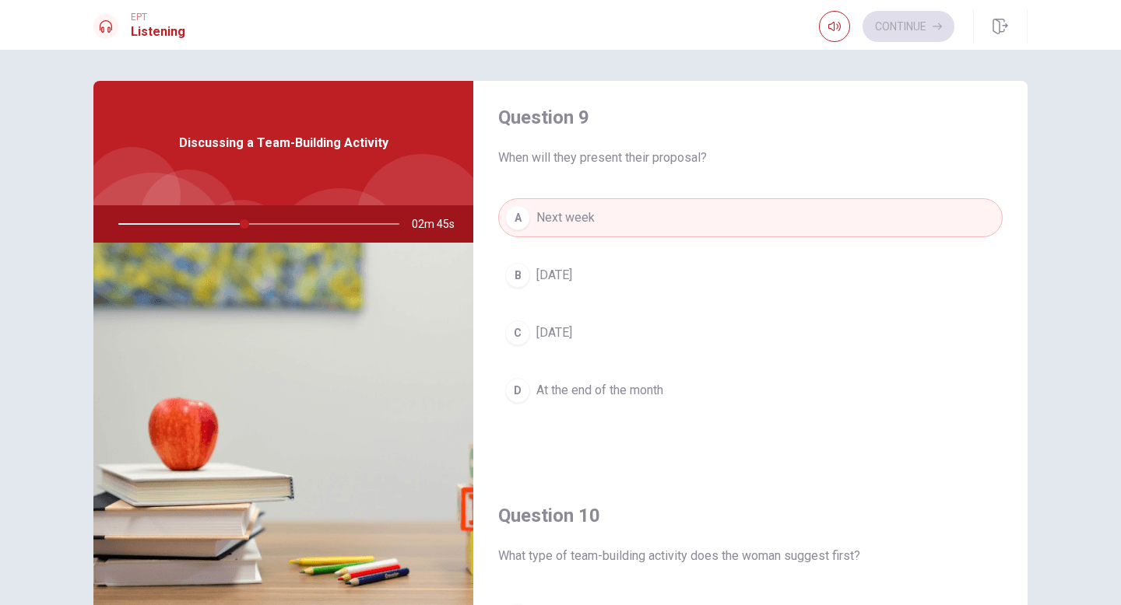
scroll to position [1451, 0]
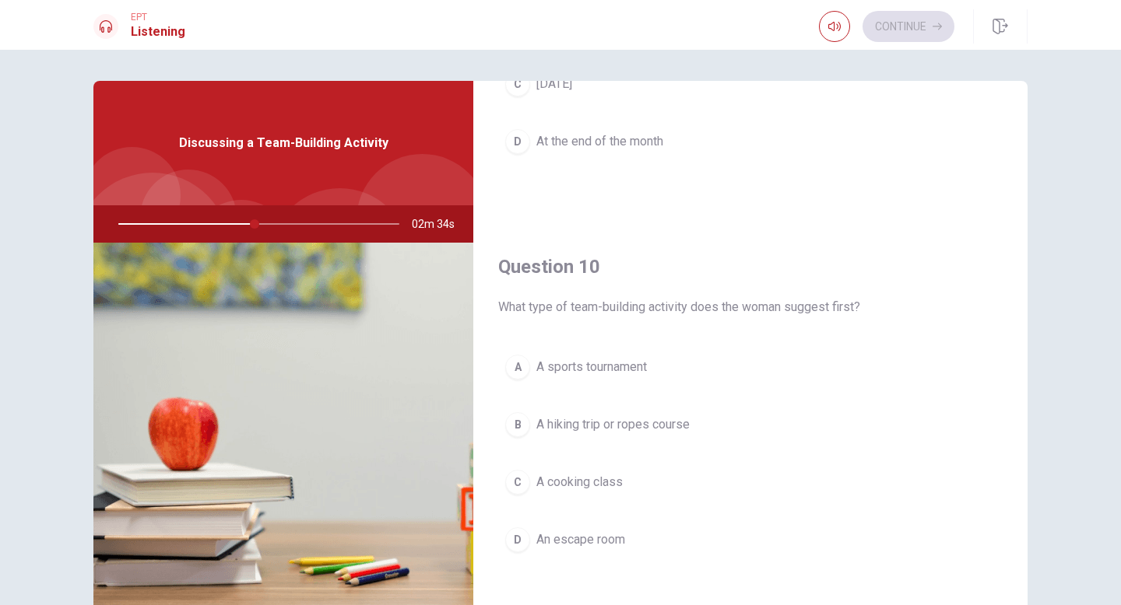
click at [640, 423] on span "A hiking trip or ropes course" at bounding box center [612, 425] width 153 height 19
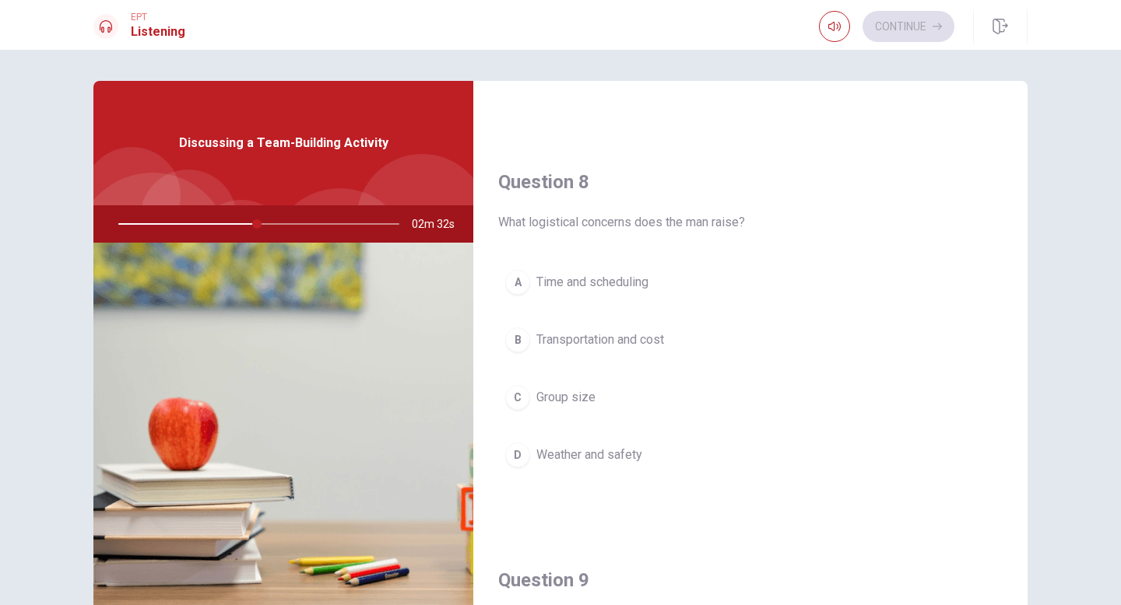
scroll to position [737, 0]
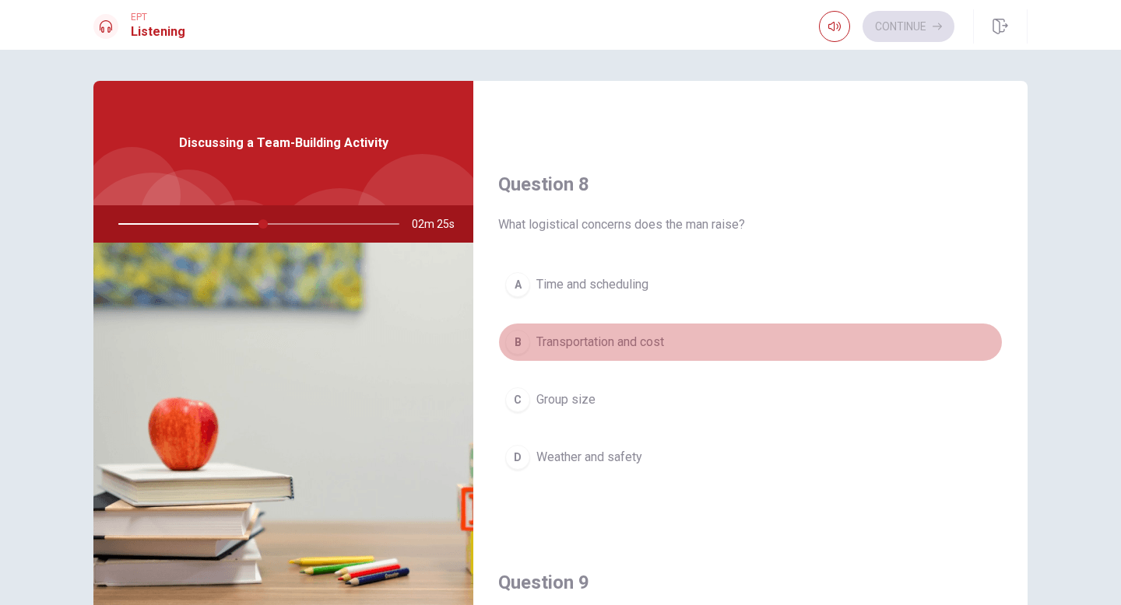
click at [524, 337] on div "B" at bounding box center [517, 342] width 25 height 25
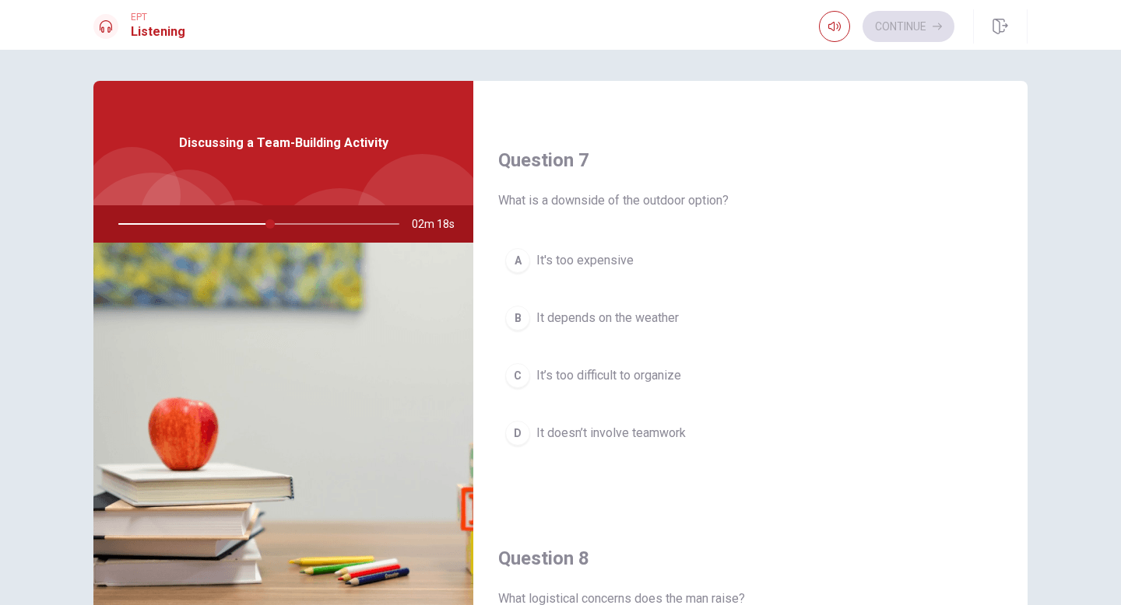
scroll to position [360, 0]
click at [651, 323] on span "It depends on the weather" at bounding box center [607, 320] width 142 height 19
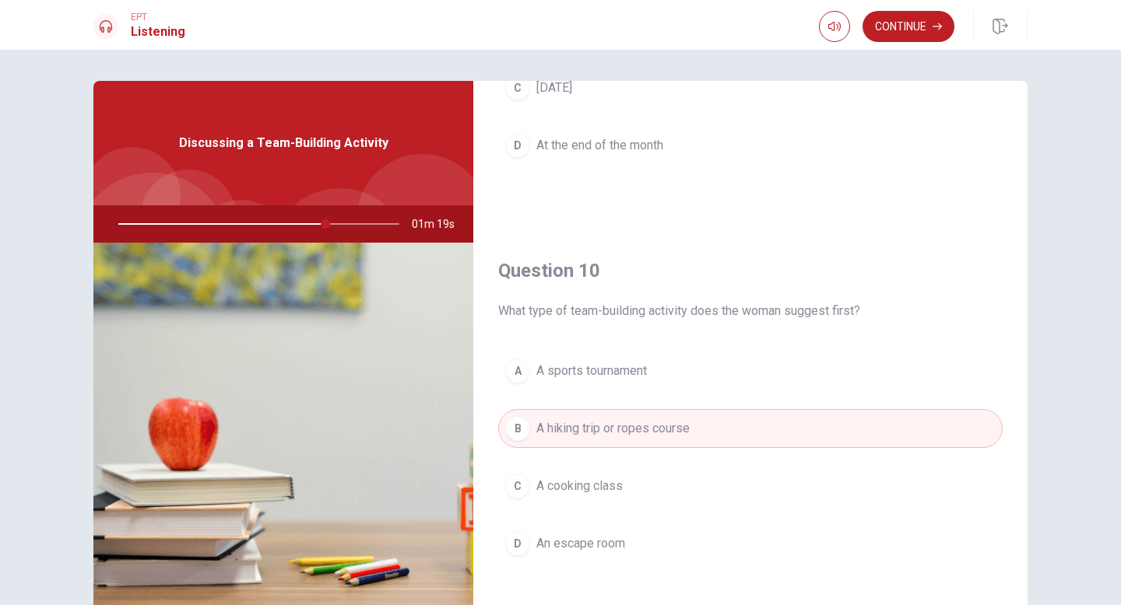
scroll to position [1451, 0]
click at [917, 22] on button "Continue" at bounding box center [908, 26] width 92 height 31
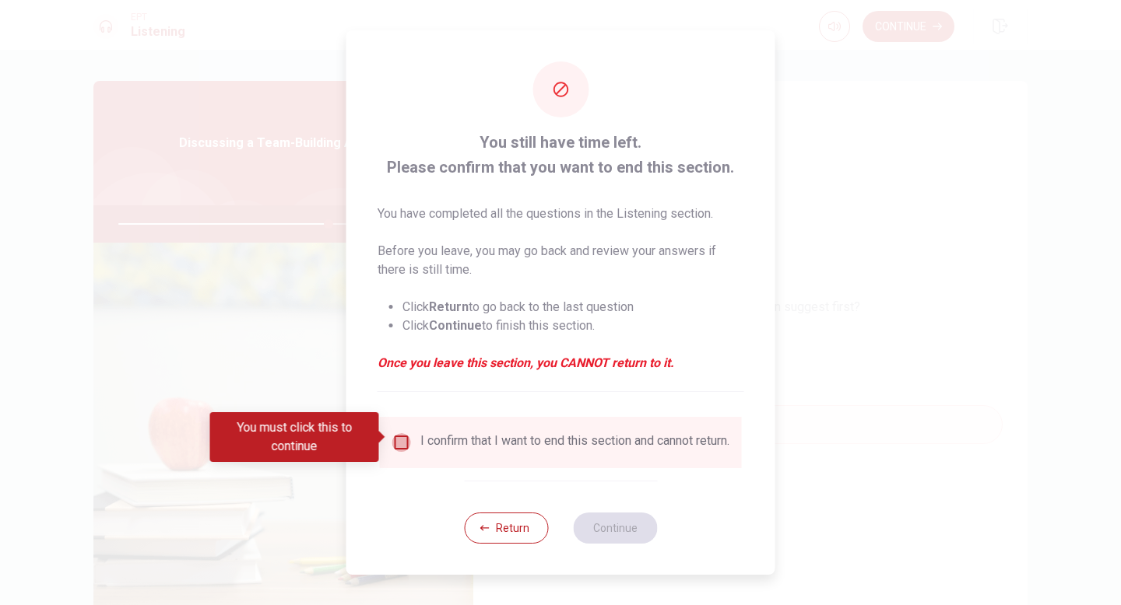
click at [398, 433] on input "You must click this to continue" at bounding box center [401, 442] width 19 height 19
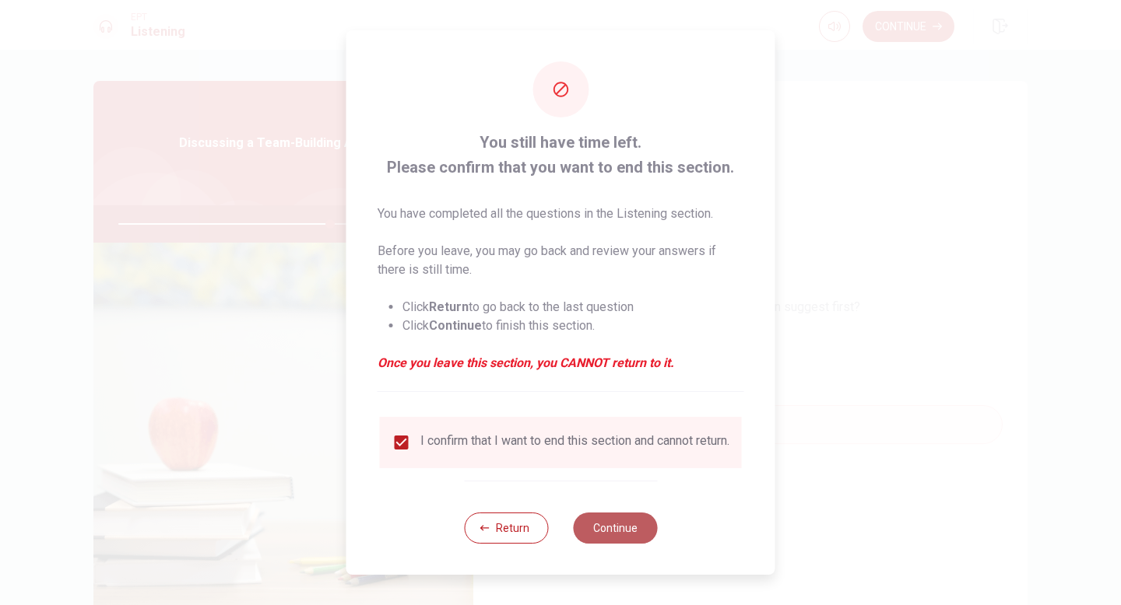
click at [619, 530] on button "Continue" at bounding box center [615, 528] width 84 height 31
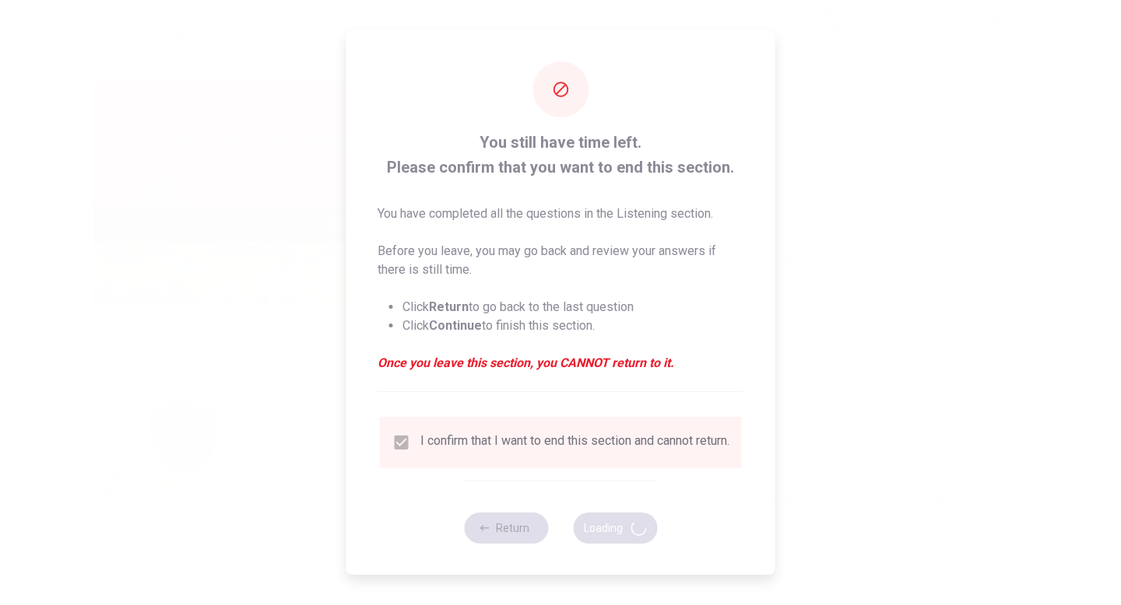
type input "76"
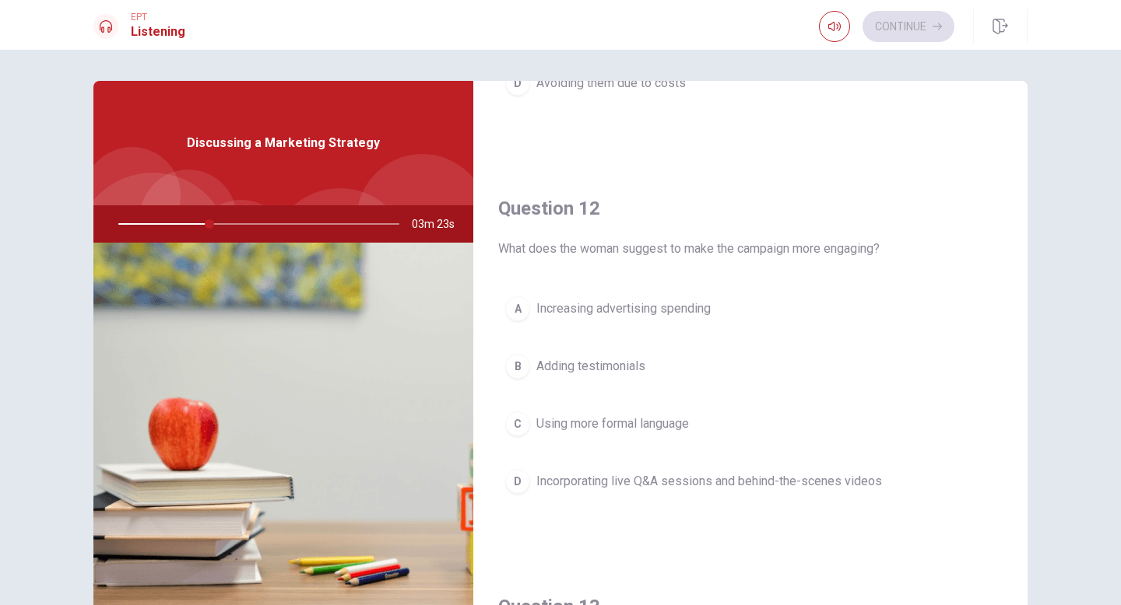
scroll to position [310, 0]
click at [517, 483] on div "D" at bounding box center [517, 485] width 25 height 25
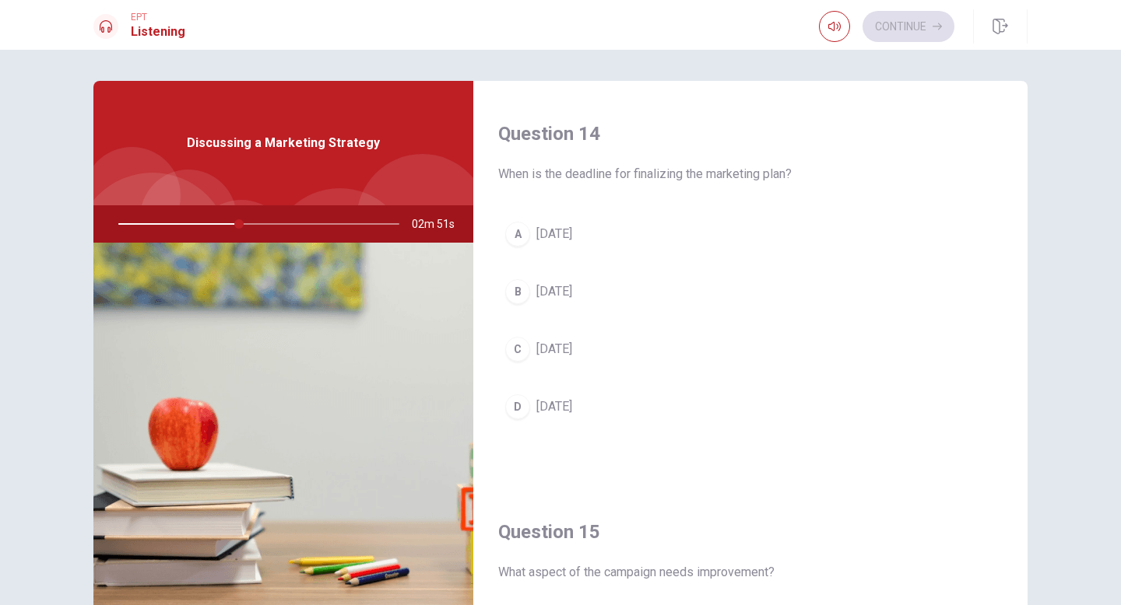
scroll to position [1183, 0]
click at [572, 360] on span "[DATE]" at bounding box center [554, 352] width 36 height 19
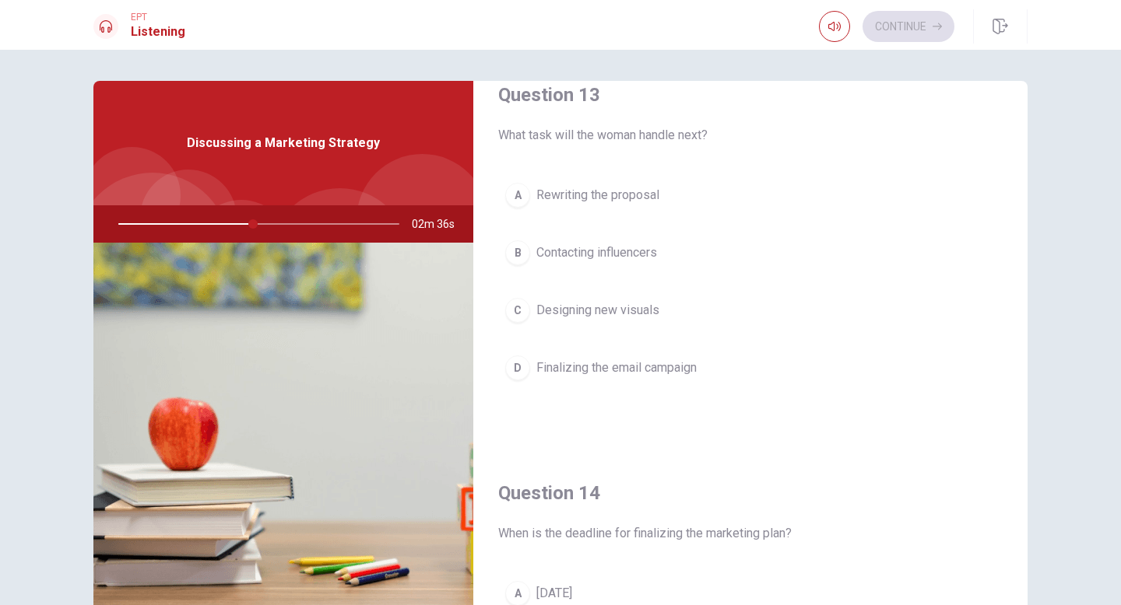
scroll to position [821, 0]
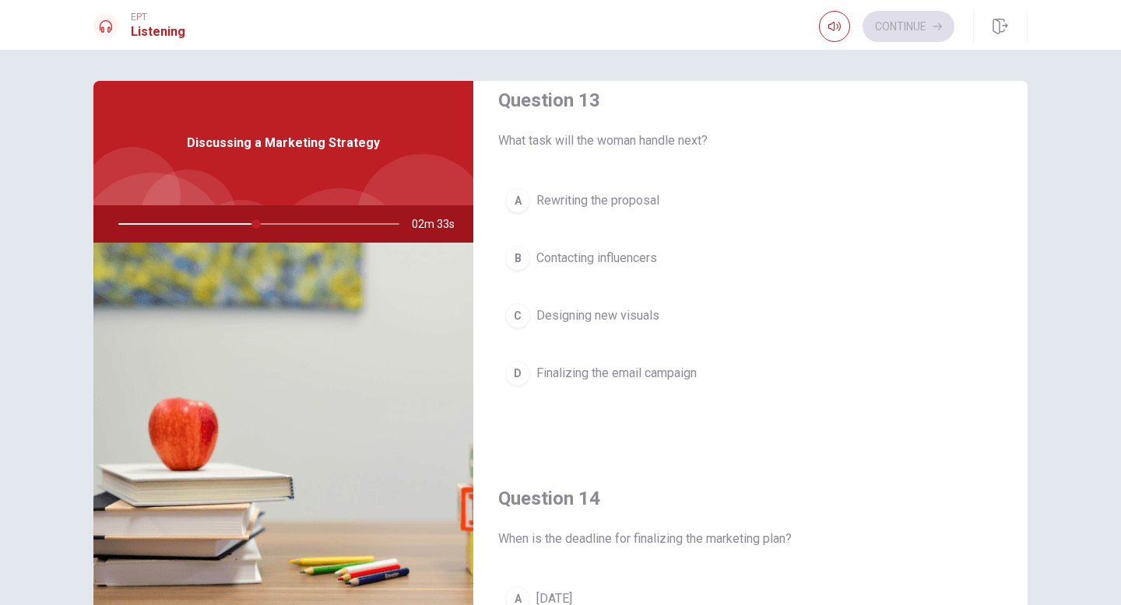
click at [610, 254] on span "Contacting influencers" at bounding box center [596, 258] width 121 height 19
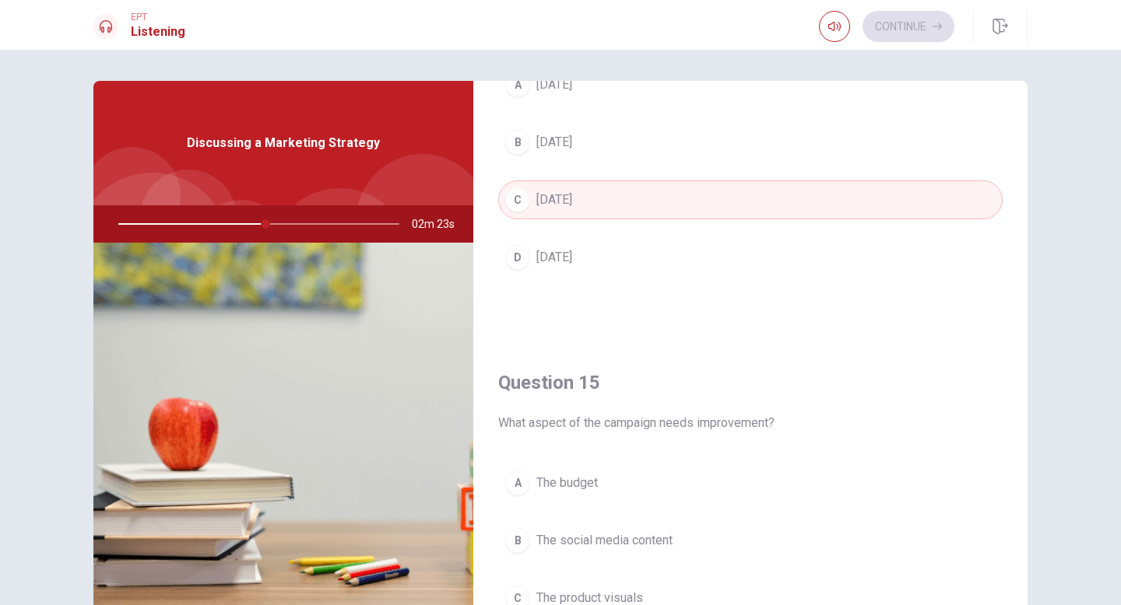
scroll to position [1451, 0]
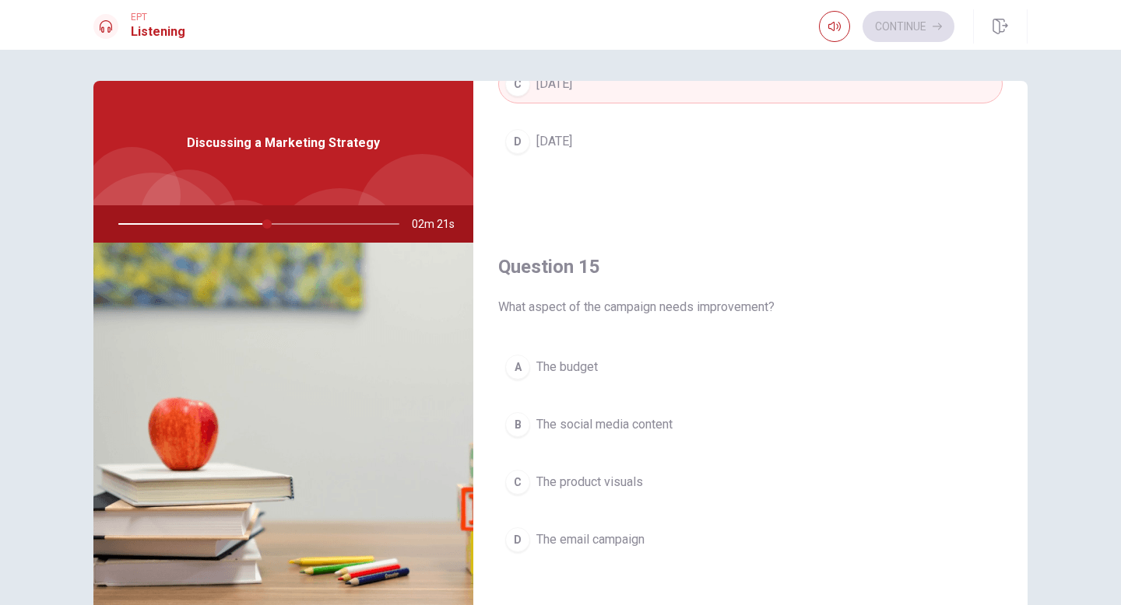
click at [642, 423] on span "The social media content" at bounding box center [604, 425] width 136 height 19
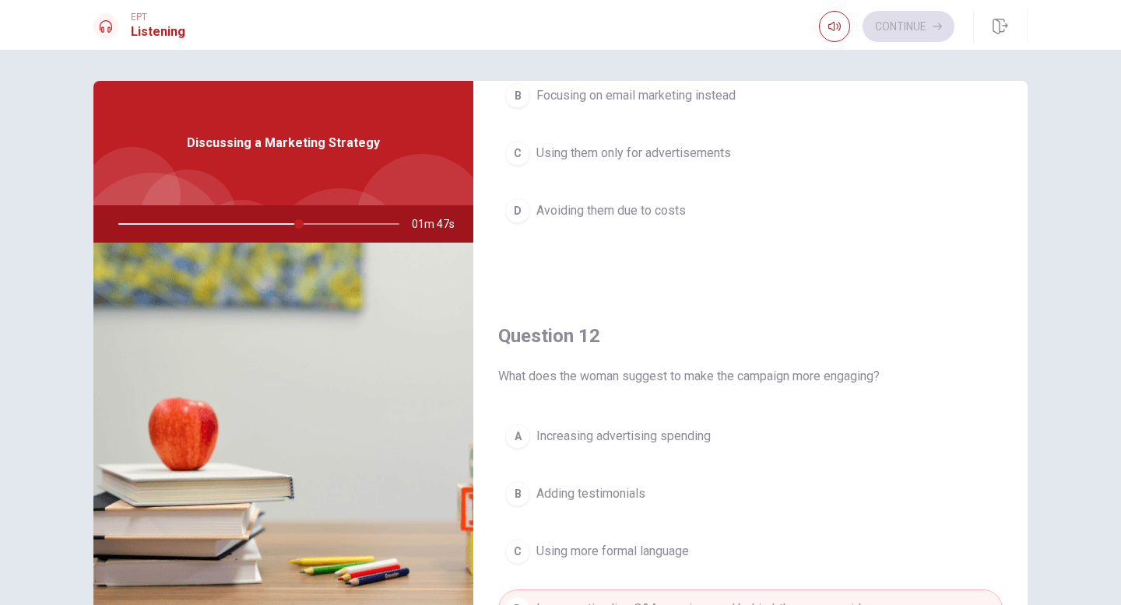
scroll to position [0, 0]
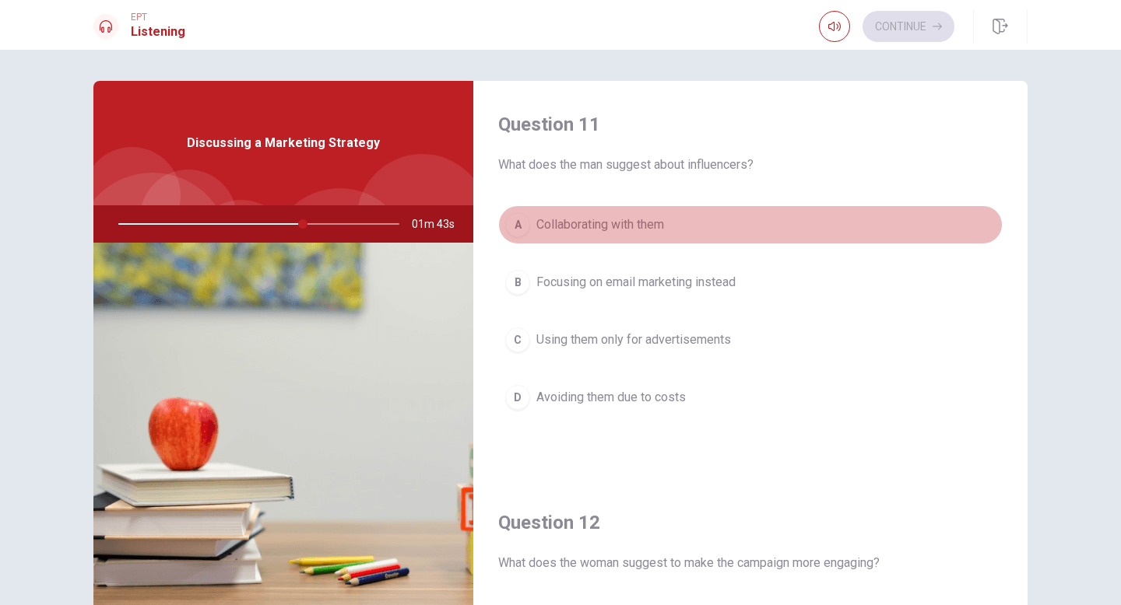
click at [650, 218] on span "Collaborating with them" at bounding box center [600, 225] width 128 height 19
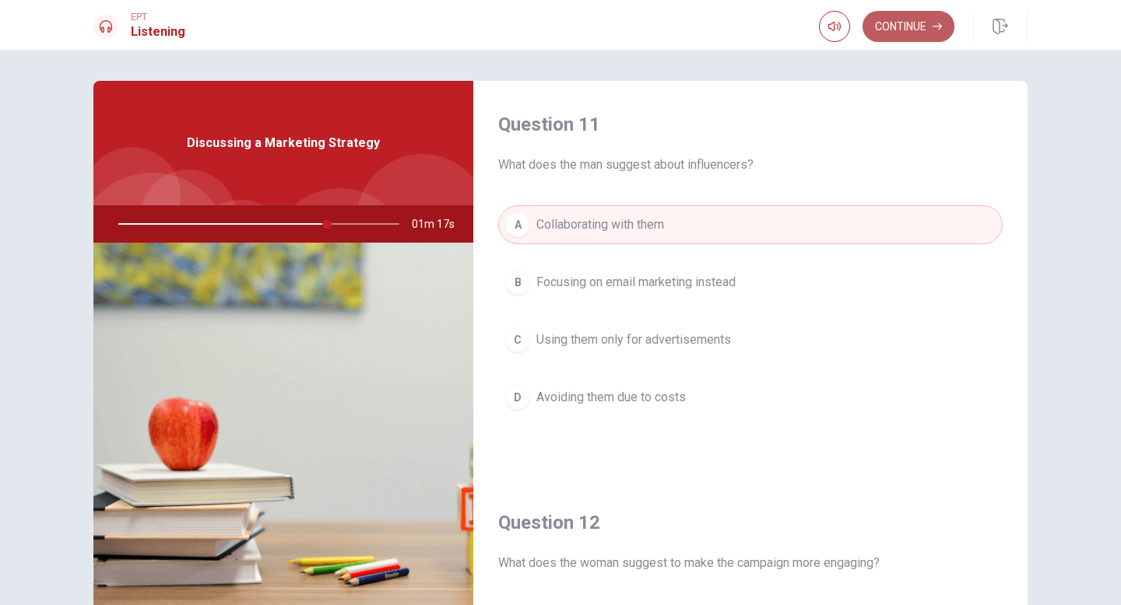
click at [916, 32] on button "Continue" at bounding box center [908, 26] width 92 height 31
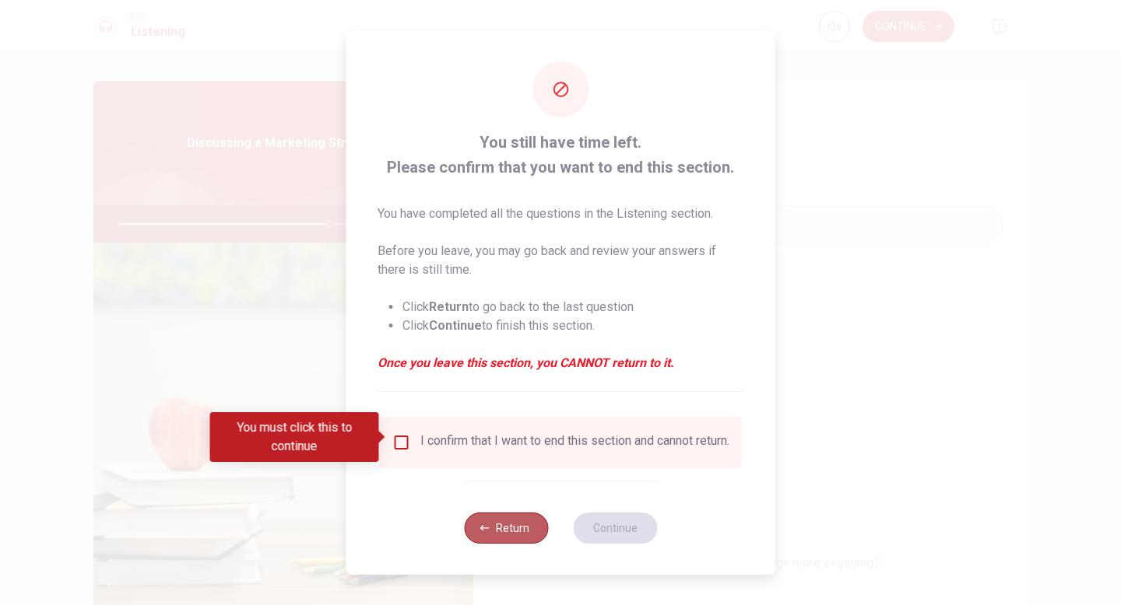
click at [504, 544] on button "Return" at bounding box center [506, 528] width 84 height 31
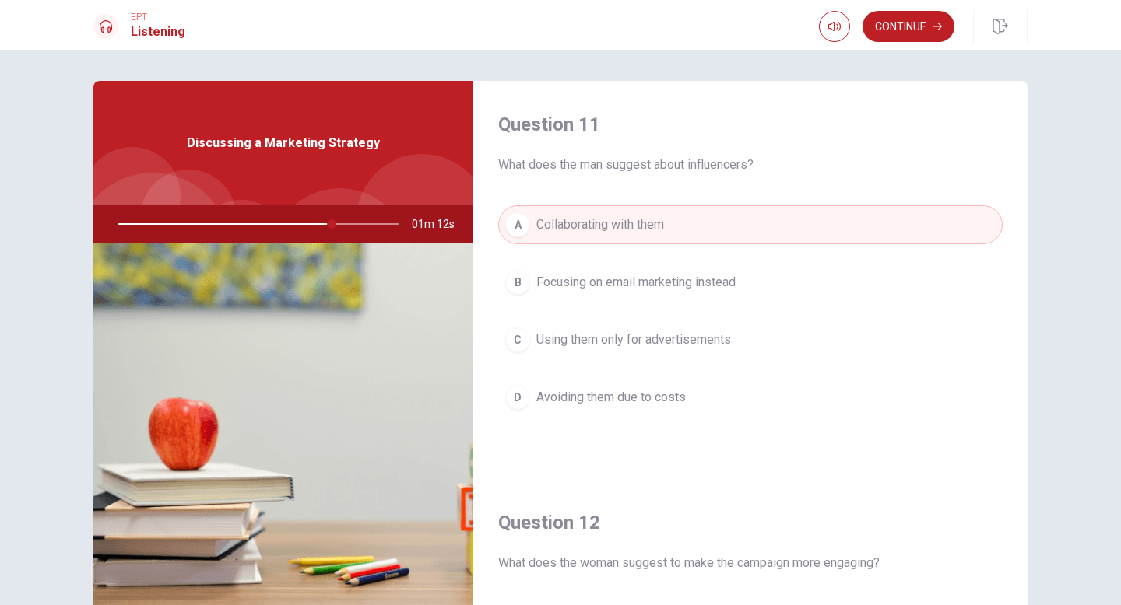
click at [290, 225] on div at bounding box center [256, 223] width 312 height 37
drag, startPoint x: 330, startPoint y: 223, endPoint x: 305, endPoint y: 223, distance: 24.9
click at [305, 223] on div at bounding box center [256, 223] width 312 height 37
drag, startPoint x: 336, startPoint y: 225, endPoint x: 261, endPoint y: 225, distance: 75.5
click at [261, 225] on div at bounding box center [256, 223] width 312 height 37
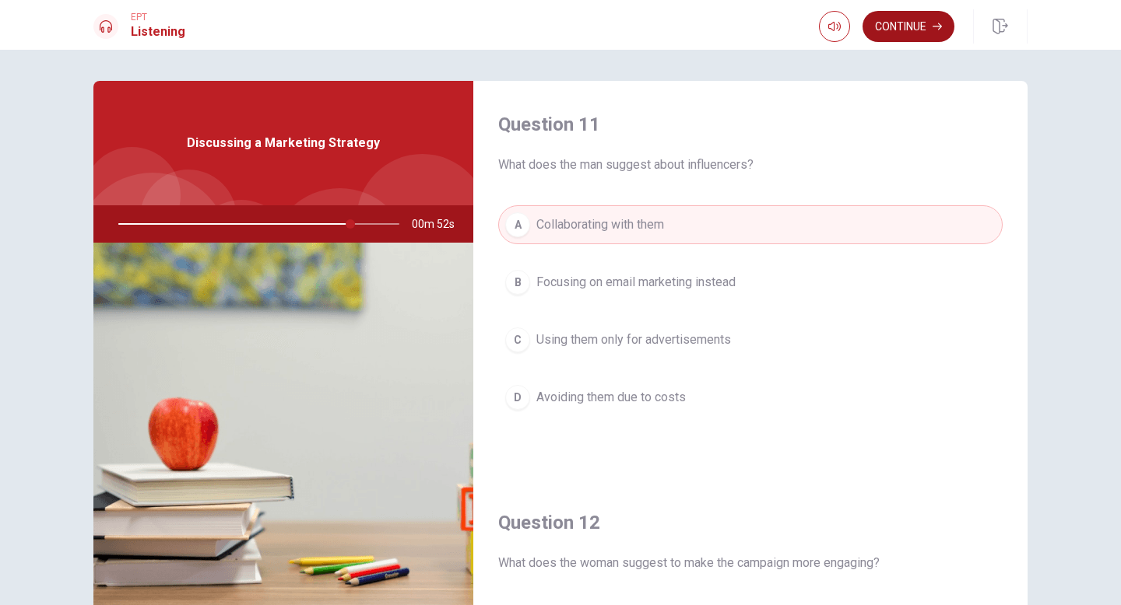
click at [923, 27] on button "Continue" at bounding box center [908, 26] width 92 height 31
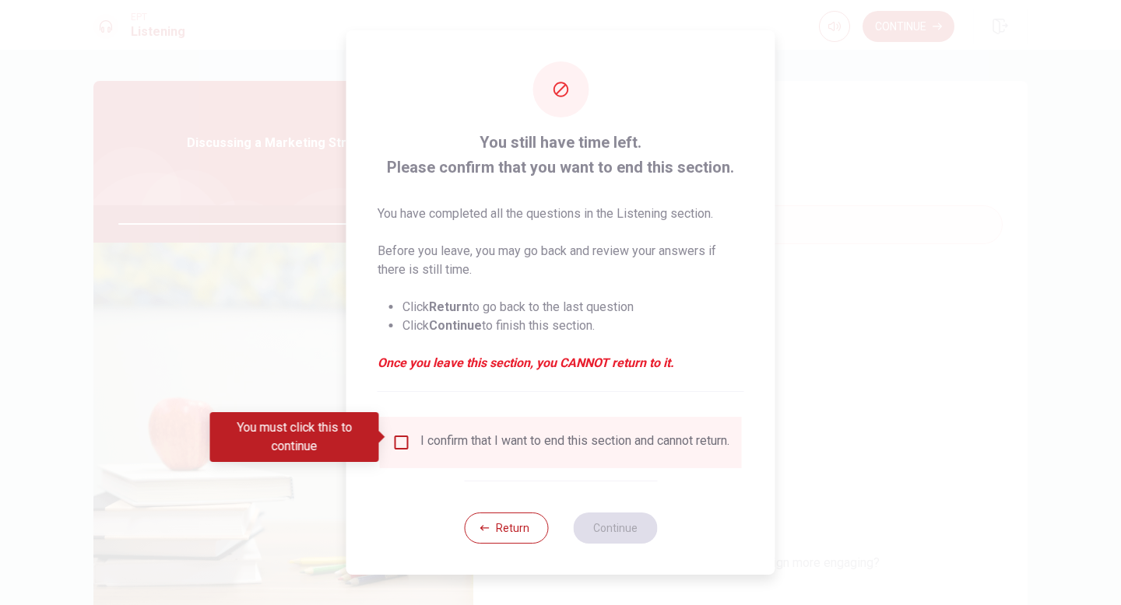
click at [521, 444] on div "I confirm that I want to end this section and cannot return." at bounding box center [574, 442] width 309 height 19
click at [405, 436] on input "You must click this to continue" at bounding box center [401, 442] width 19 height 19
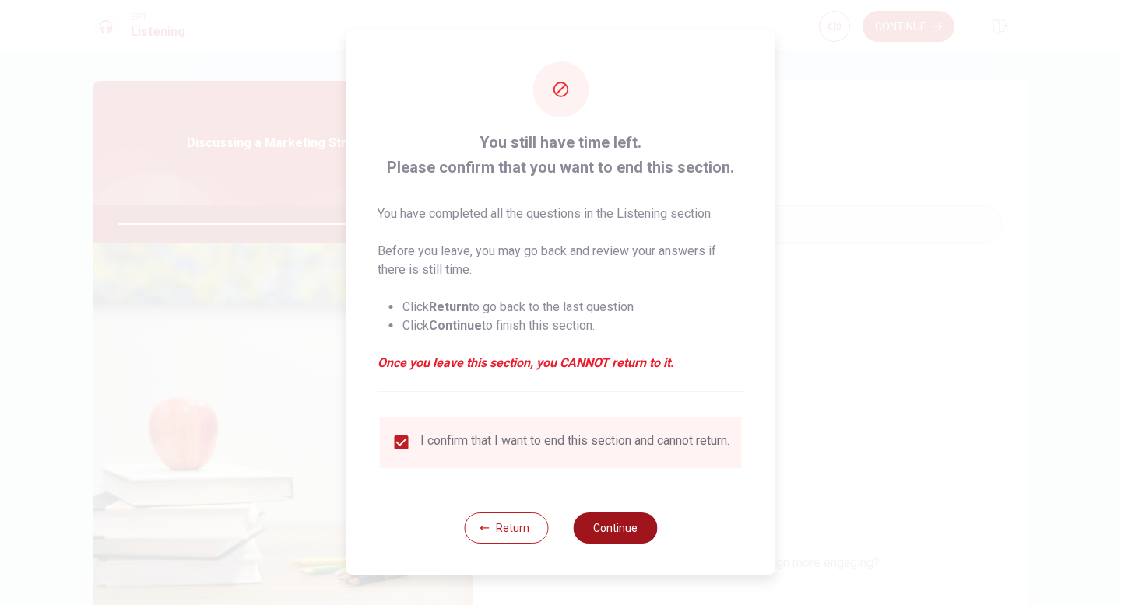
click at [627, 537] on button "Continue" at bounding box center [615, 528] width 84 height 31
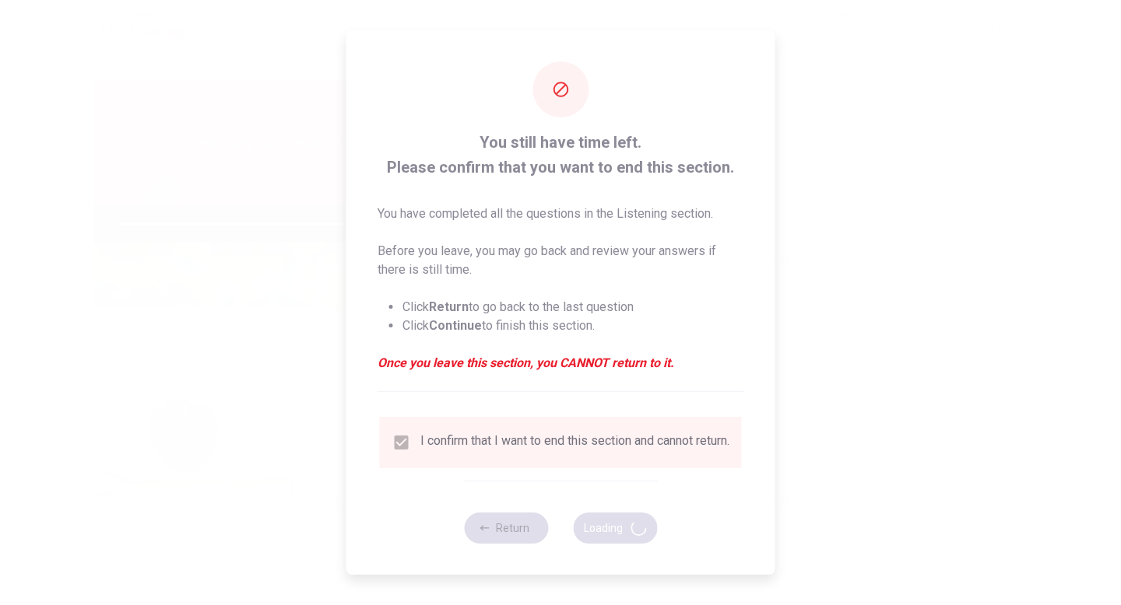
type input "85"
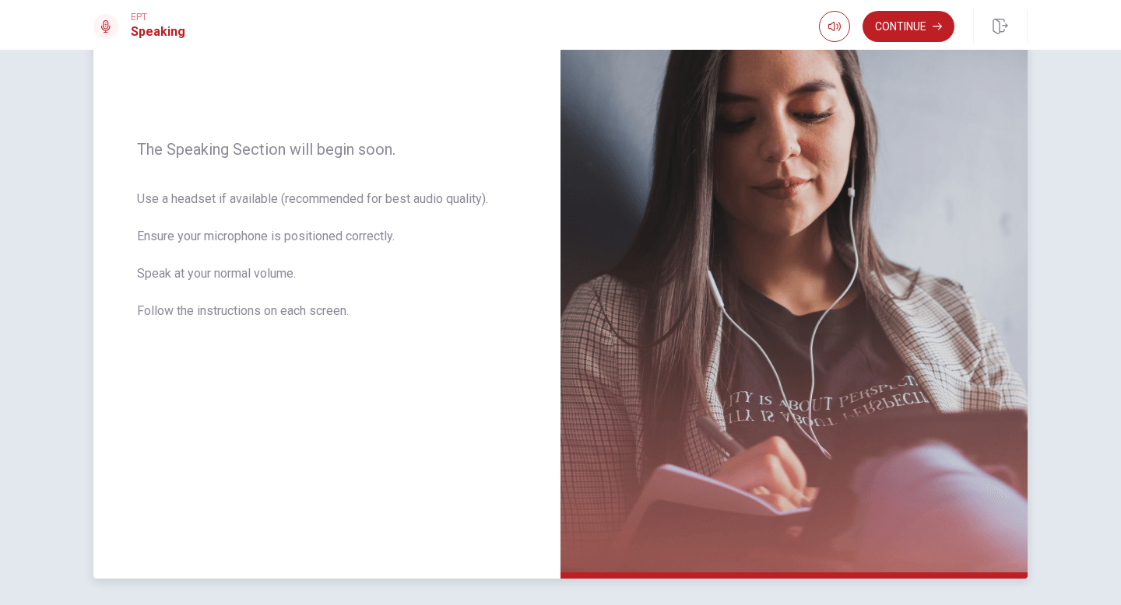
scroll to position [235, 0]
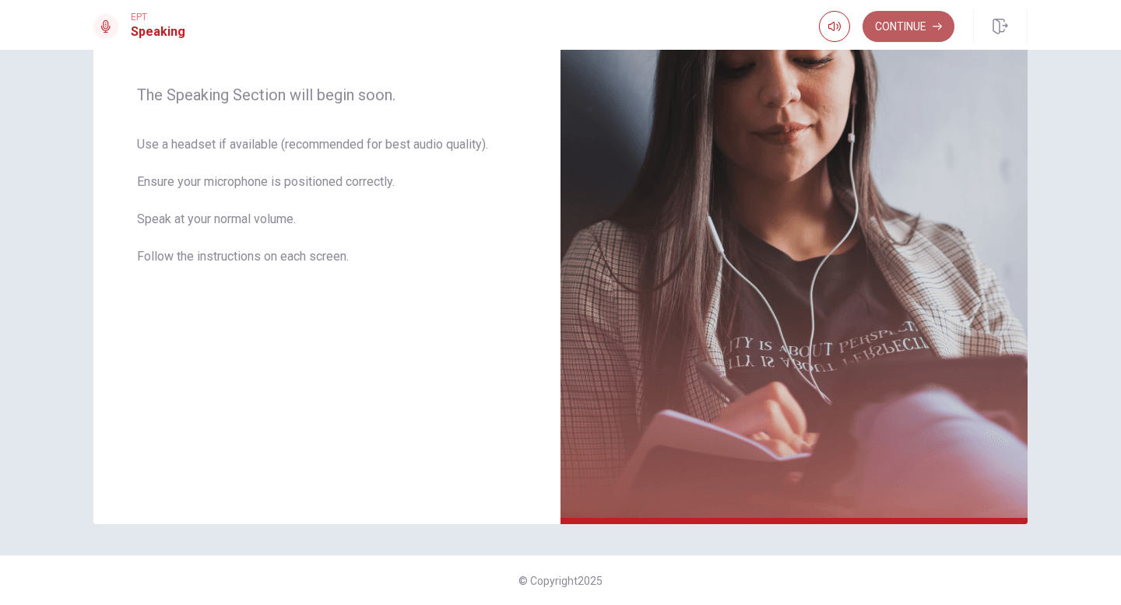
click at [918, 31] on button "Continue" at bounding box center [908, 26] width 92 height 31
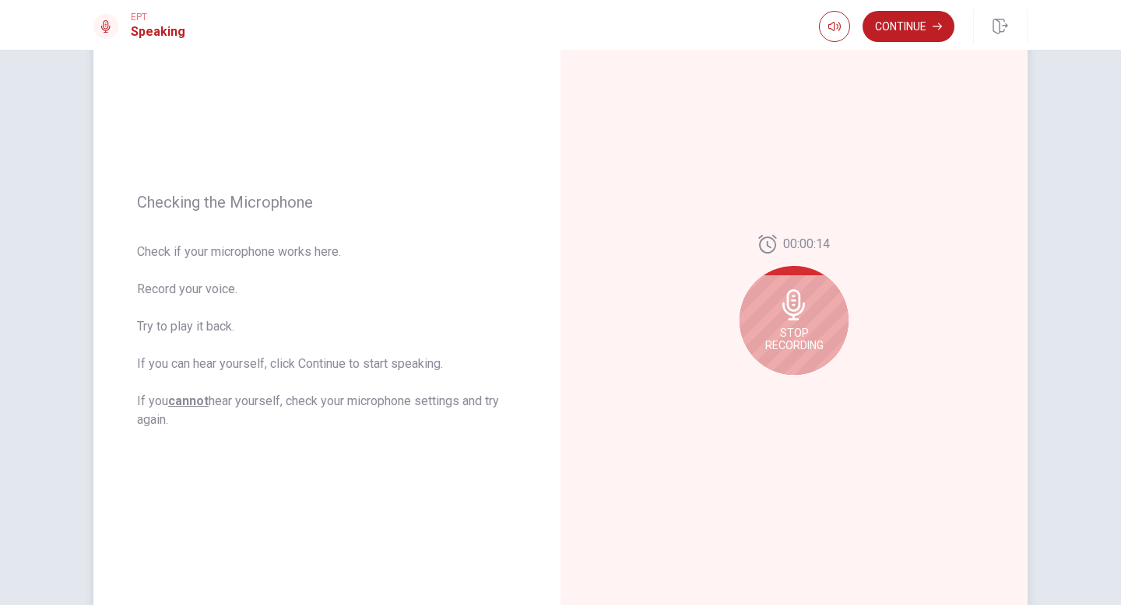
scroll to position [108, 0]
click at [782, 324] on div "Stop Recording" at bounding box center [793, 321] width 109 height 109
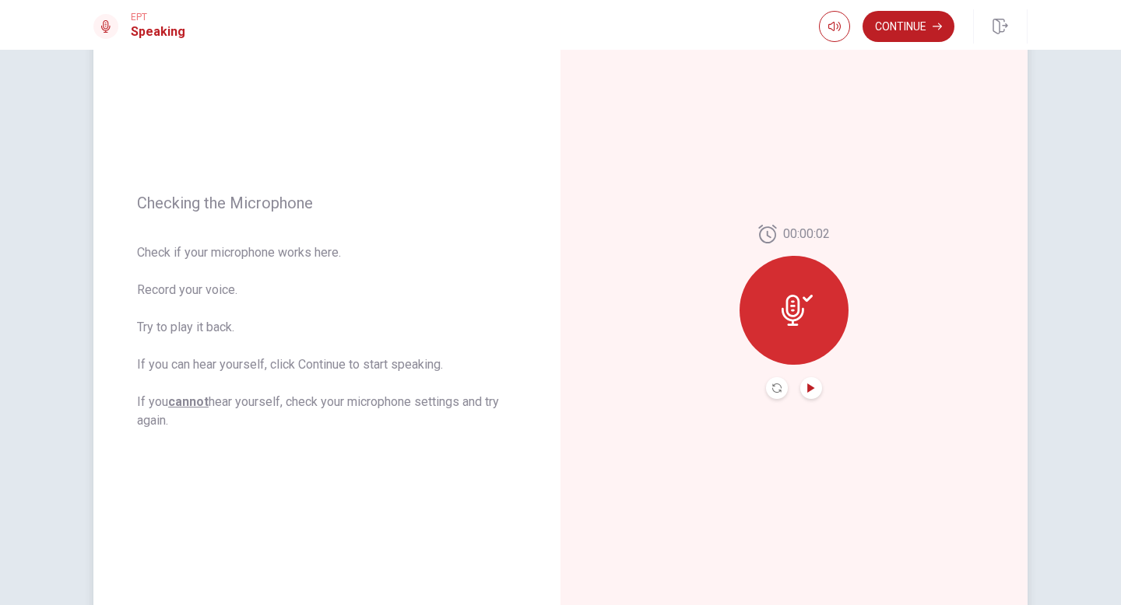
click at [810, 384] on icon "Play Audio" at bounding box center [810, 388] width 9 height 9
click at [812, 394] on button "Play Audio" at bounding box center [811, 388] width 22 height 22
click at [812, 394] on button "Pause Audio" at bounding box center [811, 388] width 22 height 22
click at [914, 18] on button "Continue" at bounding box center [908, 26] width 92 height 31
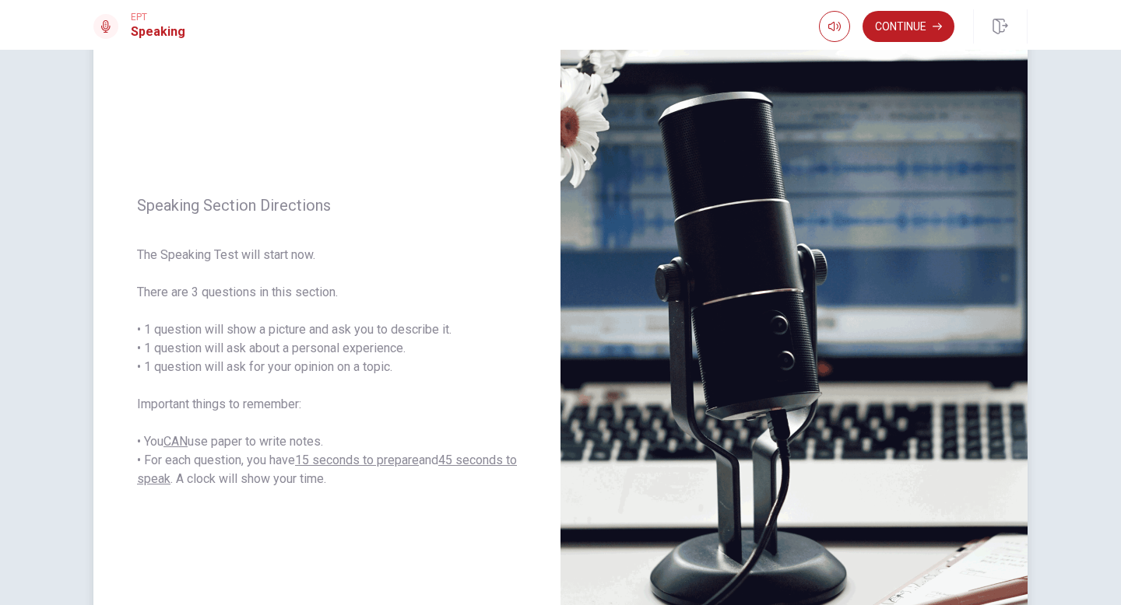
scroll to position [75, 0]
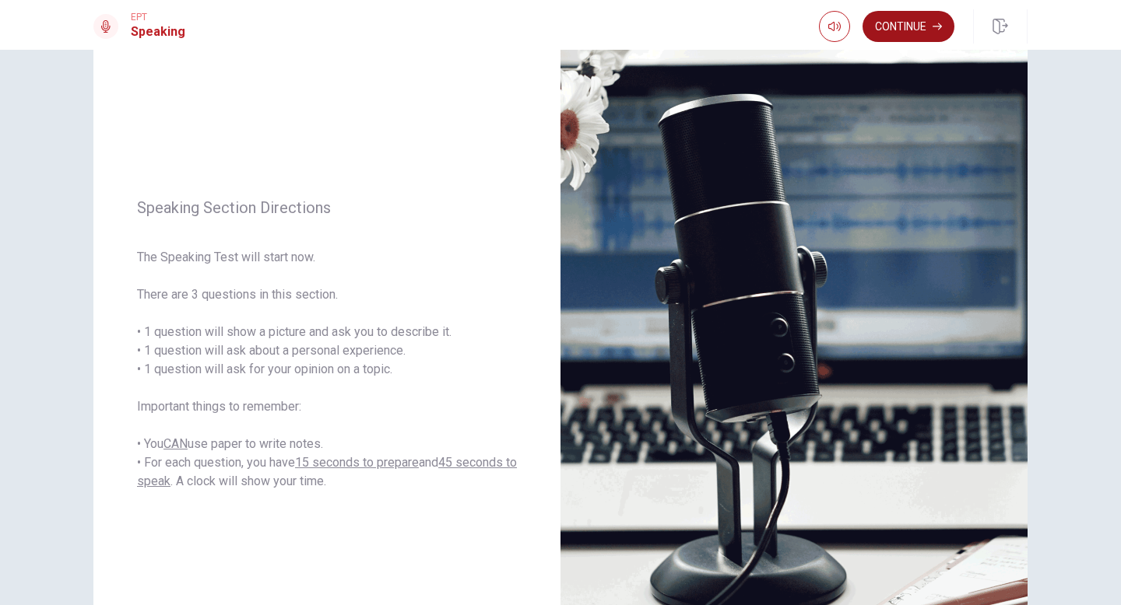
click at [928, 27] on button "Continue" at bounding box center [908, 26] width 92 height 31
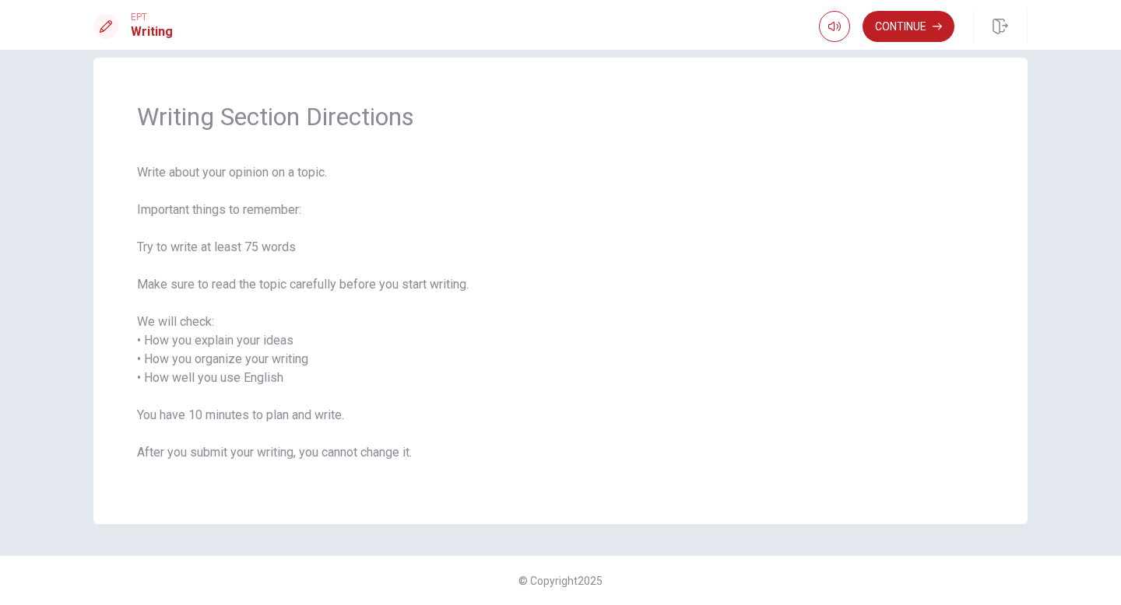
scroll to position [0, 0]
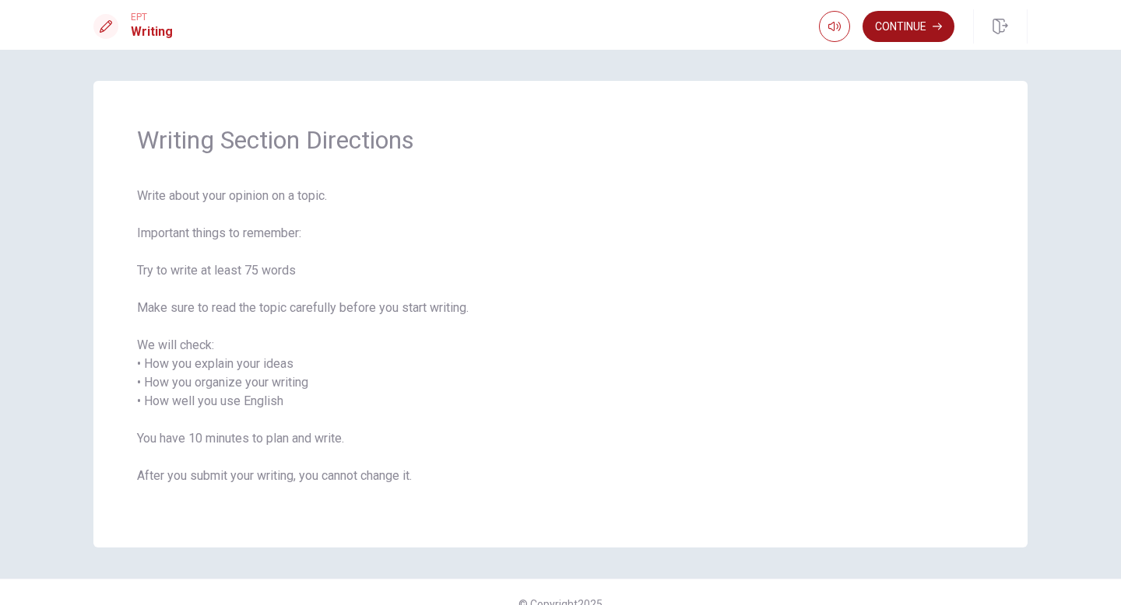
click at [924, 20] on button "Continue" at bounding box center [908, 26] width 92 height 31
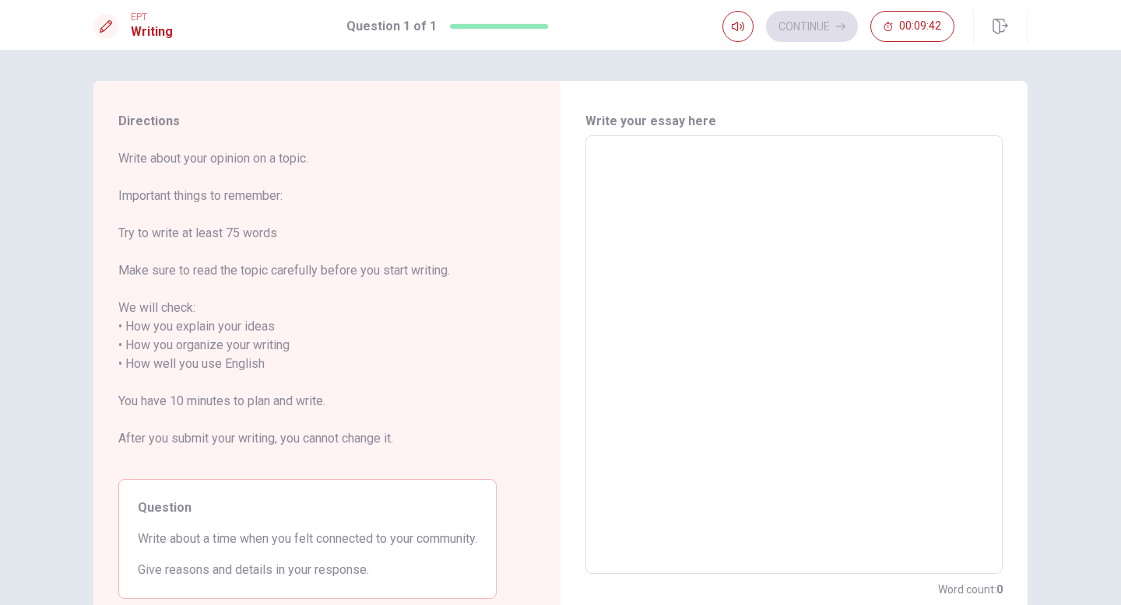
click at [599, 149] on textarea at bounding box center [793, 355] width 395 height 413
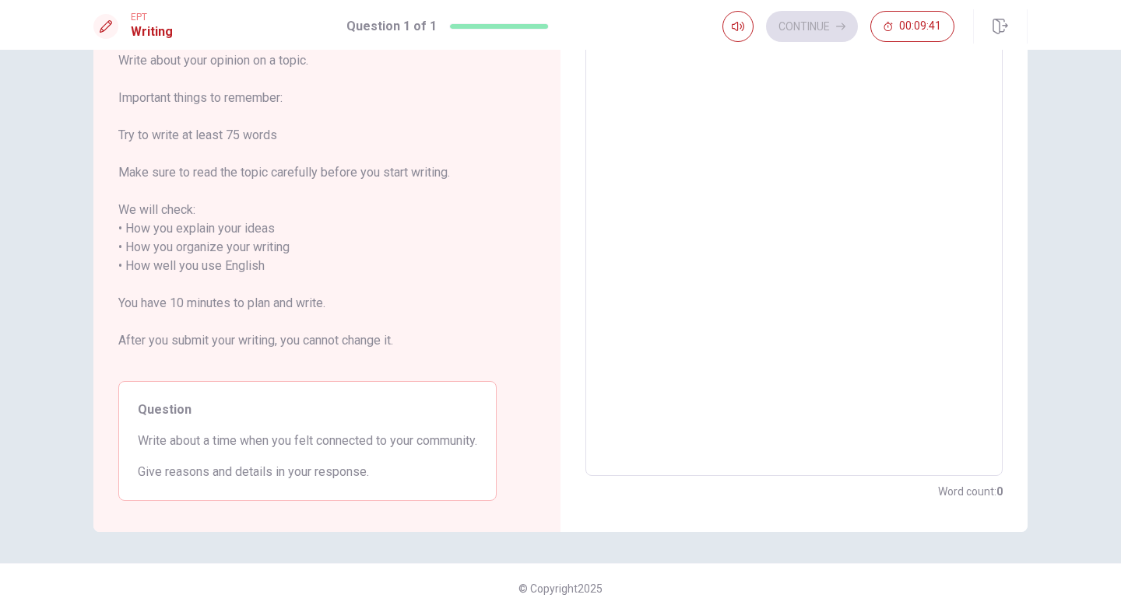
scroll to position [95, 0]
type textarea "i"
type textarea "x"
type textarea "i"
type textarea "x"
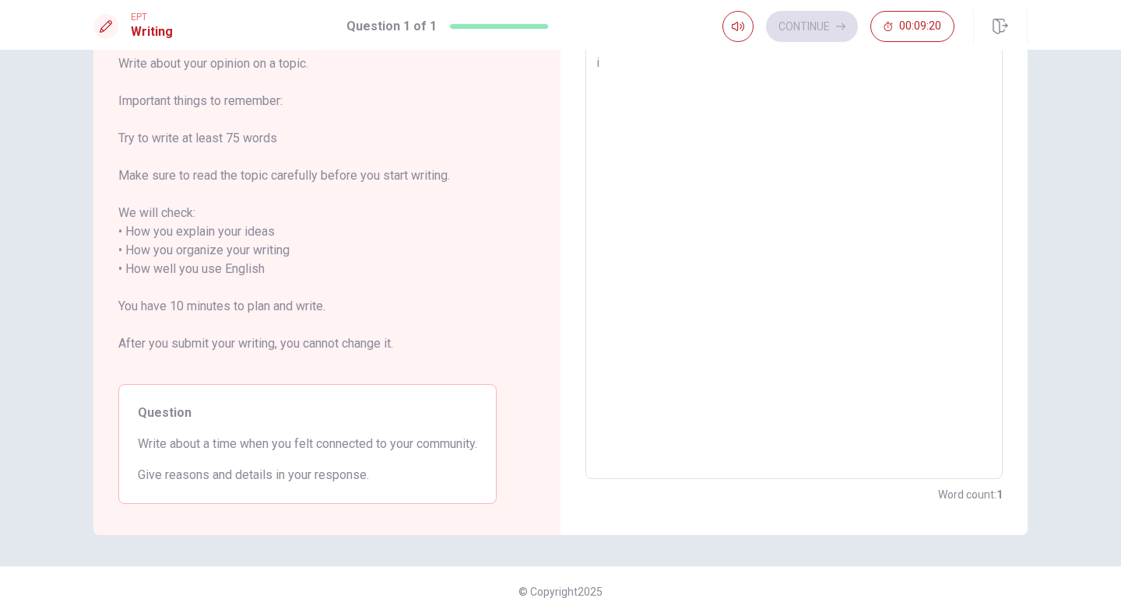
type textarea "i f"
type textarea "x"
type textarea "i [DEMOGRAPHIC_DATA]"
type textarea "x"
type textarea "i fel"
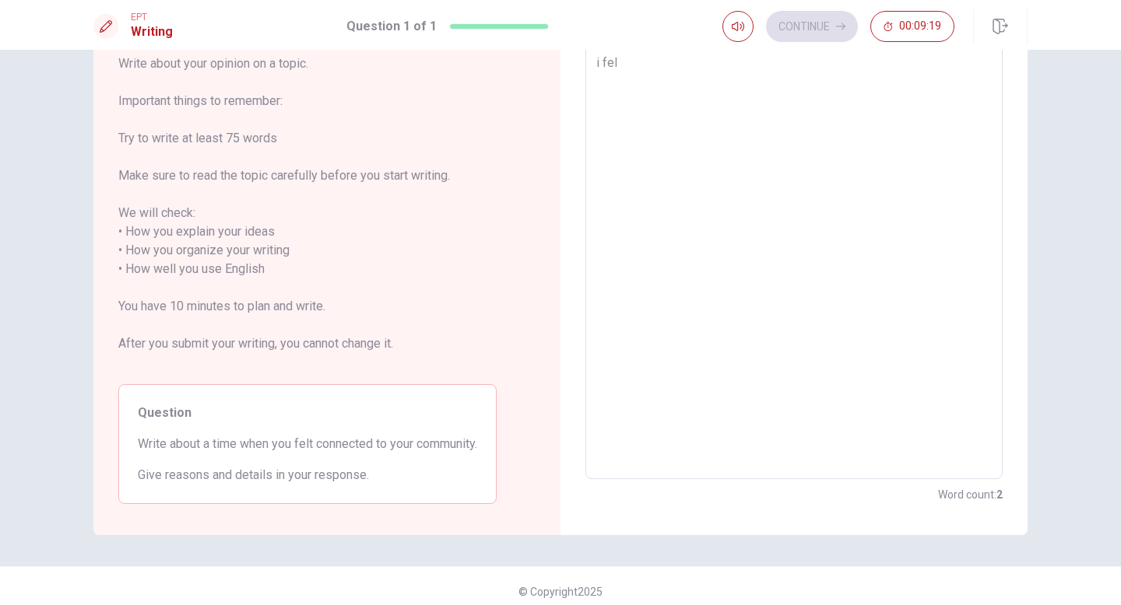
type textarea "x"
type textarea "i felt"
type textarea "x"
type textarea "i felt"
type textarea "x"
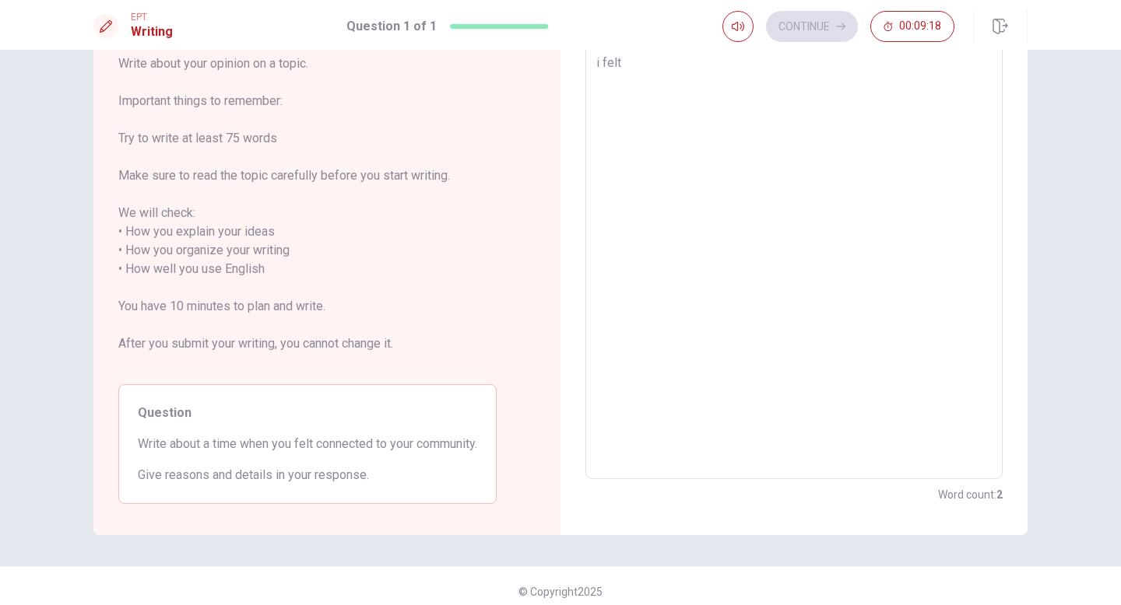
type textarea "i felt c"
type textarea "x"
type textarea "i felt co"
type textarea "x"
type textarea "i felt con"
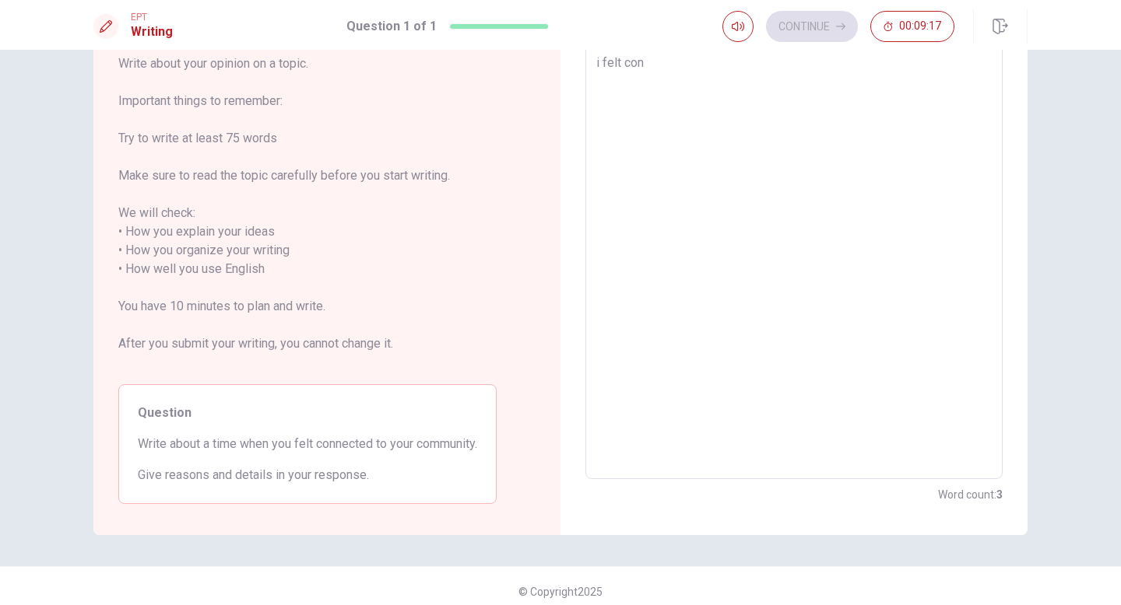
type textarea "x"
type textarea "i felt conn"
type textarea "x"
type textarea "i felt conne"
type textarea "x"
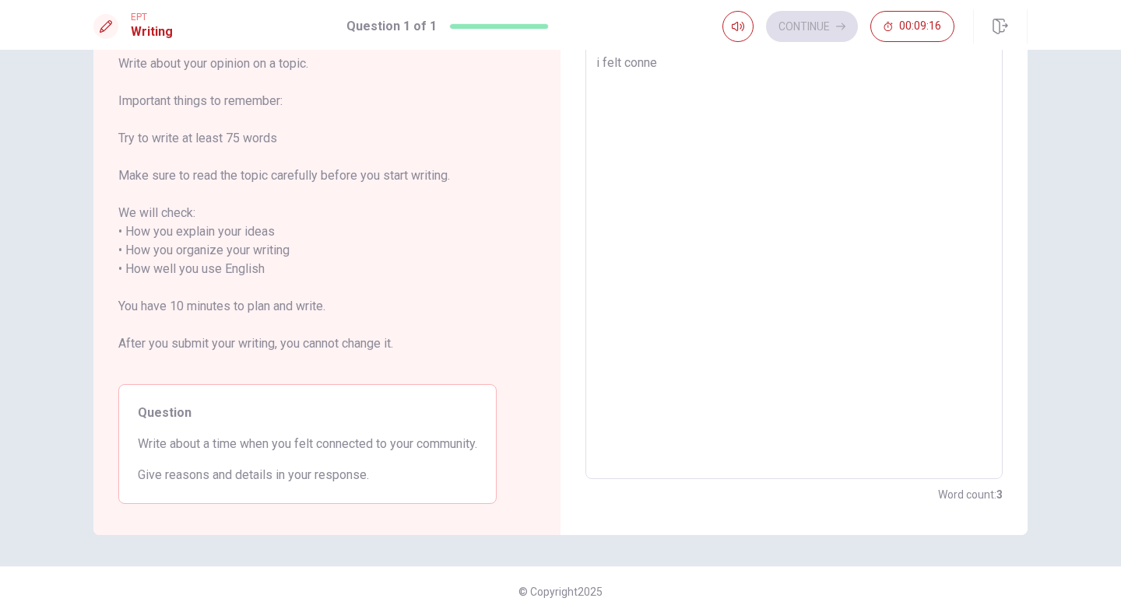
type textarea "i felt connec"
type textarea "x"
type textarea "i felt connect"
type textarea "x"
type textarea "i felt connecte"
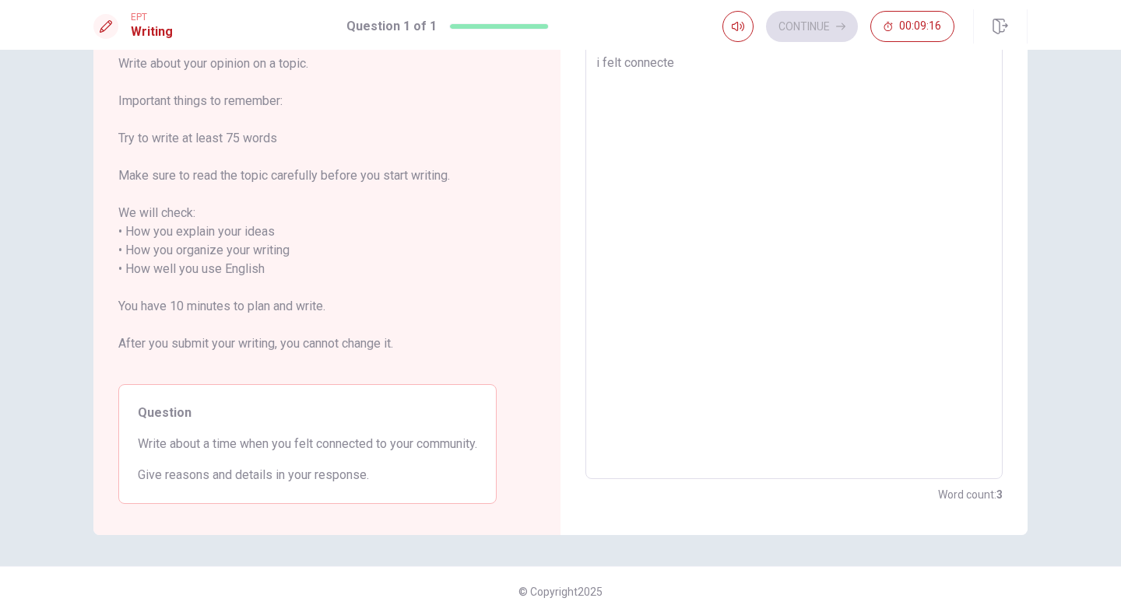
type textarea "x"
type textarea "i felt connected"
type textarea "x"
type textarea "i felt connected"
type textarea "x"
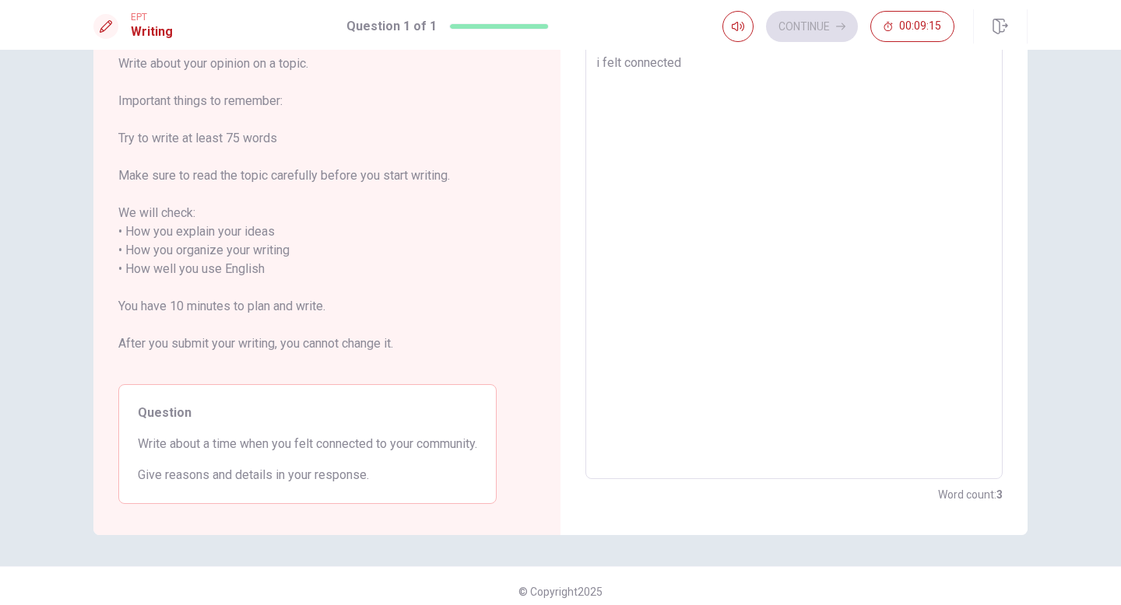
type textarea "i felt connected t"
type textarea "x"
type textarea "i felt connected to"
type textarea "x"
type textarea "i felt connected to"
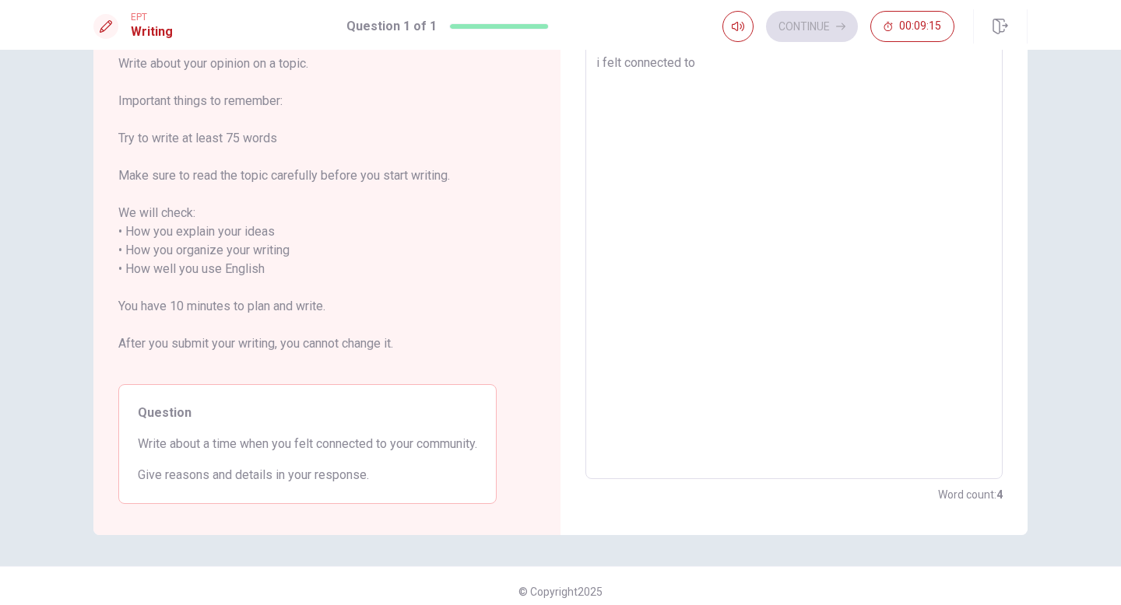
type textarea "x"
type textarea "i felt connected to m"
type textarea "x"
type textarea "i felt connected to my"
type textarea "x"
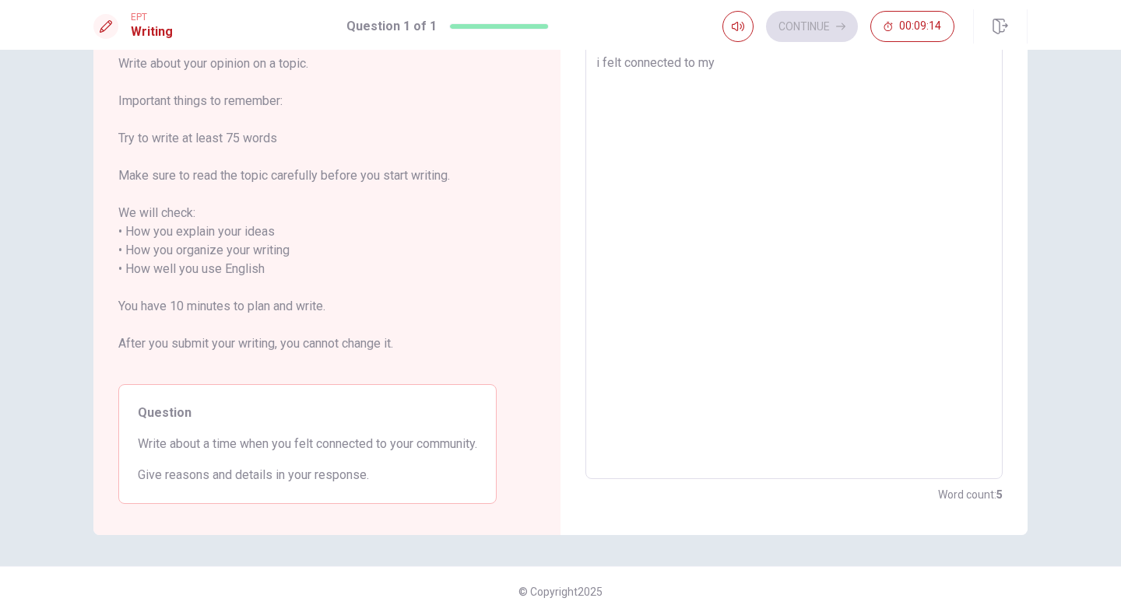
type textarea "i felt connected to my"
type textarea "x"
type textarea "i felt connected to my c"
type textarea "x"
type textarea "i felt connected to my co"
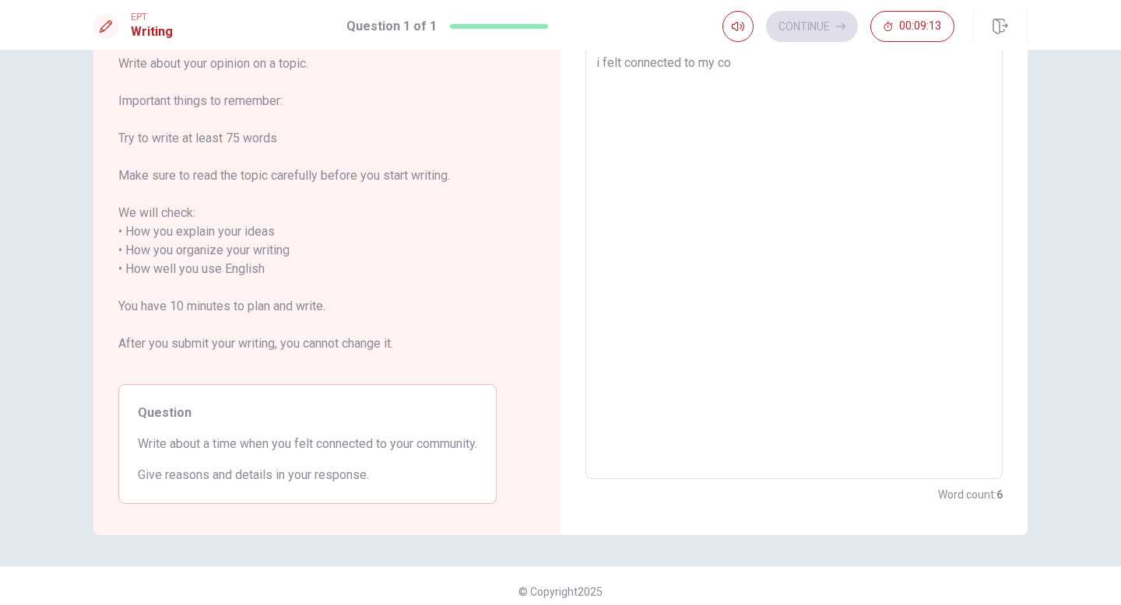
type textarea "x"
type textarea "i felt connected to my com"
type textarea "x"
type textarea "i felt connected to my comm"
type textarea "x"
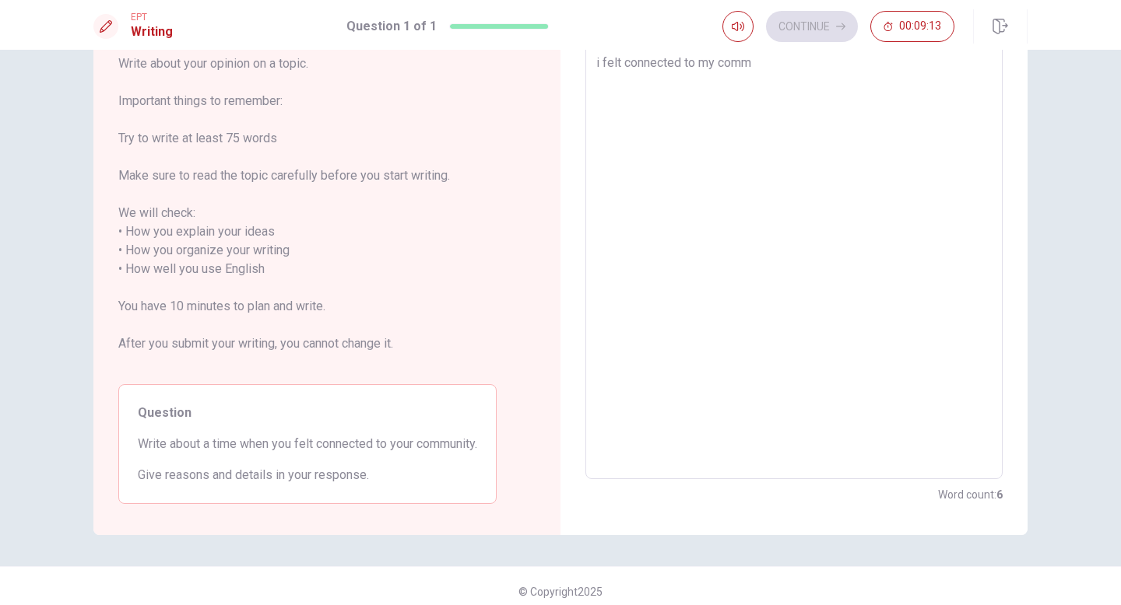
type textarea "i felt connected to my commu"
type textarea "x"
type textarea "i felt connected to my commun"
type textarea "x"
type textarea "i felt connected to my communi"
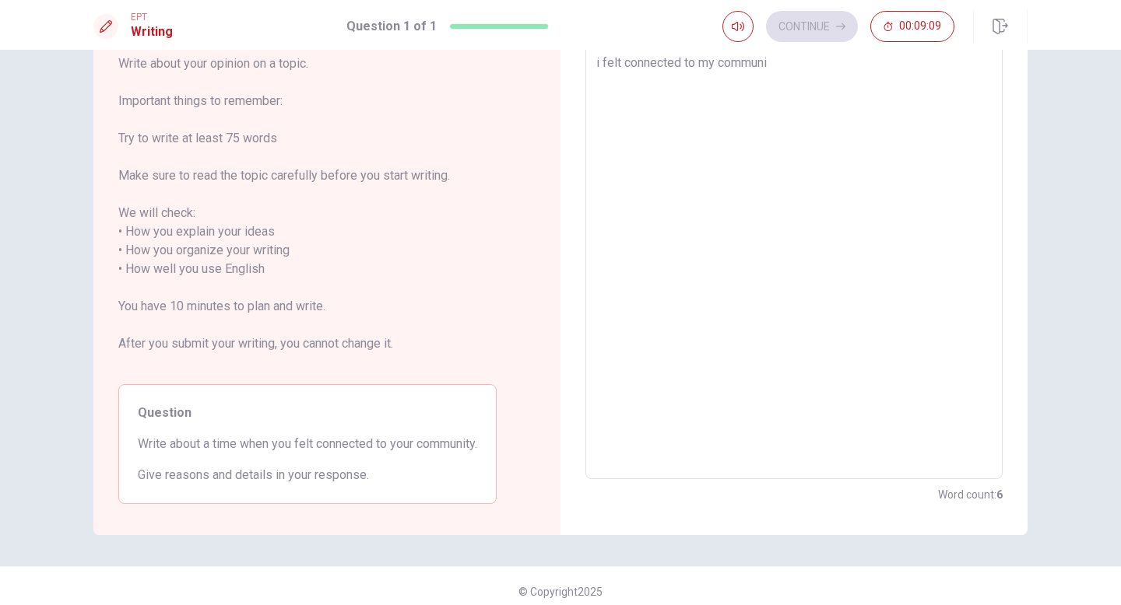
type textarea "x"
type textarea "i felt connected to my communit"
type textarea "x"
type textarea "i felt connected to my community"
type textarea "x"
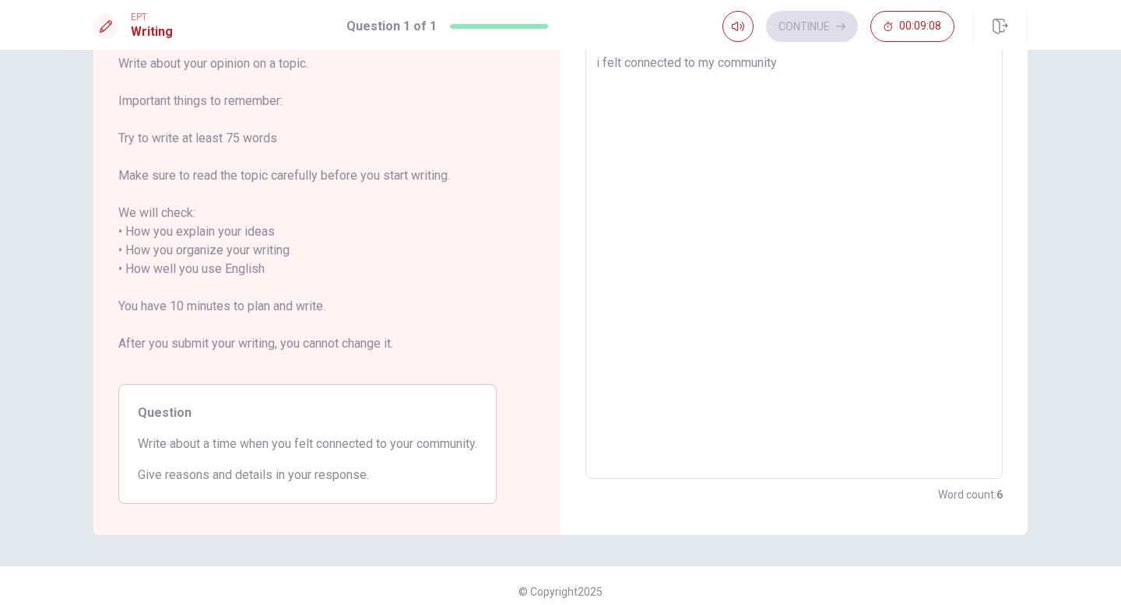
type textarea "i felt connected to my community"
type textarea "x"
type textarea "i felt connected to my community w"
type textarea "x"
type textarea "i felt connected to my community wh"
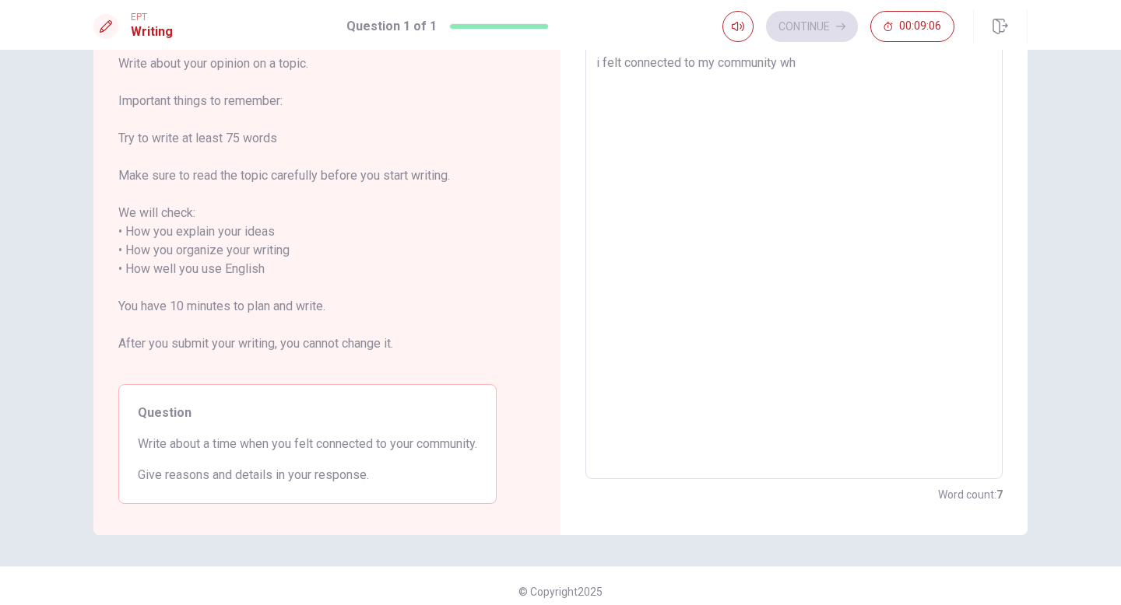
type textarea "x"
type textarea "i felt connected to my community whe"
type textarea "x"
type textarea "i felt connected to my community when"
type textarea "x"
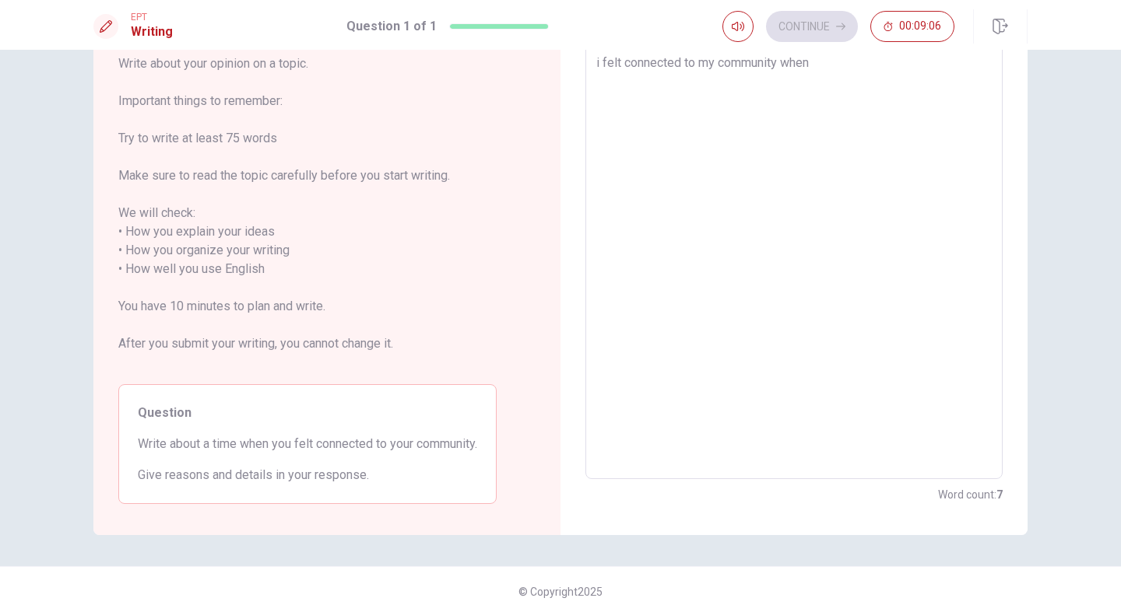
type textarea "i felt connected to my community when"
type textarea "x"
type textarea "i felt connected to my community when i"
type textarea "x"
type textarea "i felt connected to my community when i"
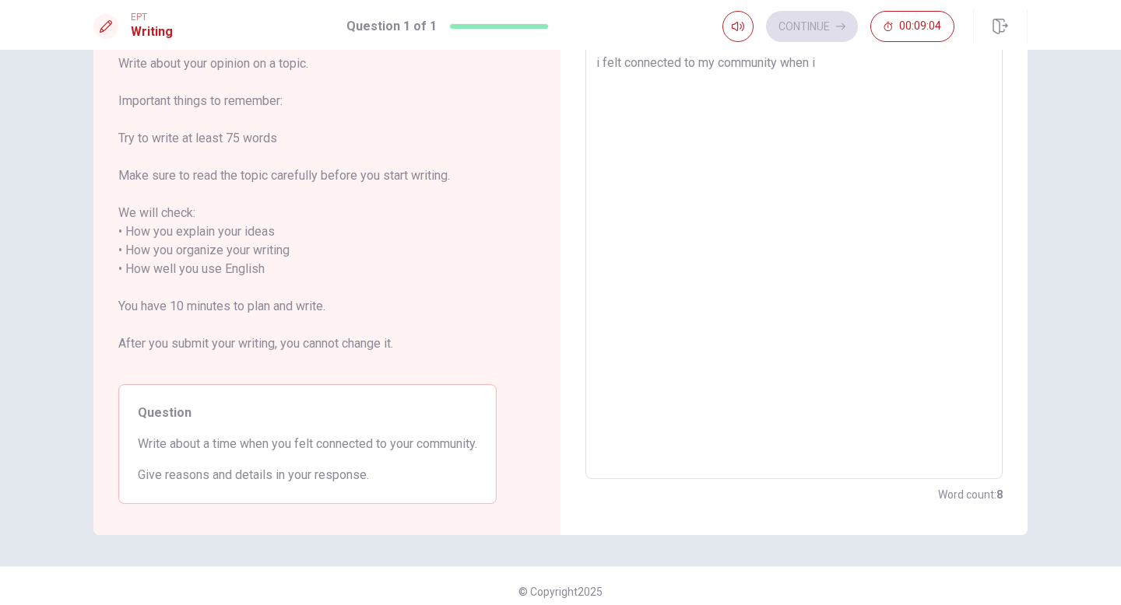
type textarea "x"
type textarea "i felt connected to my community when i i"
type textarea "x"
type textarea "i felt connected to my community when i i"
type textarea "x"
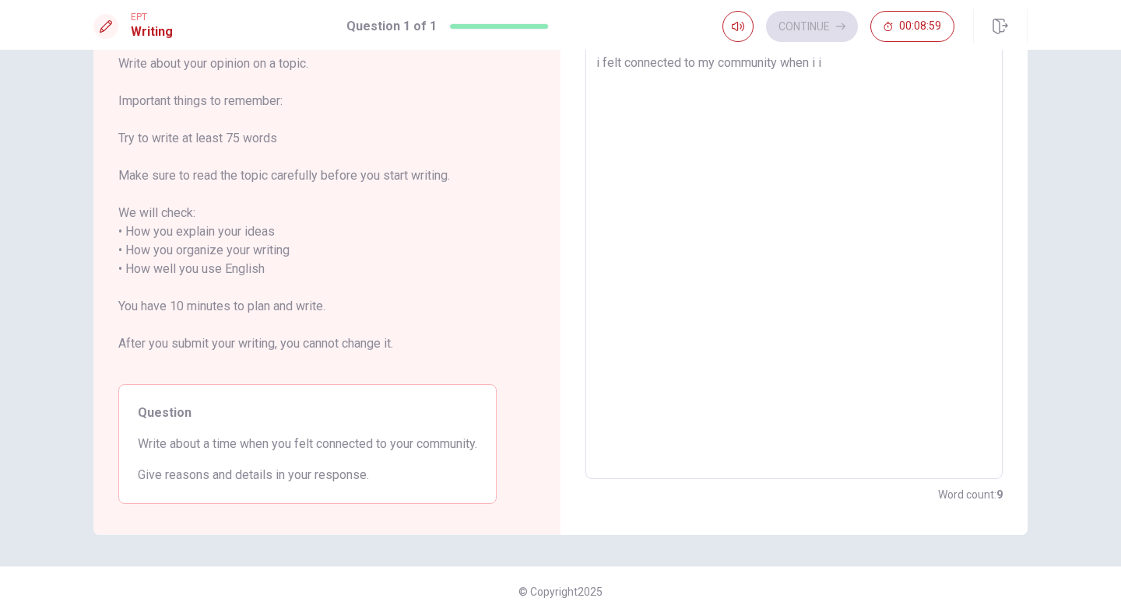
type textarea "i felt connected to my community when i i"
type textarea "x"
type textarea "i felt connected to my community when i"
type textarea "x"
type textarea "i felt connected to my community when i i"
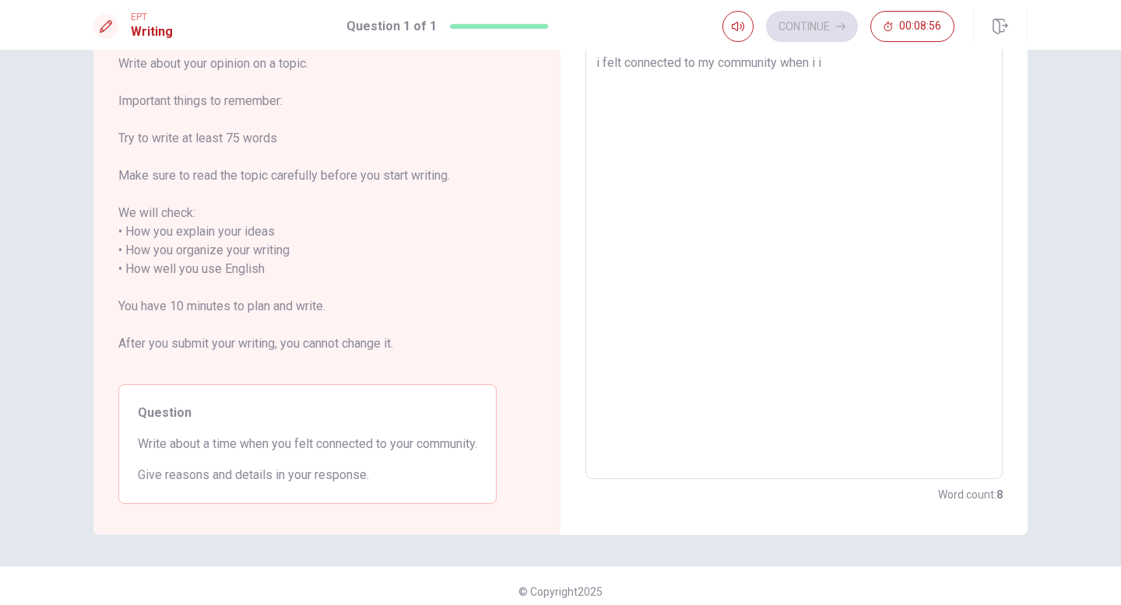
type textarea "x"
type textarea "i felt connected to my community when i i"
type textarea "x"
type textarea "i felt connected to my community when i i w"
type textarea "x"
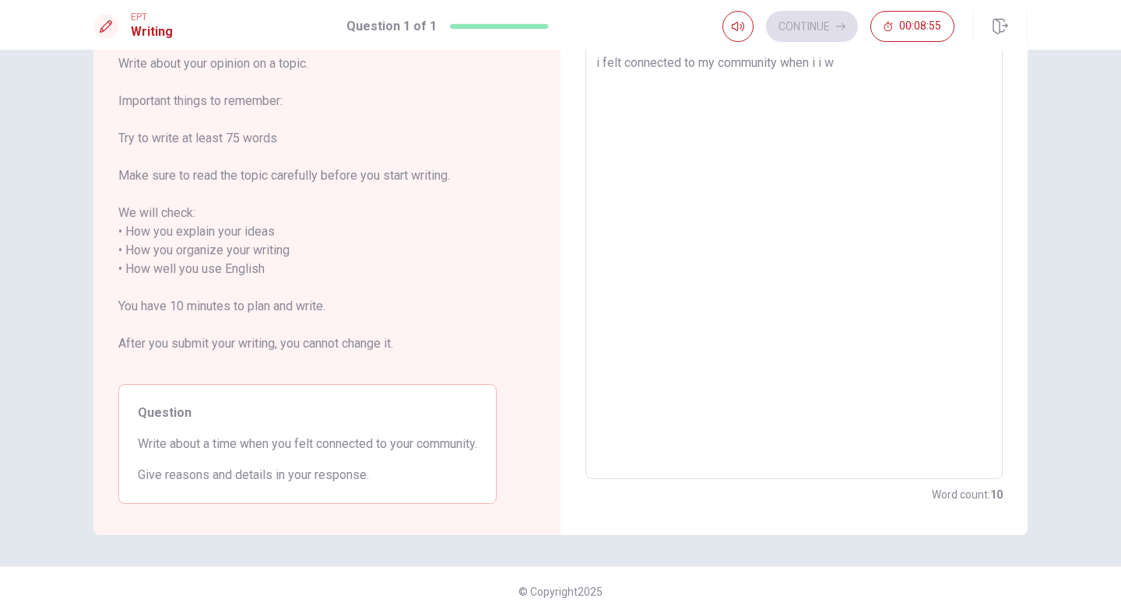
type textarea "i felt connected to my community when i i [GEOGRAPHIC_DATA]"
type textarea "x"
type textarea "i felt connected to my community when i i was"
type textarea "x"
type textarea "i felt connected to my community when i i was"
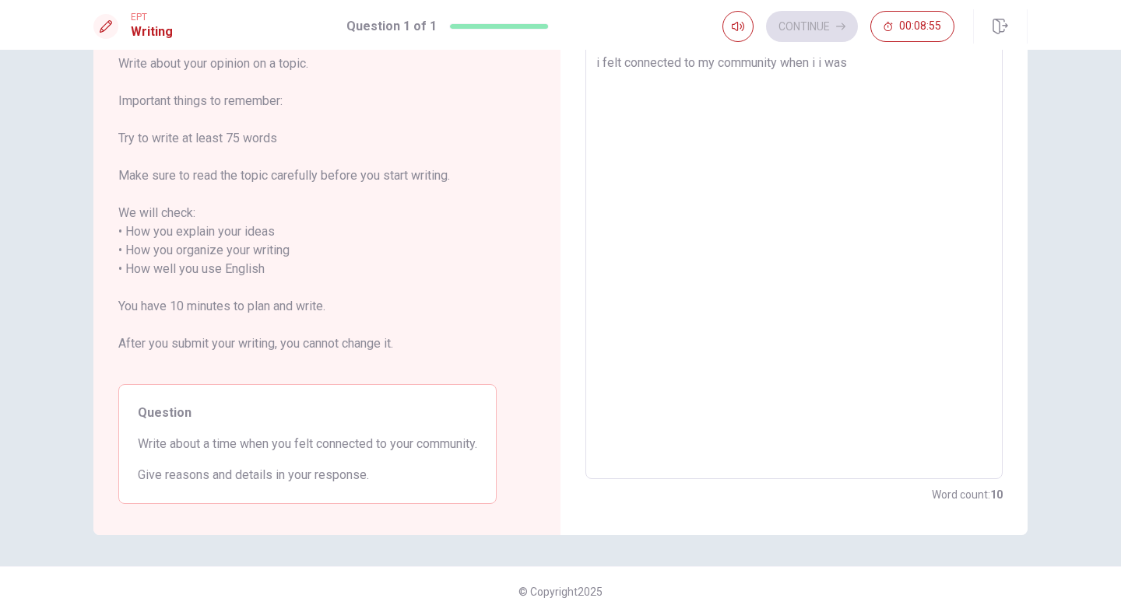
type textarea "x"
type textarea "i felt connected to my community when i i was y"
type textarea "x"
type textarea "i felt connected to my community when i i was yo"
type textarea "x"
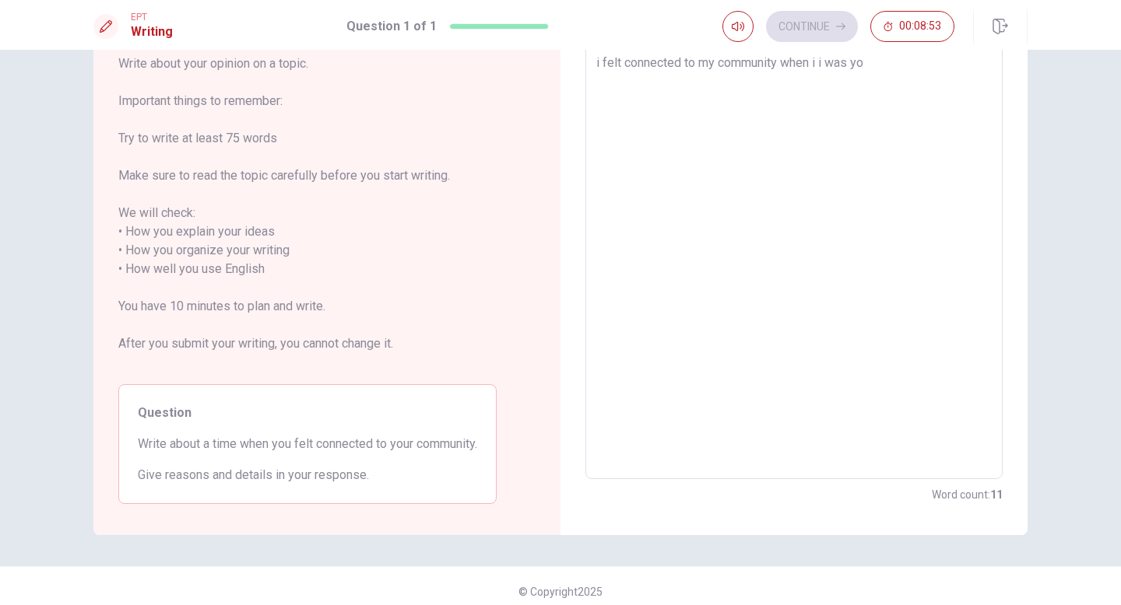
type textarea "i felt connected to my community when i i was you"
type textarea "x"
type textarea "i felt connected to my community when i i was youn"
type textarea "x"
type textarea "i felt connected to my community when i i was young"
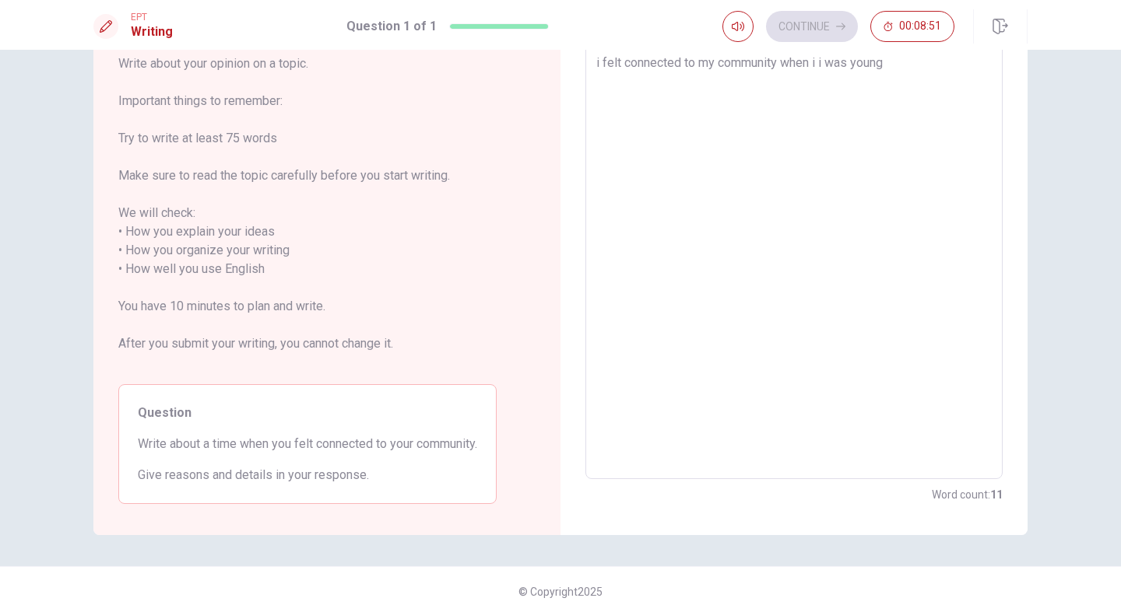
type textarea "x"
type textarea "i felt connected to my community when i i was young"
type textarea "x"
type textarea "i felt connected to my community when i i was young a"
type textarea "x"
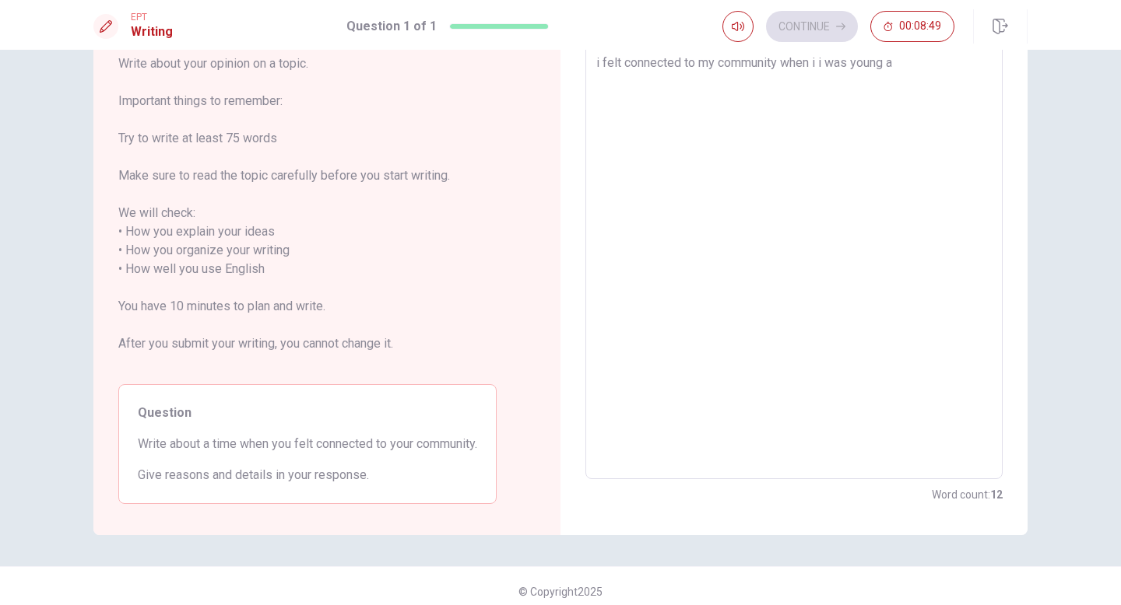
type textarea "i felt connected to my community when i i was young as"
type textarea "x"
type textarea "i felt connected to my community when i i was young asa"
type textarea "x"
type textarea "i felt connected to my community when i i was young as"
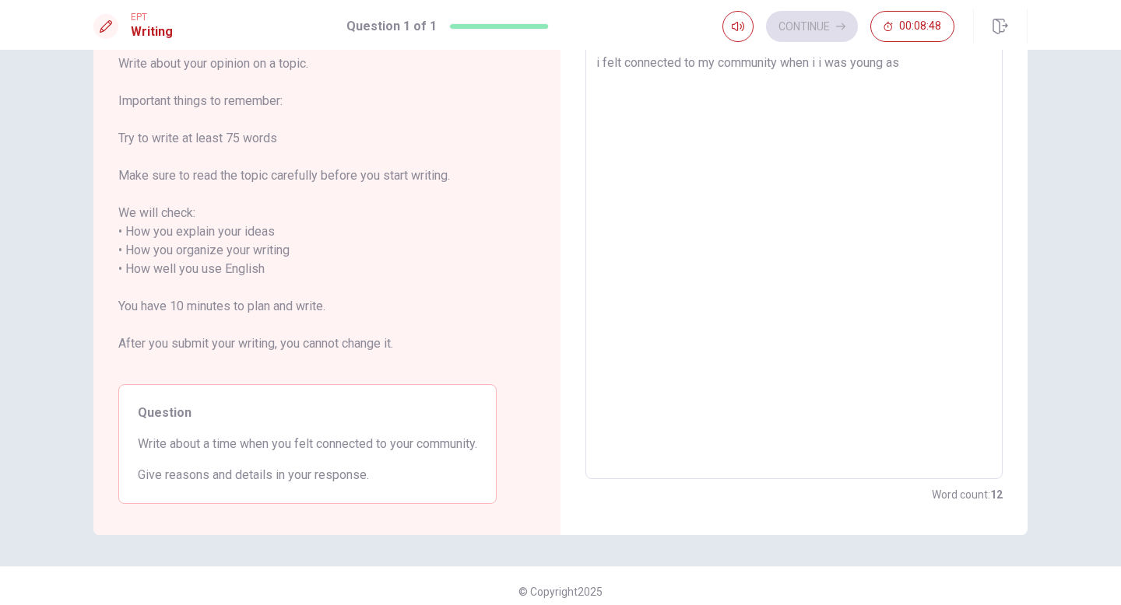
type textarea "x"
type textarea "i felt connected to my community when i i was young as"
type textarea "x"
type textarea "i felt connected to my community when i i was young as a"
type textarea "x"
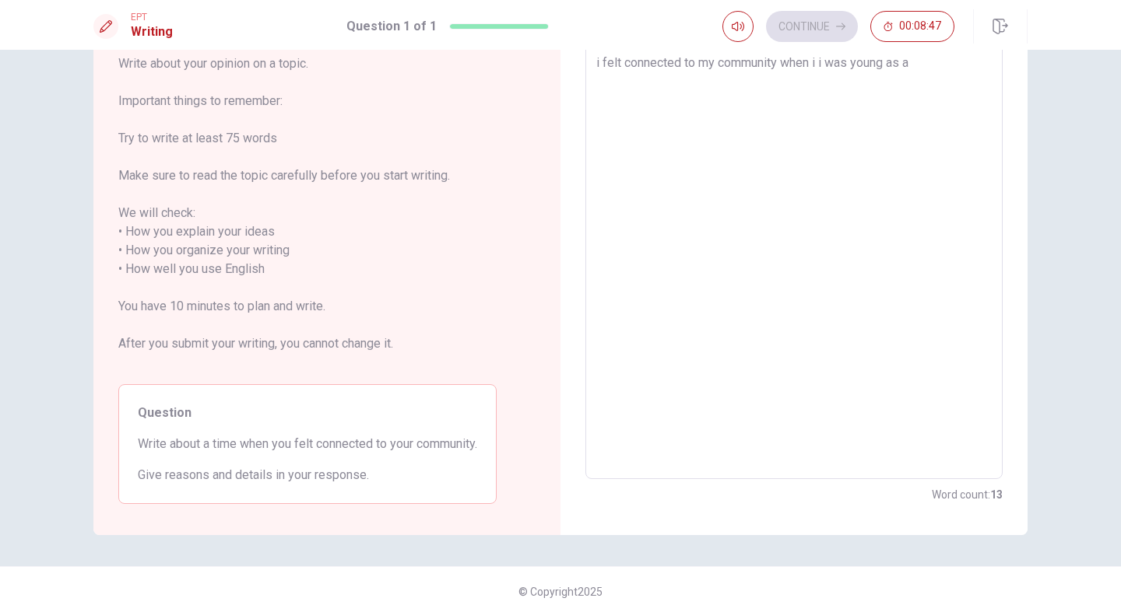
type textarea "i felt connected to my community when i i was young as a"
type textarea "x"
type textarea "i felt connected to my community when i i was young as a i"
type textarea "x"
type textarea "i felt connected to my community when i i was young as a"
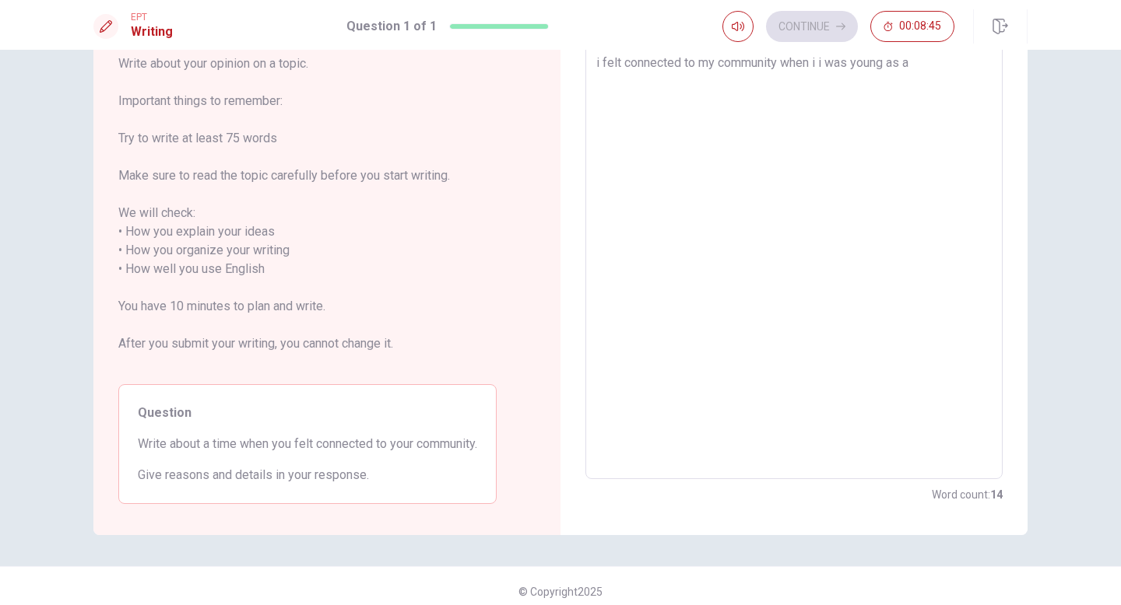
type textarea "x"
type textarea "i felt connected to my community when i i was young as a k"
type textarea "x"
type textarea "i felt connected to my community when i i was young as a ki"
type textarea "x"
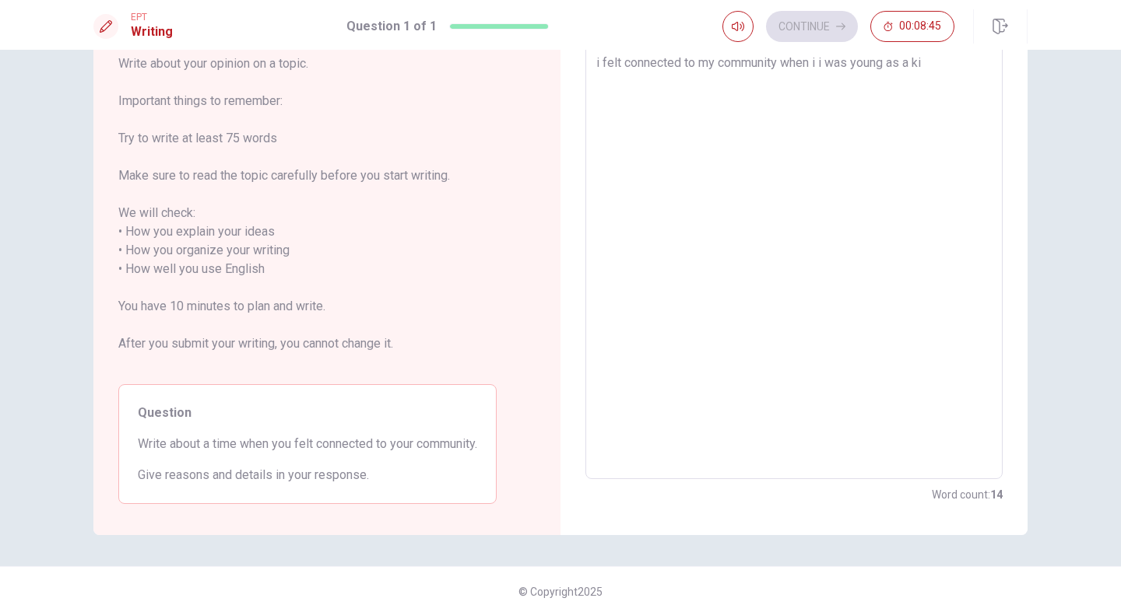
type textarea "i felt connected to my community when i i was young as a kid"
type textarea "x"
type textarea "i felt connected to my community when i i was young as a kid,"
type textarea "x"
type textarea "i felt connected to my community when i i was young as a kid,"
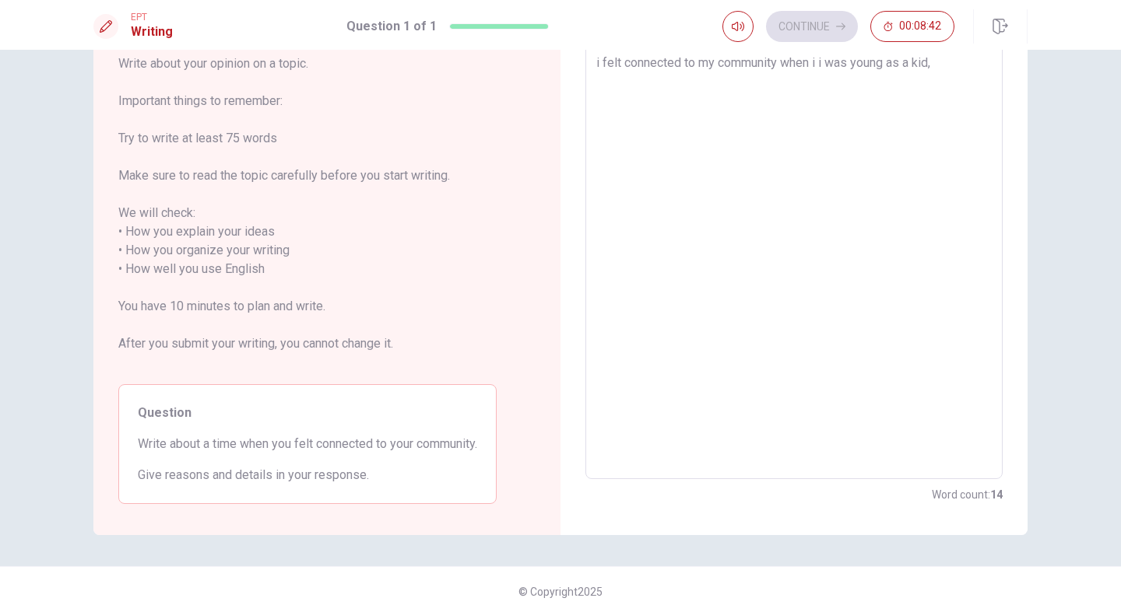
type textarea "x"
type textarea "i felt connected to my community when i i was young as a kid, M"
type textarea "x"
type textarea "i felt connected to my community when i i was young as a kid, M"
type textarea "x"
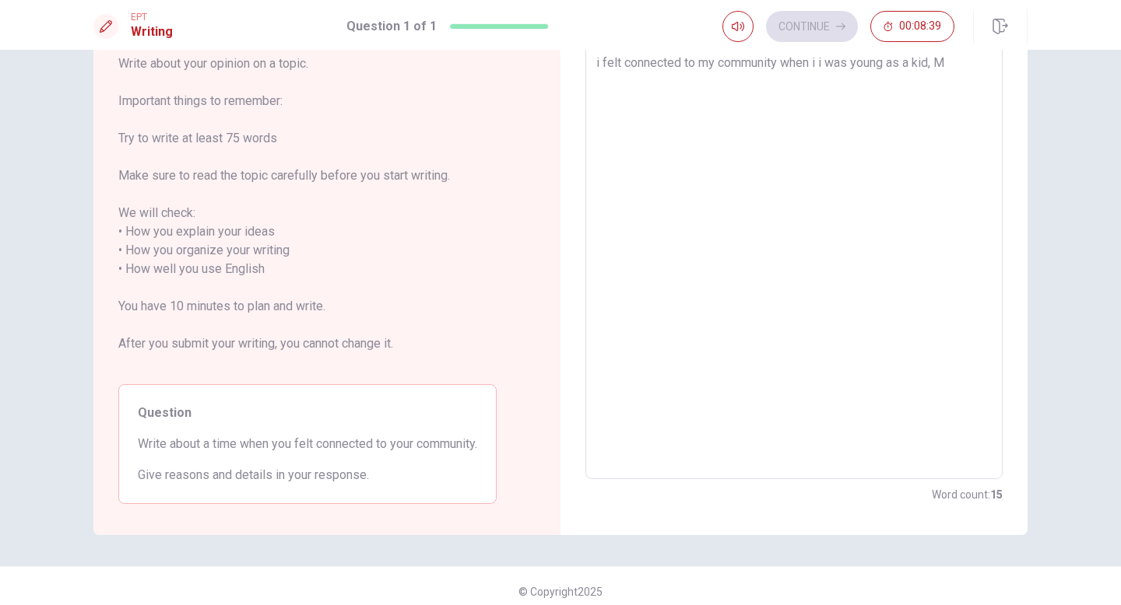
type textarea "i felt connected to my community when i i was young as a kid, M"
type textarea "x"
type textarea "i felt connected to my community when i i was young as a kid, My"
type textarea "x"
type textarea "i felt connected to my community when i i was young as a kid, My"
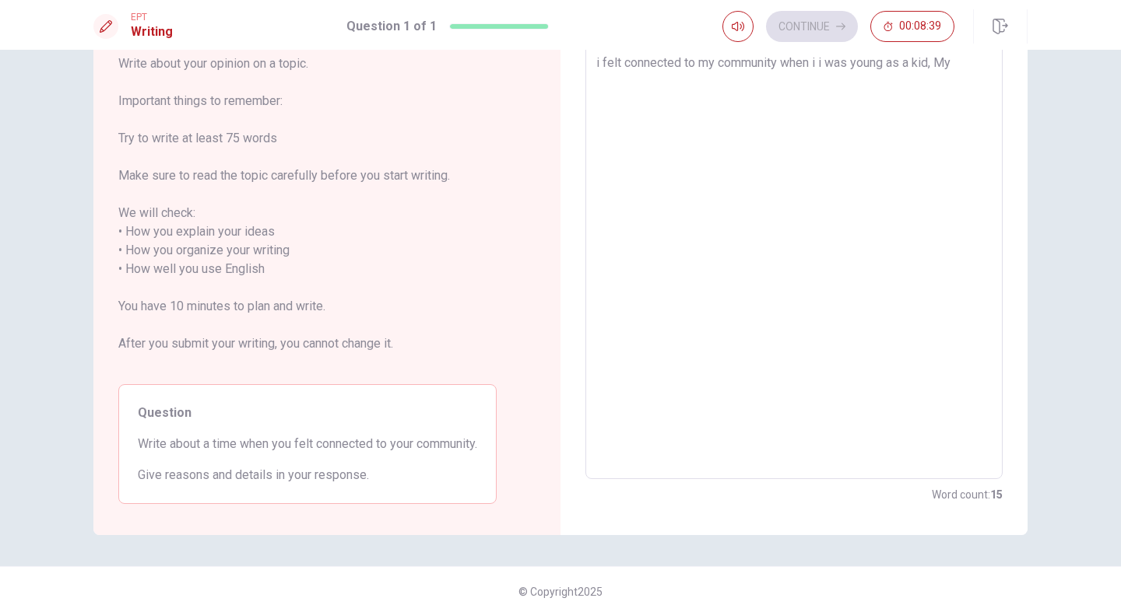
type textarea "x"
type textarea "i felt connected to my community when i i was young as a kid, My g"
type textarea "x"
type textarea "i felt connected to my community when i i was young as a kid, My gr"
type textarea "x"
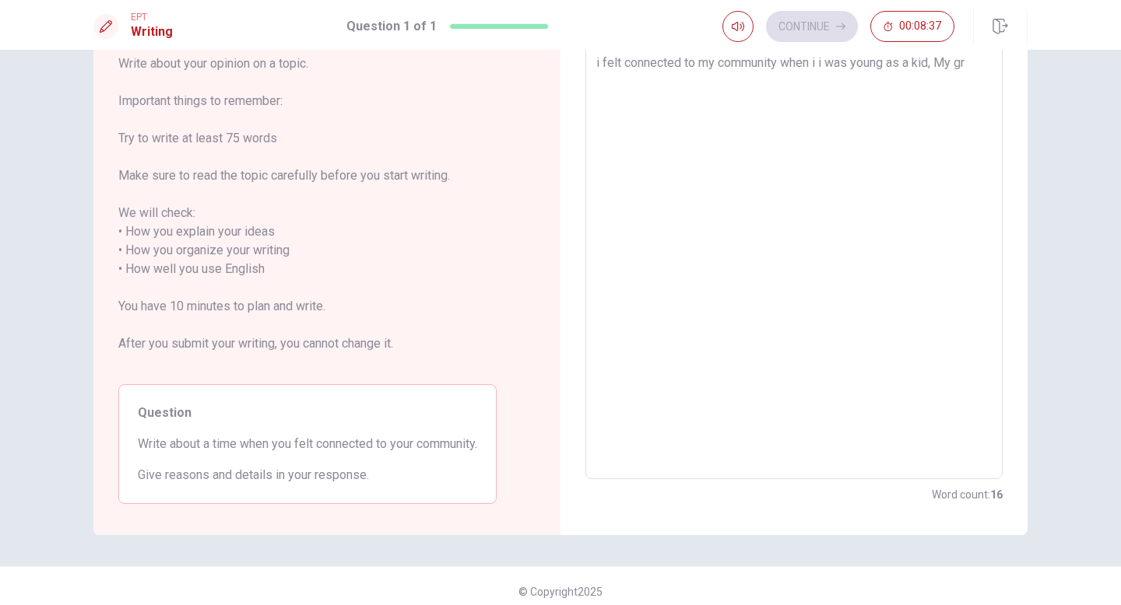
type textarea "i felt connected to my community when i i was young as a kid, My gra"
type textarea "x"
type textarea "i felt connected to my community when i i was young as a kid, My gran"
type textarea "x"
type textarea "i felt connected to my community when i i was young as a kid, My grand"
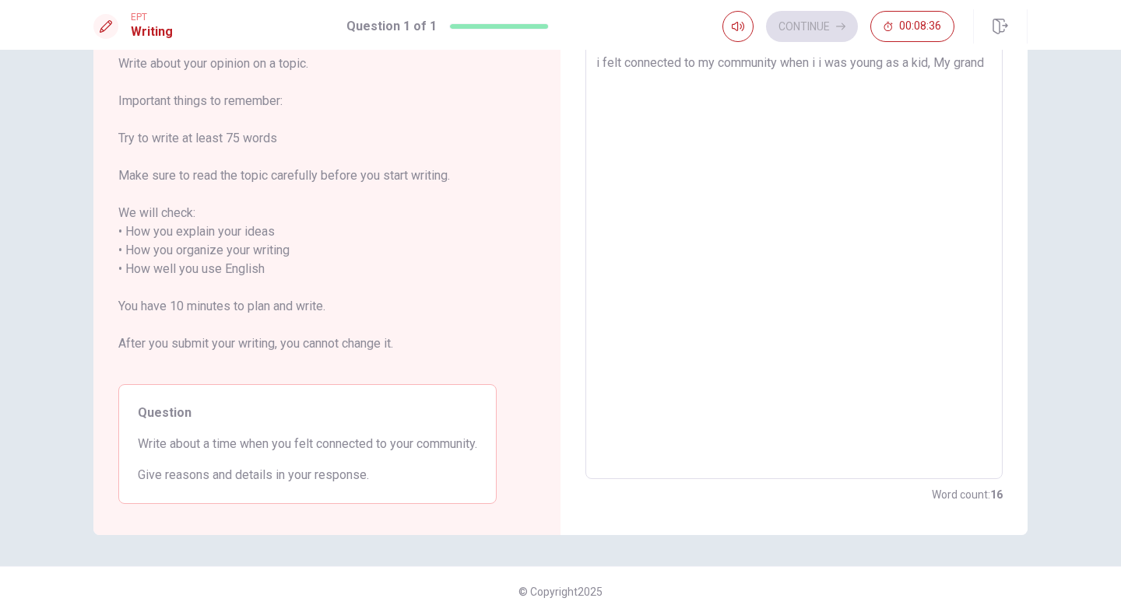
type textarea "x"
type textarea "i felt connected to my community when i i was young as a kid, My grandm"
type textarea "x"
type textarea "i felt connected to my community when i i was young as a kid, My grandmo"
type textarea "x"
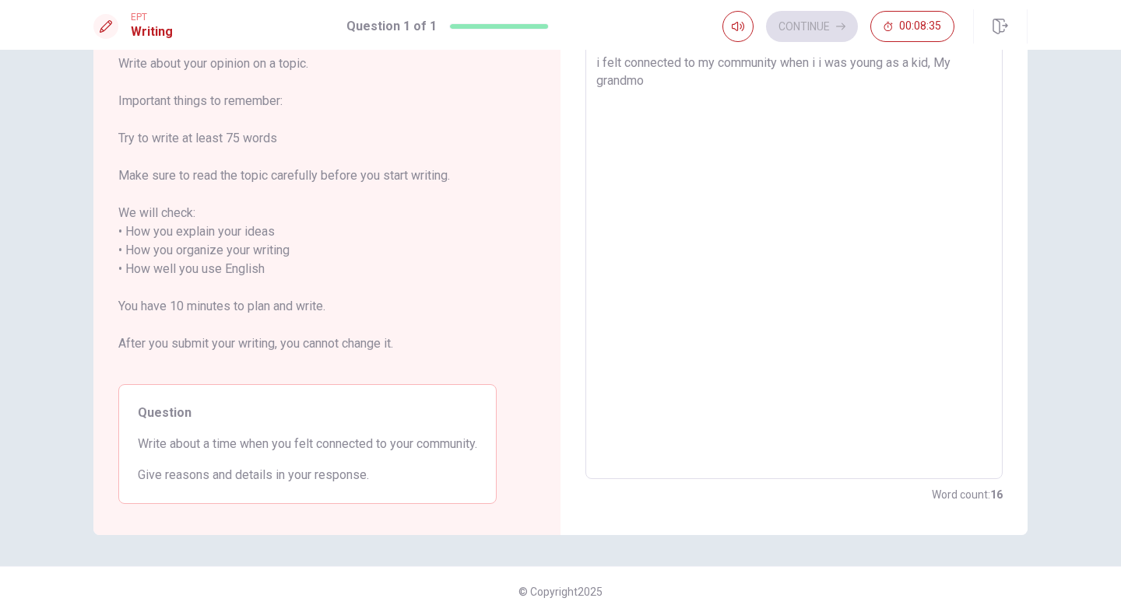
type textarea "i felt connected to my community when i i was young as a kid, My grandmot"
type textarea "x"
type textarea "i felt connected to my community when i i was young as a kid, My grandmoth"
type textarea "x"
type textarea "i felt connected to my community when i i was young as a kid, My grandmothe"
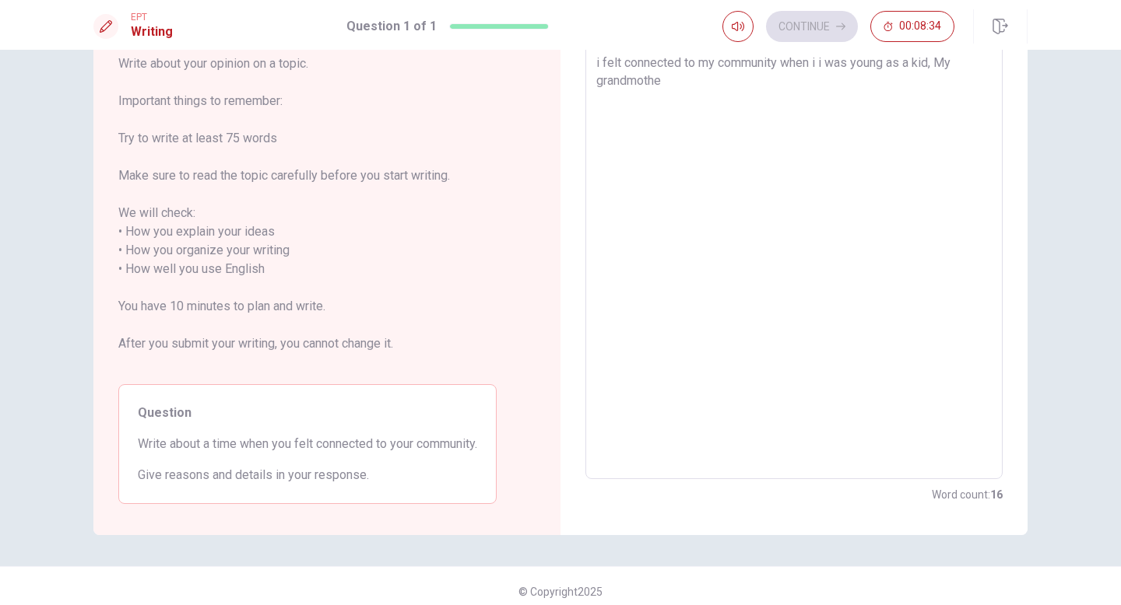
type textarea "x"
type textarea "i felt connected to my community when i i was young as a kid, My grandmother"
type textarea "x"
type textarea "i felt connected to my community when i i was young as a kid, My grandmother"
type textarea "x"
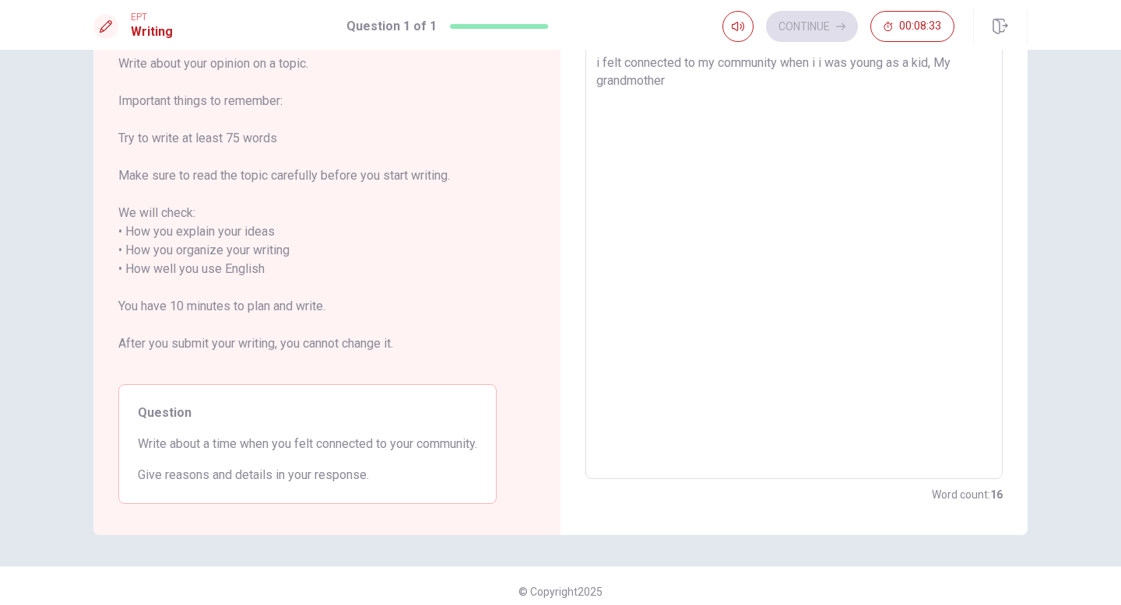
type textarea "i felt connected to my community when i i was young as a kid, My grandmother a"
type textarea "x"
type textarea "i felt connected to my community when i i was young as a kid, My grandmother an"
type textarea "x"
type textarea "i felt connected to my community when i i was young as a kid, My grandmother and"
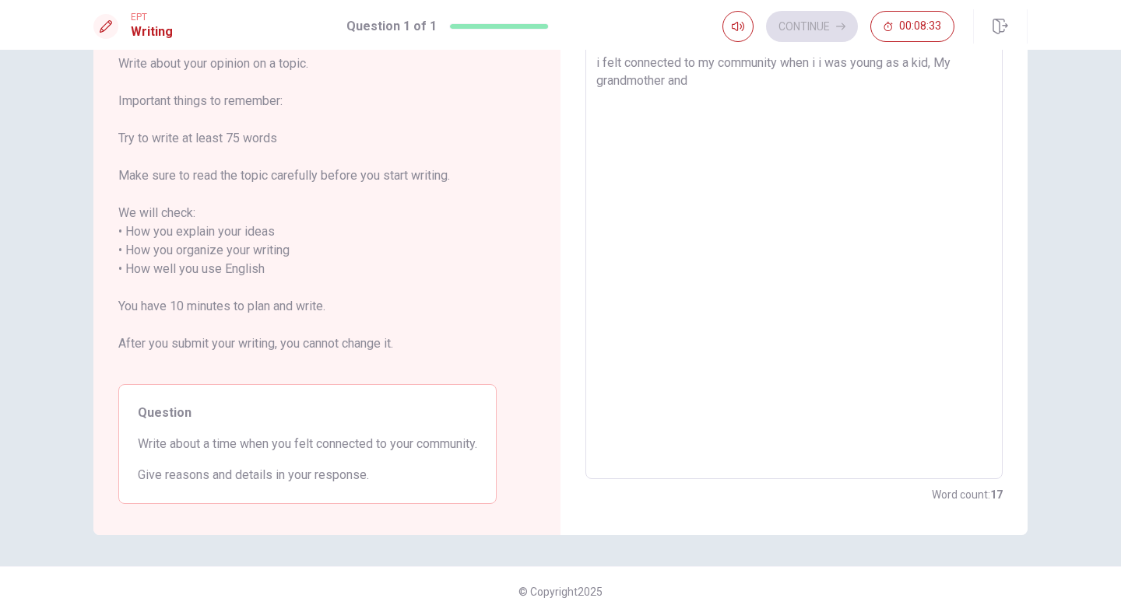
type textarea "x"
type textarea "i felt connected to my community when i i was young as a kid, My grandmother and"
type textarea "x"
type textarea "i felt connected to my community when i i was young as a kid, My grandmother an…"
type textarea "x"
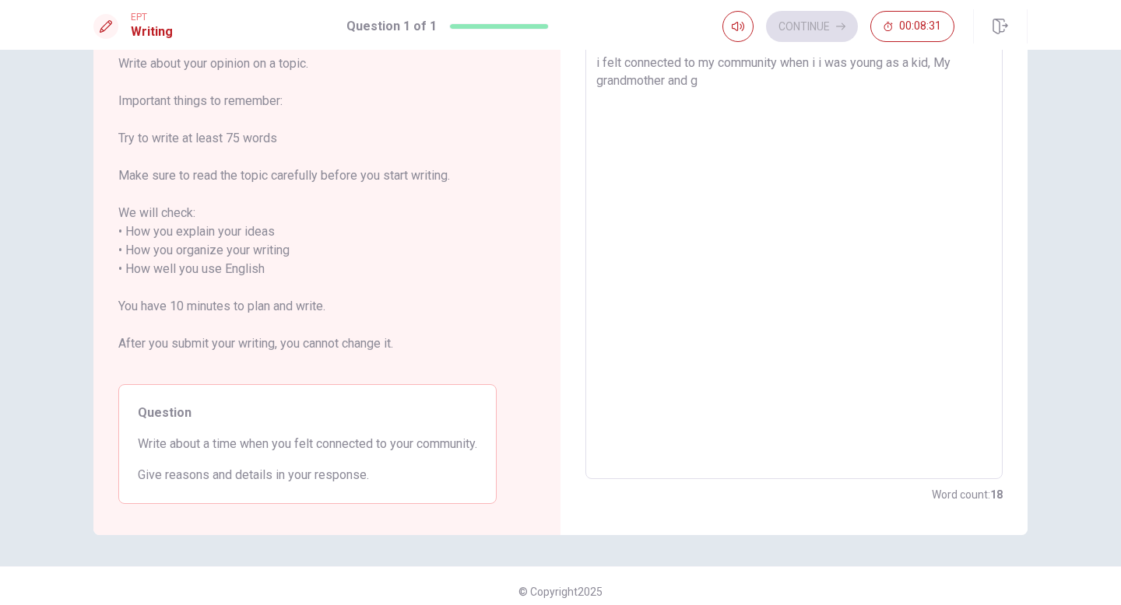
type textarea "i felt connected to my community when i i was young as a kid, My grandmother an…"
type textarea "x"
type textarea "i felt connected to my community when i i was young as a kid, My grandmother an…"
type textarea "x"
type textarea "i felt connected to my community when i i was young as a kid, My grandmother an…"
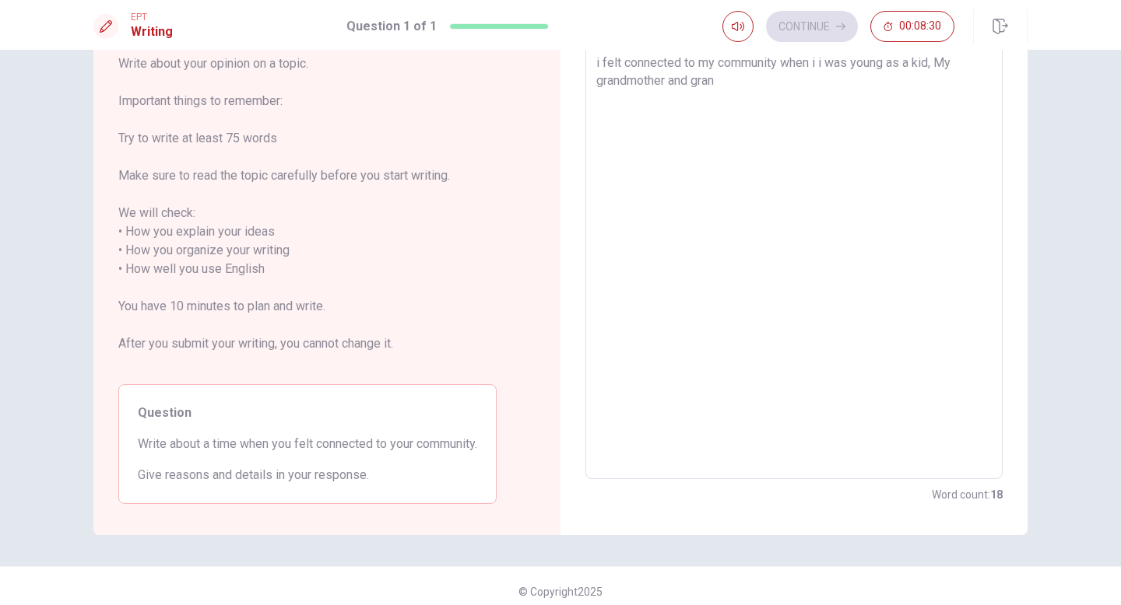
type textarea "x"
type textarea "i felt connected to my community when i i was young as a kid, My grandmother an…"
type textarea "x"
type textarea "i felt connected to my community when i i was young as a kid, My grandmother an…"
type textarea "x"
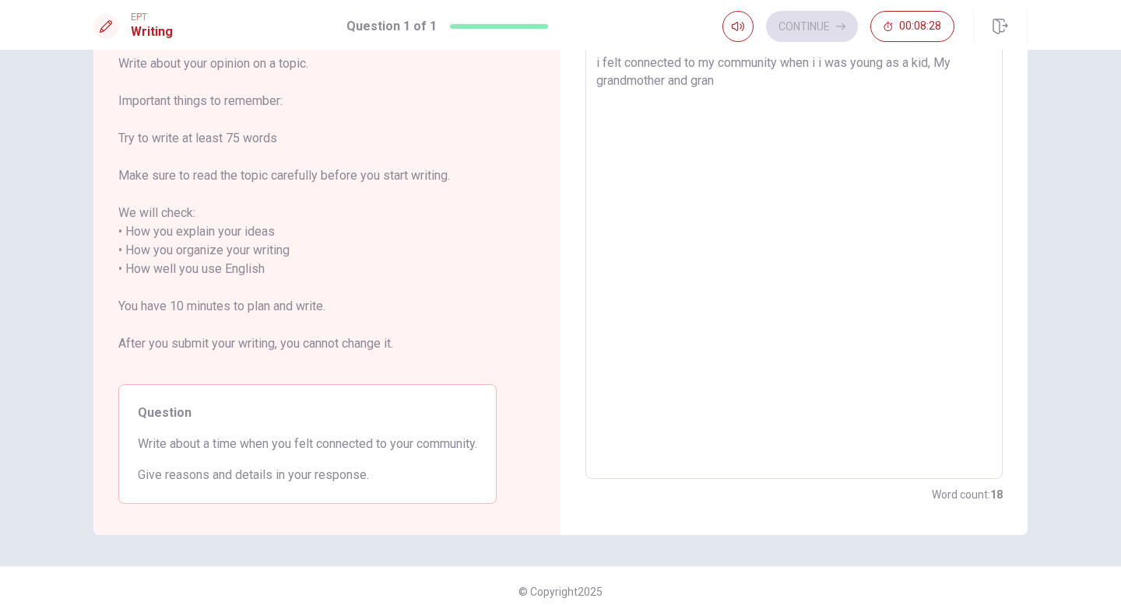
type textarea "i felt connected to my community when i i was young as a kid, My grandmother an…"
type textarea "x"
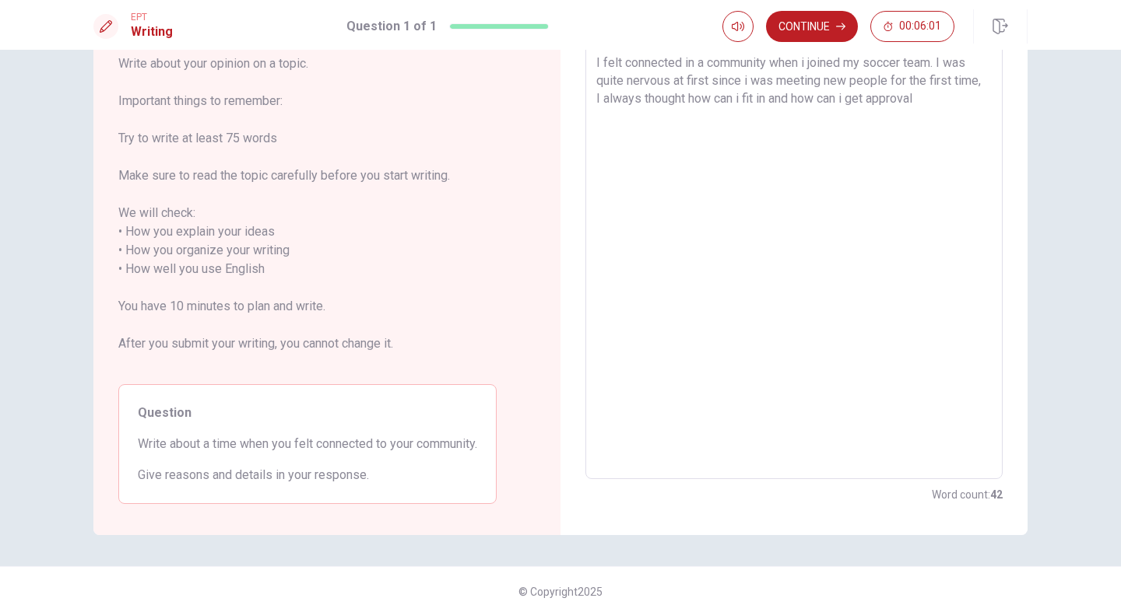
click at [691, 101] on textarea "I felt connected in a community when i joined my soccer team. I was quite nervo…" at bounding box center [793, 260] width 395 height 413
click at [922, 100] on textarea "I felt connected in a community when i joined my soccer team. I was quite nervo…" at bounding box center [793, 260] width 395 height 413
click at [689, 97] on textarea "I felt connected in a community when i joined my soccer team. I was quite nervo…" at bounding box center [793, 260] width 395 height 413
click at [698, 99] on textarea "I felt connected in a community when i joined my soccer team. I was quite nervo…" at bounding box center [793, 260] width 395 height 413
click at [949, 99] on textarea "I felt connected in a community when i joined my soccer team. I was quite nervo…" at bounding box center [793, 260] width 395 height 413
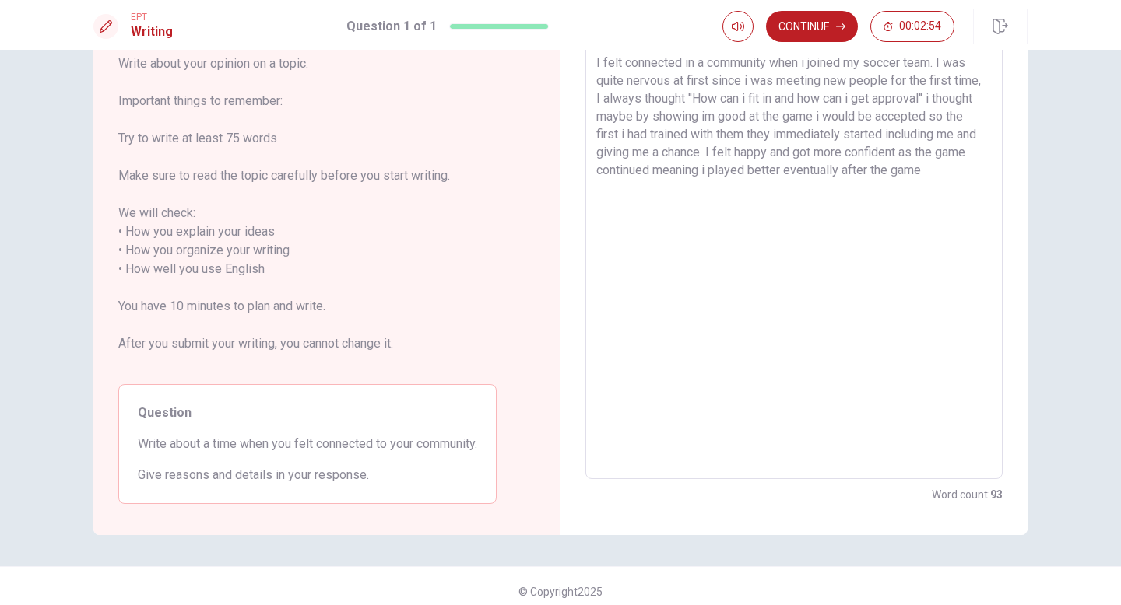
click at [783, 169] on textarea "I felt connected in a community when i joined my soccer team. I was quite nervo…" at bounding box center [793, 260] width 395 height 413
click at [795, 171] on textarea "I felt connected in a community when i joined my soccer team. I was quite nervo…" at bounding box center [793, 260] width 395 height 413
click at [937, 174] on textarea "I felt connected in a community when i joined my soccer team. I was quite nervo…" at bounding box center [793, 260] width 395 height 413
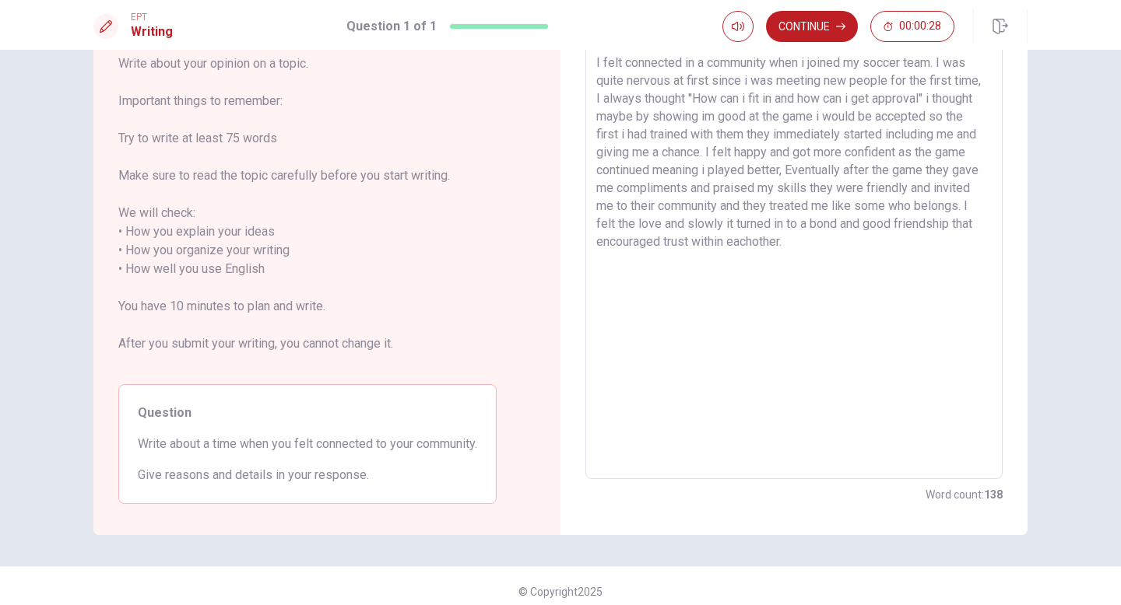
scroll to position [0, 0]
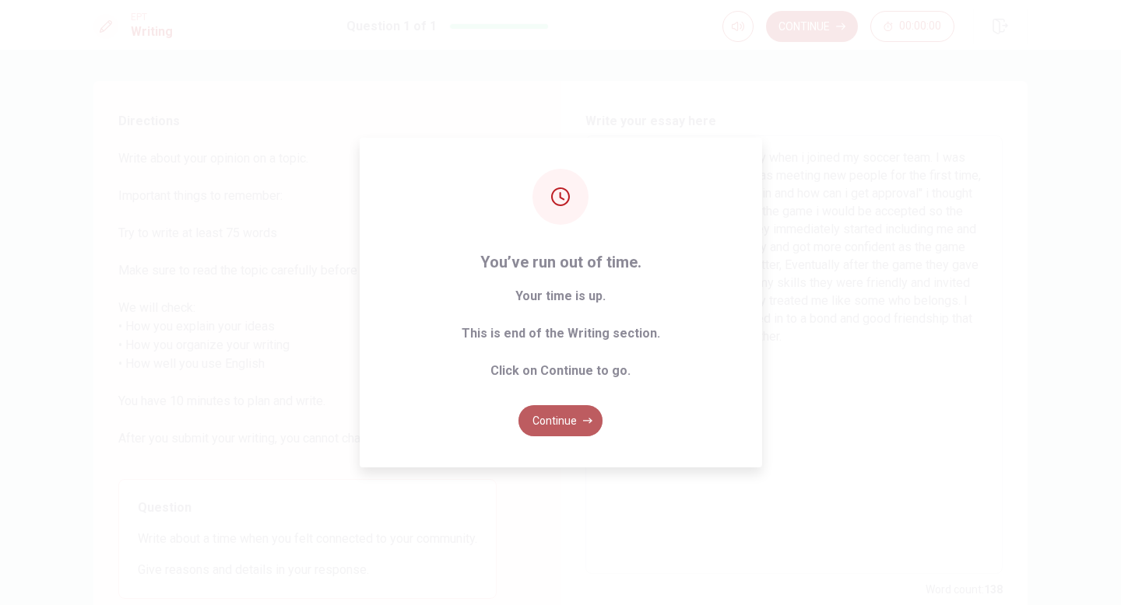
click at [568, 416] on button "Continue" at bounding box center [560, 420] width 84 height 31
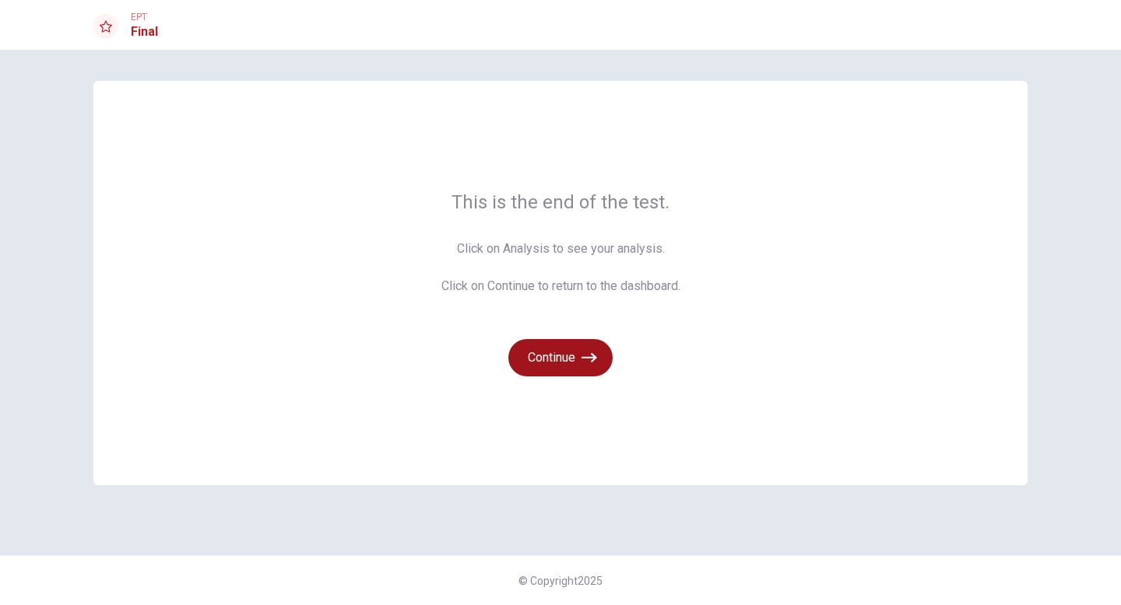
click at [571, 359] on button "Continue" at bounding box center [560, 357] width 104 height 37
